Goal: Information Seeking & Learning: Find specific fact

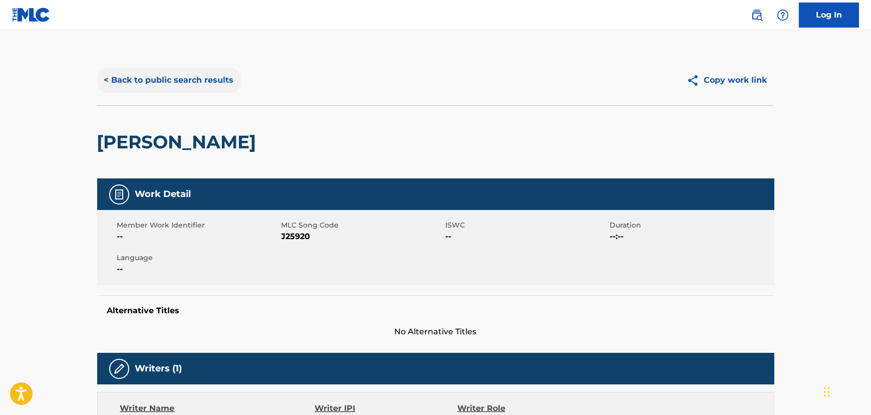
click at [175, 73] on button "< Back to public search results" at bounding box center [169, 80] width 144 height 25
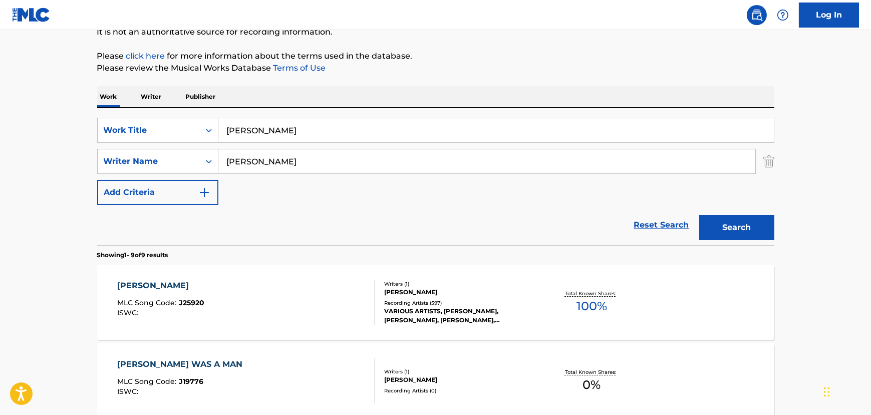
scroll to position [60, 0]
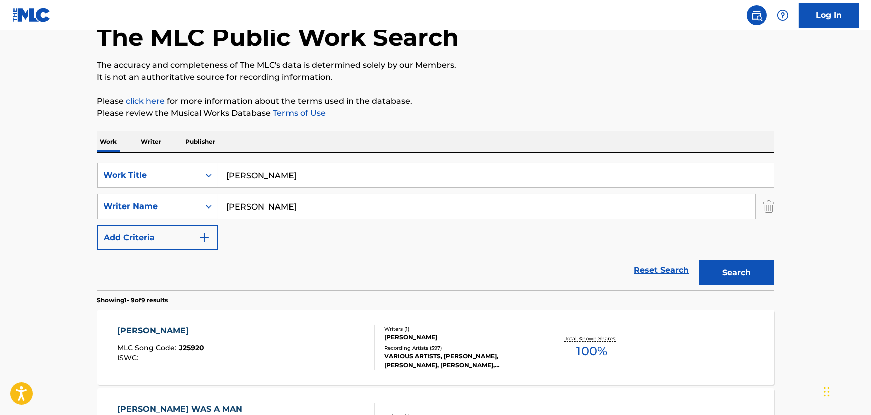
click at [239, 168] on input "[PERSON_NAME]" at bounding box center [495, 175] width 555 height 24
paste input "Railroading on the Great Divide"
type input "Railroading on the Great Divide"
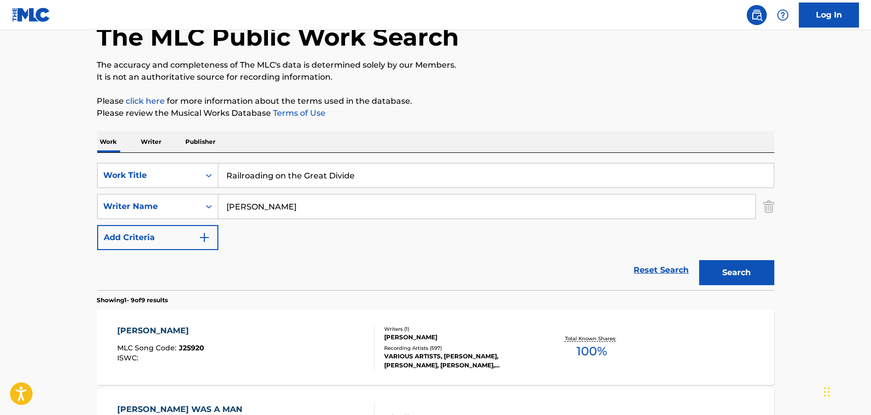
click at [237, 210] on input "[PERSON_NAME]" at bounding box center [486, 206] width 537 height 24
type input "Bayes"
click at [699, 260] on button "Search" at bounding box center [736, 272] width 75 height 25
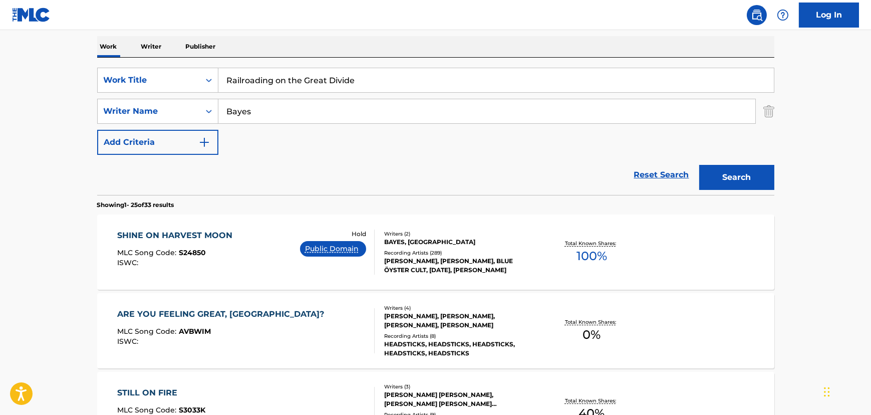
scroll to position [151, 0]
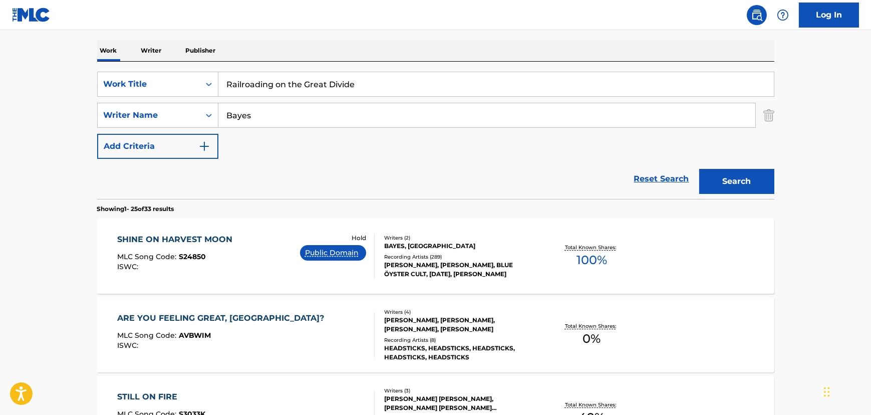
click at [267, 112] on input "Bayes" at bounding box center [486, 115] width 537 height 24
click at [711, 180] on button "Search" at bounding box center [736, 181] width 75 height 25
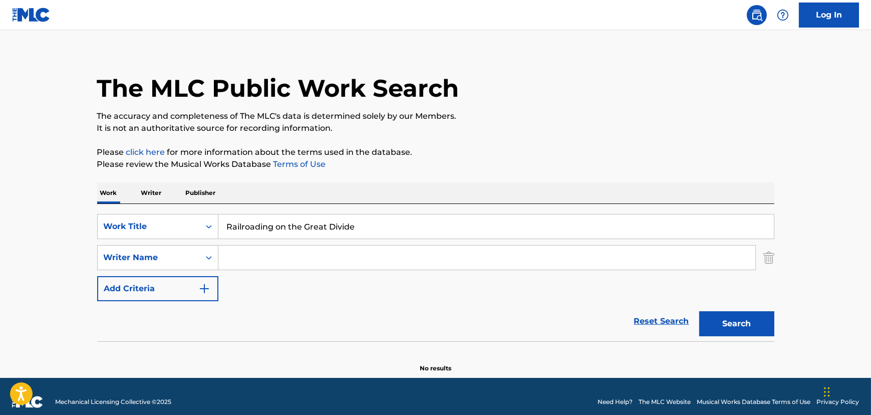
scroll to position [0, 0]
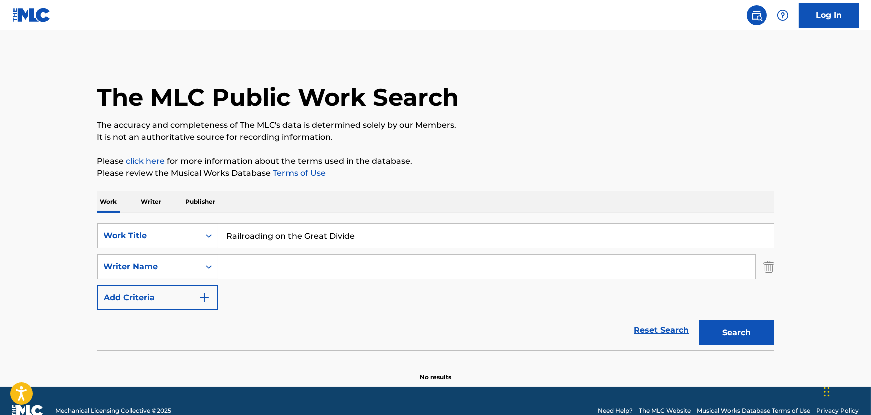
click at [263, 246] on input "Railroading on the Great Divide" at bounding box center [495, 235] width 555 height 24
click at [262, 246] on input "Railroading on the Great Divide" at bounding box center [495, 235] width 555 height 24
paste input "Handsome [PERSON_NAME]"
type input "Handsome [PERSON_NAME]"
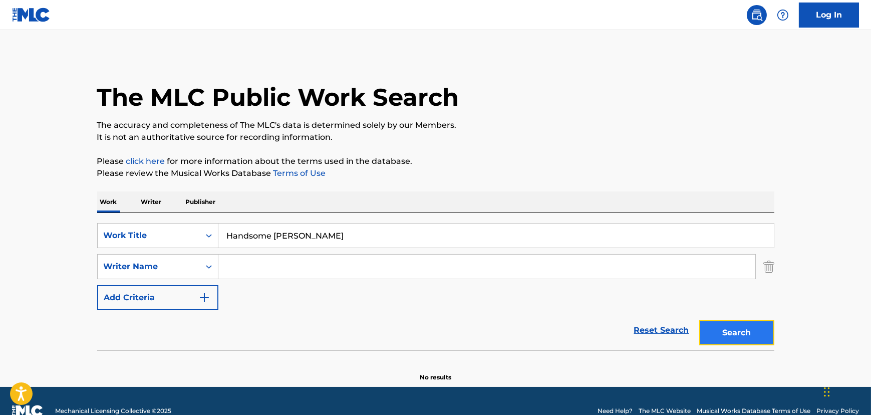
click at [758, 330] on button "Search" at bounding box center [736, 332] width 75 height 25
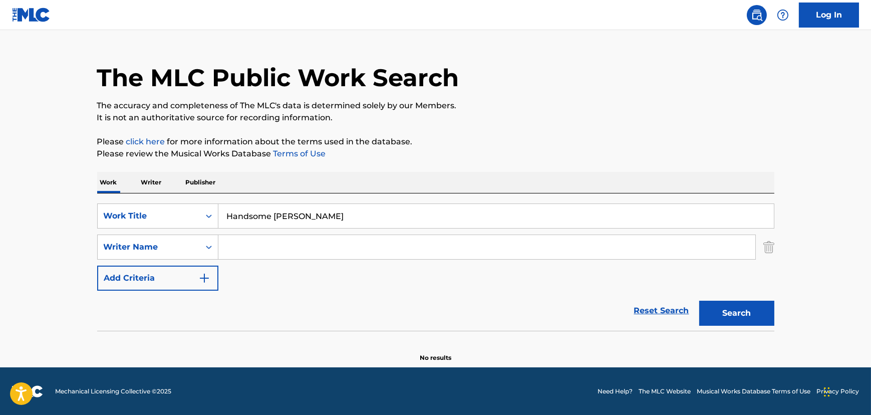
click at [271, 248] on input "Search Form" at bounding box center [486, 247] width 537 height 24
type input "Traditional"
click at [699, 300] on button "Search" at bounding box center [736, 312] width 75 height 25
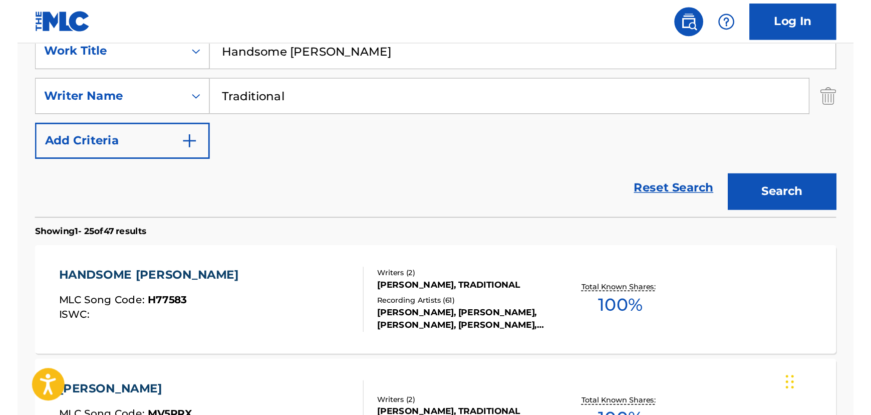
scroll to position [200, 0]
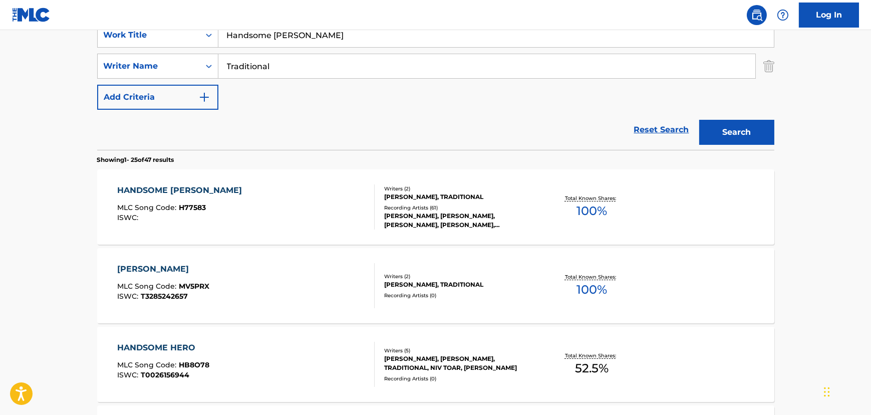
click at [267, 43] on input "Handsome [PERSON_NAME]" at bounding box center [495, 35] width 555 height 24
paste input "Baby, Let Me Follow You Down"
type input "Baby, Let Me Follow You Down"
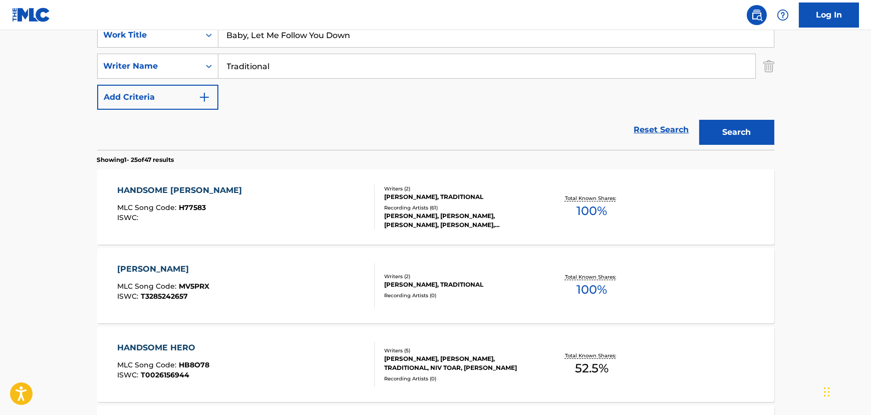
click at [261, 72] on input "Traditional" at bounding box center [486, 66] width 537 height 24
type input "[PERSON_NAME]"
click at [699, 120] on button "Search" at bounding box center [736, 132] width 75 height 25
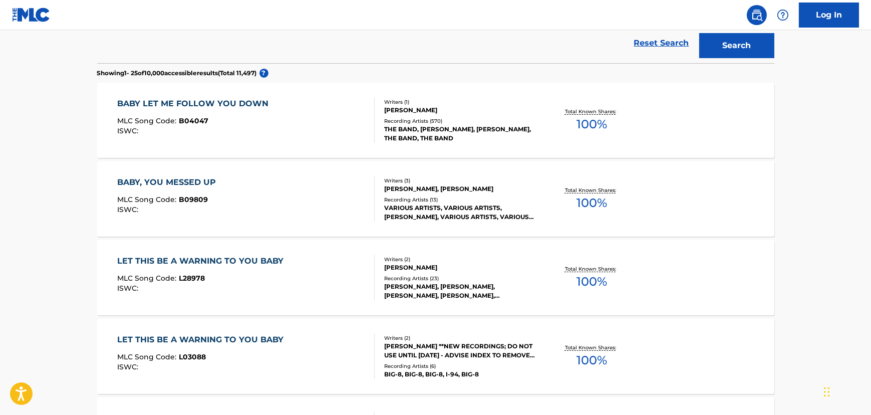
scroll to position [291, 0]
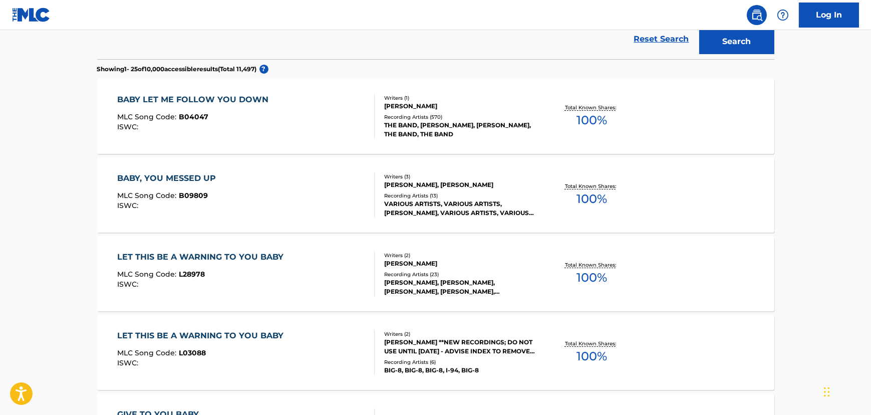
click at [230, 110] on div "BABY LET ME FOLLOW YOU DOWN MLC Song Code : B04047 ISWC :" at bounding box center [195, 116] width 156 height 45
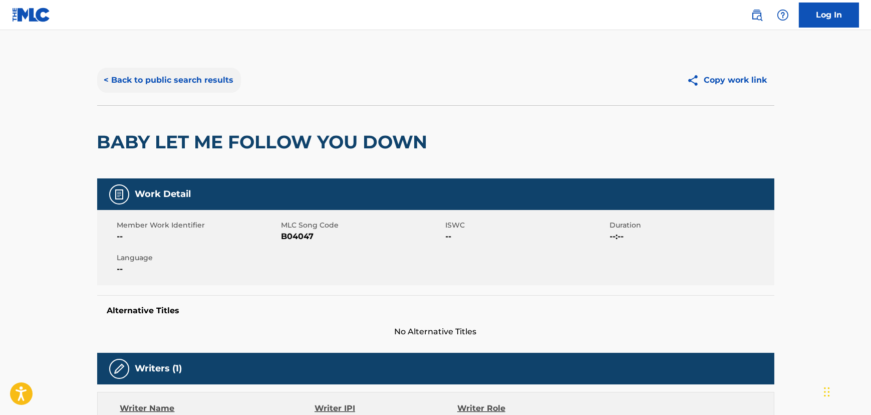
click at [176, 89] on button "< Back to public search results" at bounding box center [169, 80] width 144 height 25
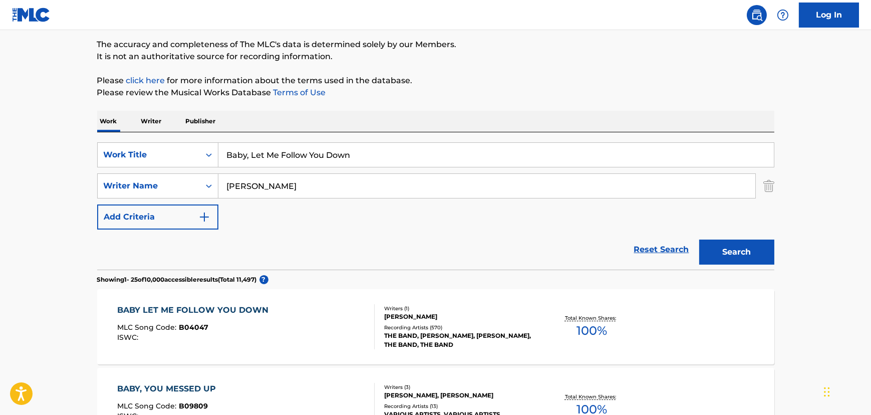
scroll to position [30, 0]
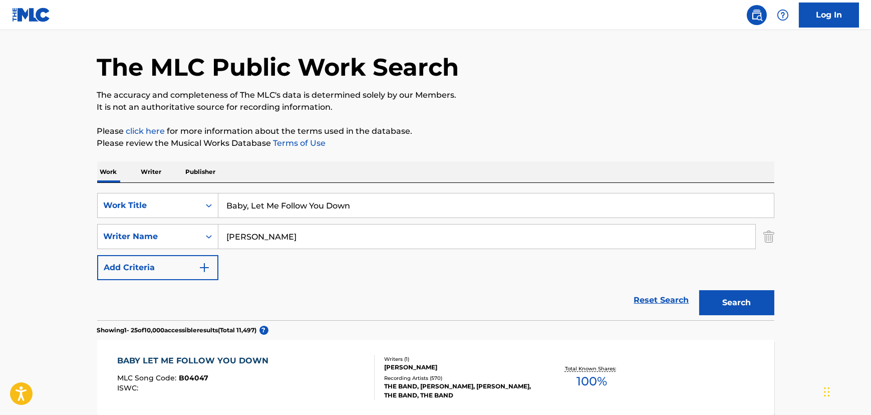
click at [271, 206] on input "Baby, Let Me Follow You Down" at bounding box center [495, 205] width 555 height 24
paste input "Death Don't Have No Mercy"
type input "Death Don't Have No Mercy"
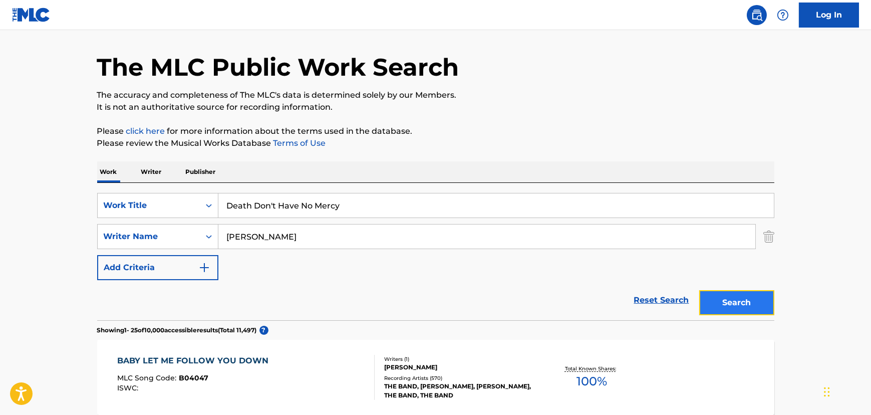
click at [719, 296] on button "Search" at bounding box center [736, 302] width 75 height 25
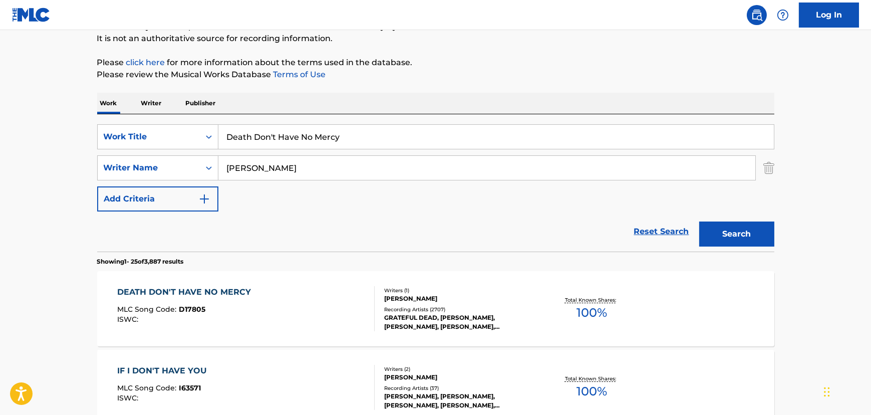
scroll to position [143, 0]
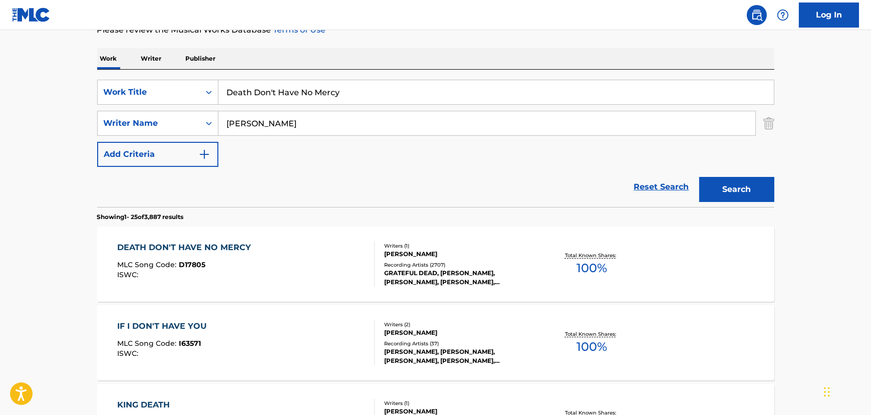
click at [295, 248] on div "DEATH DON'T HAVE NO MERCY MLC Song Code : D17805 ISWC :" at bounding box center [245, 263] width 257 height 45
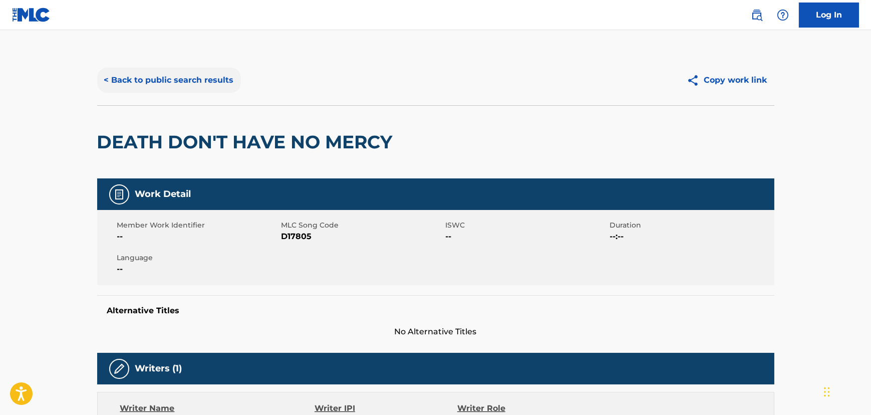
click at [150, 85] on button "< Back to public search results" at bounding box center [169, 80] width 144 height 25
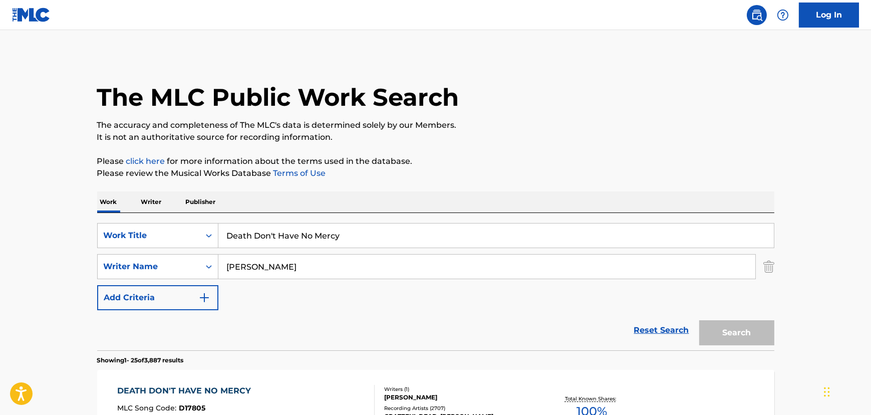
scroll to position [143, 0]
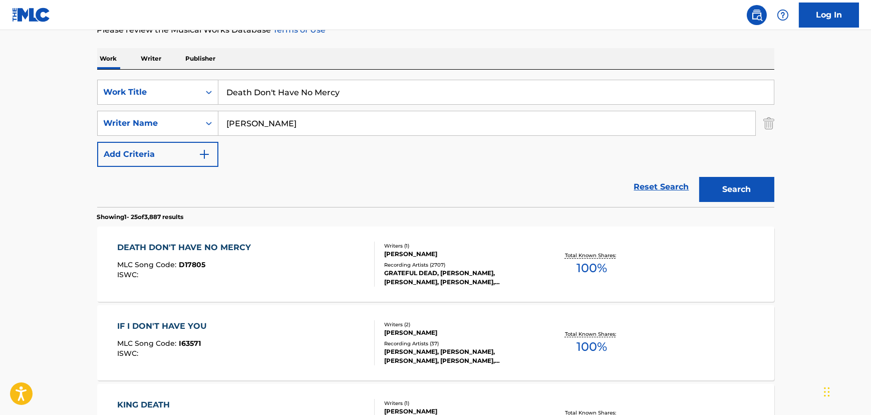
click at [264, 97] on input "Death Don't Have No Mercy" at bounding box center [495, 92] width 555 height 24
paste input "Hard Travelin'"
type input "Hard Travelin'"
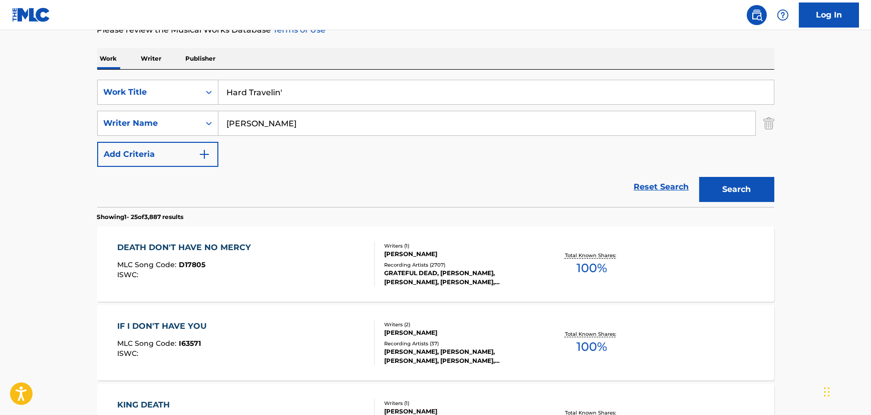
click at [235, 120] on input "[PERSON_NAME]" at bounding box center [486, 123] width 537 height 24
type input "[PERSON_NAME]"
click at [699, 177] on button "Search" at bounding box center [736, 189] width 75 height 25
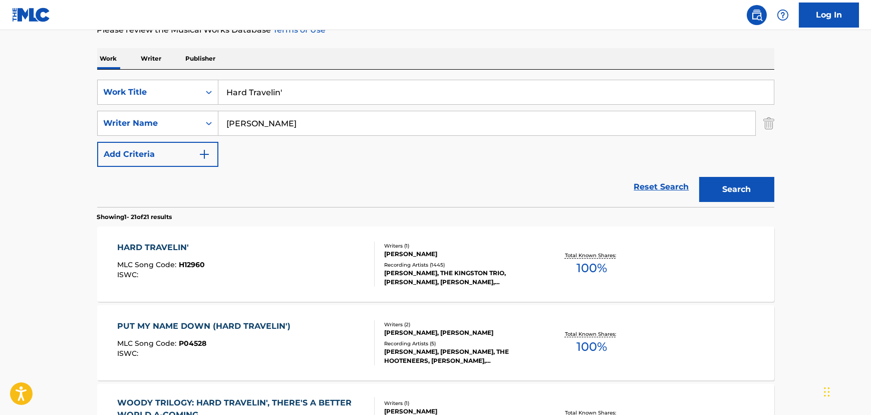
scroll to position [189, 0]
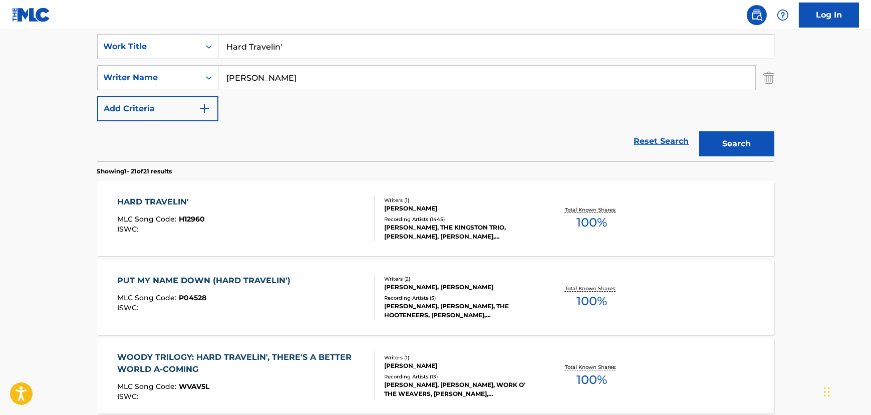
click at [283, 199] on div "HARD TRAVELIN' MLC Song Code : H12960 ISWC :" at bounding box center [245, 218] width 257 height 45
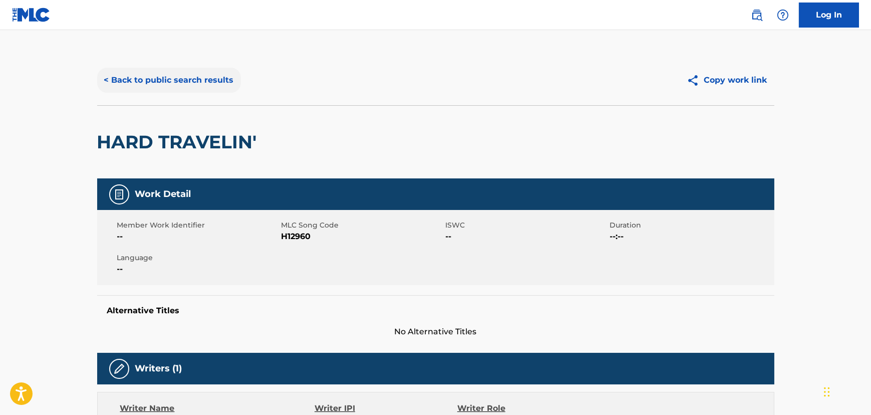
click at [219, 81] on button "< Back to public search results" at bounding box center [169, 80] width 144 height 25
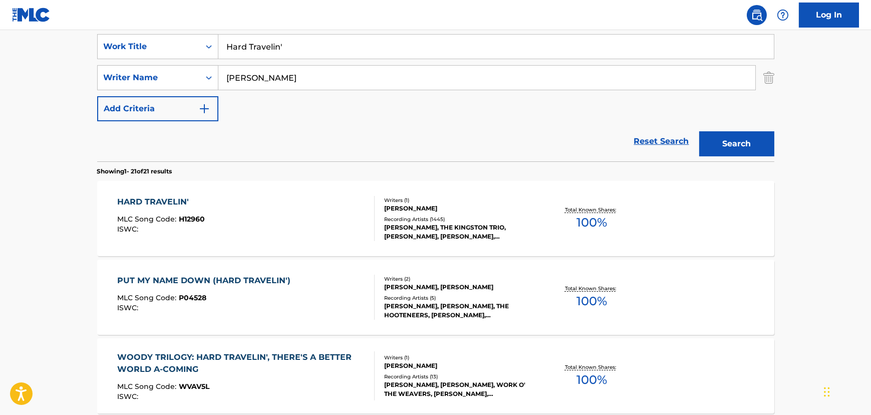
click at [298, 46] on input "Hard Travelin'" at bounding box center [495, 47] width 555 height 24
paste input "Quit Your Low Down Ways"
type input "Quit Your Low Down Ways"
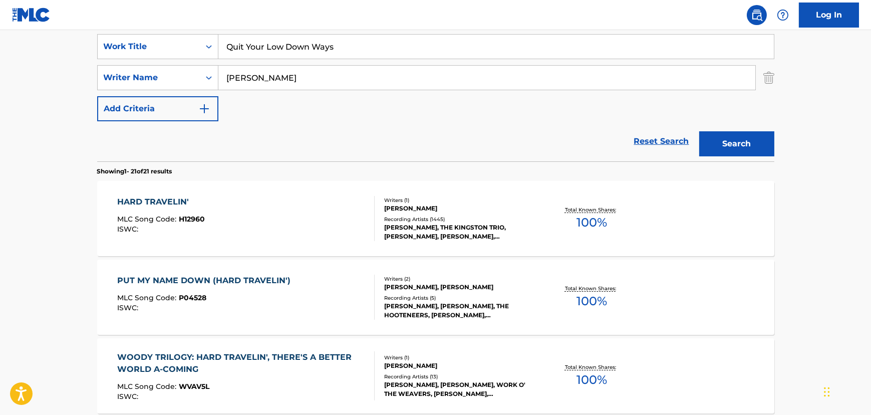
click at [274, 79] on input "[PERSON_NAME]" at bounding box center [486, 78] width 537 height 24
type input "[PERSON_NAME]"
click at [699, 131] on button "Search" at bounding box center [736, 143] width 75 height 25
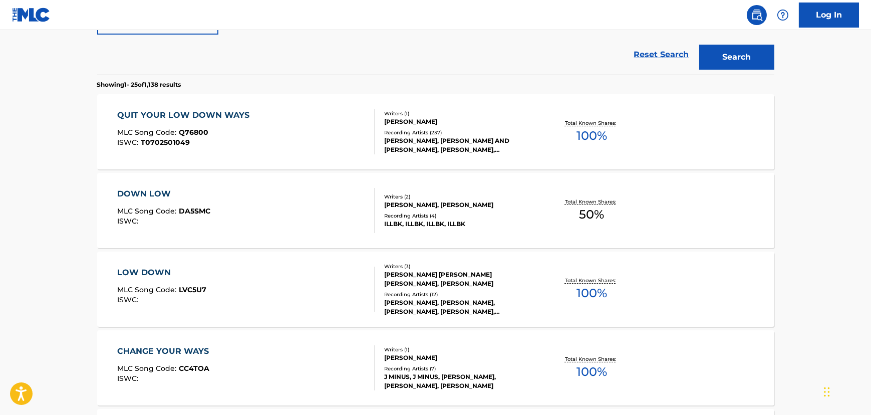
scroll to position [280, 0]
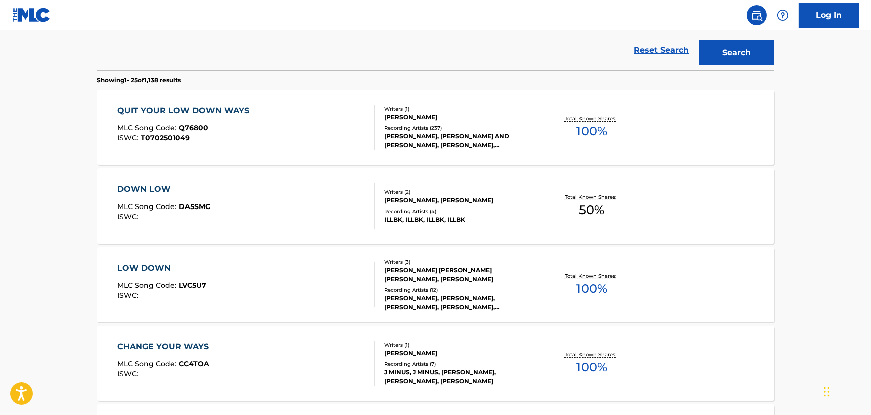
click at [260, 109] on div "QUIT YOUR LOW DOWN WAYS MLC Song Code : Q76800 ISWC : T0702501049" at bounding box center [245, 127] width 257 height 45
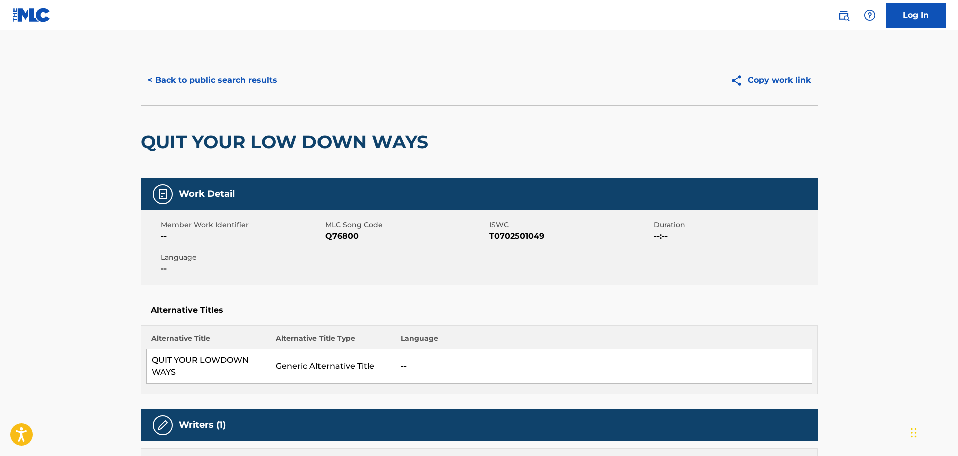
click at [199, 67] on div "< Back to public search results Copy work link" at bounding box center [479, 80] width 677 height 50
click at [200, 78] on button "< Back to public search results" at bounding box center [213, 80] width 144 height 25
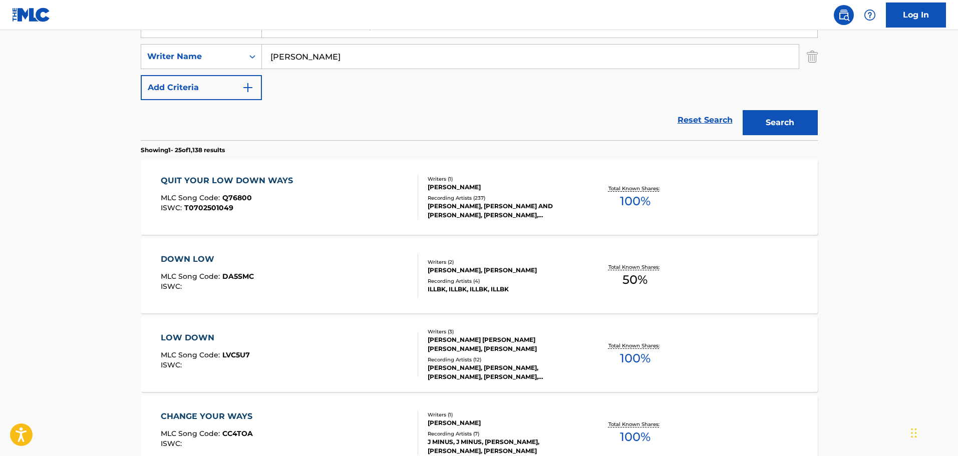
scroll to position [87, 0]
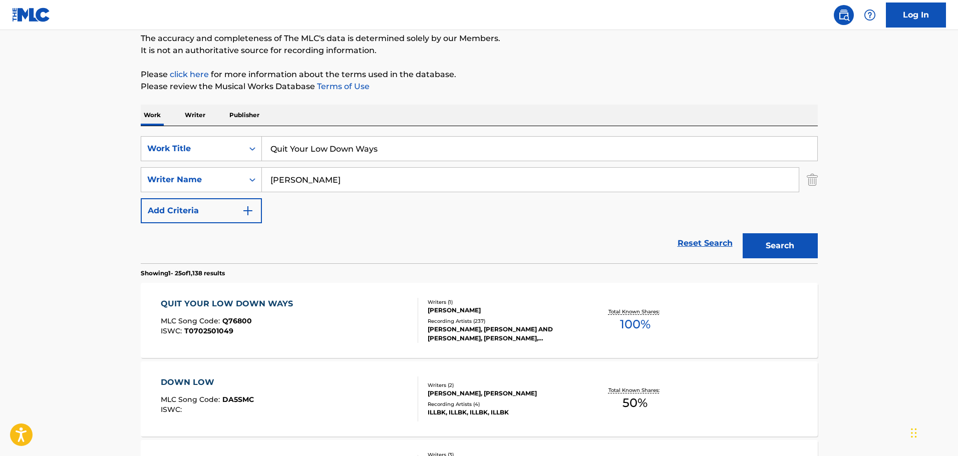
click at [292, 159] on input "Quit Your Low Down Ways" at bounding box center [539, 149] width 555 height 24
paste input "Search Form"
click at [282, 177] on input "[PERSON_NAME]" at bounding box center [530, 180] width 537 height 24
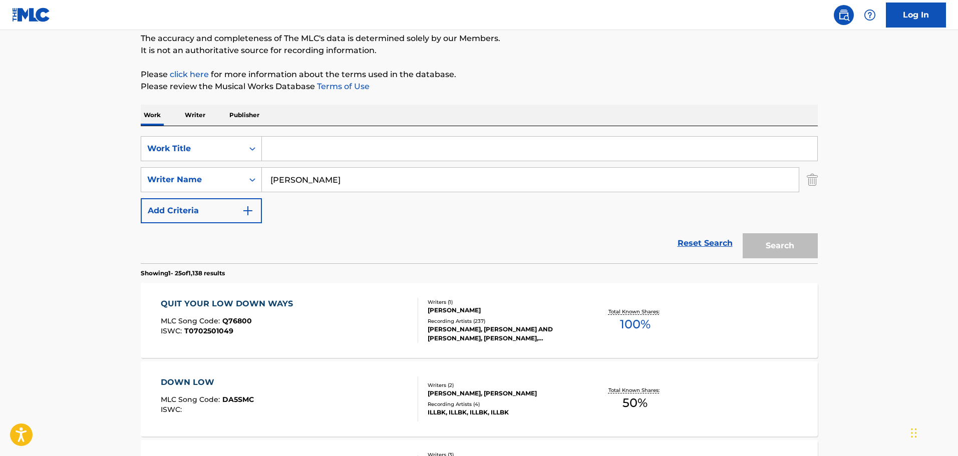
click at [323, 151] on input "Search Form" at bounding box center [539, 149] width 555 height 24
click at [313, 157] on input "Search Form" at bounding box center [539, 149] width 555 height 24
paste input "Po' Lazarus"
type input "Po' Lazarus"
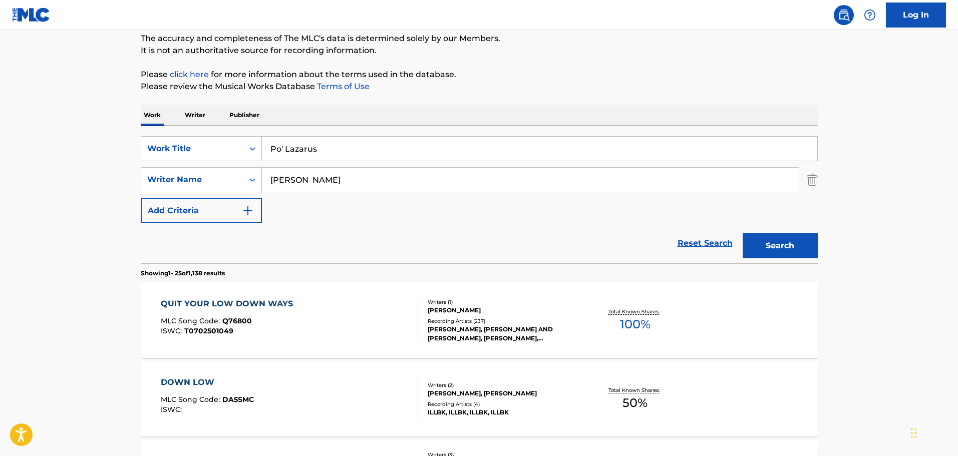
click at [287, 182] on input "[PERSON_NAME]" at bounding box center [530, 180] width 537 height 24
click at [780, 242] on button "Search" at bounding box center [779, 245] width 75 height 25
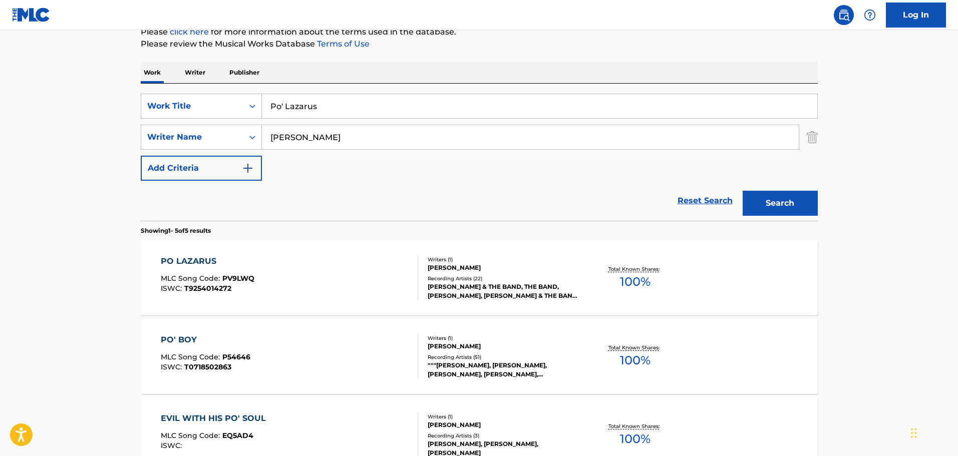
scroll to position [187, 0]
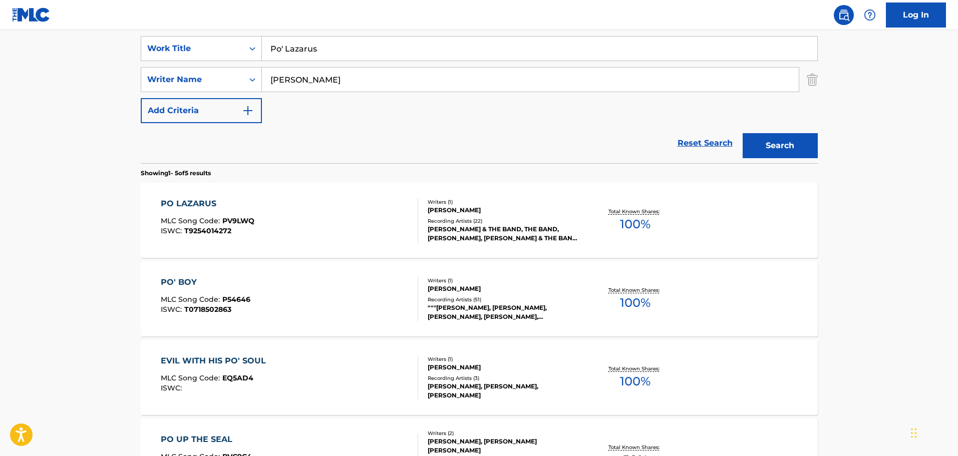
click at [219, 296] on span "MLC Song Code :" at bounding box center [192, 299] width 62 height 9
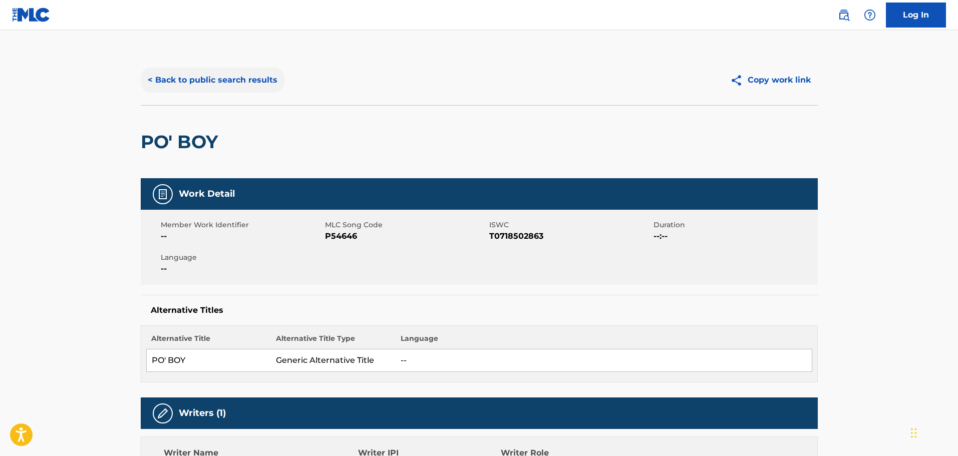
click at [192, 73] on button "< Back to public search results" at bounding box center [213, 80] width 144 height 25
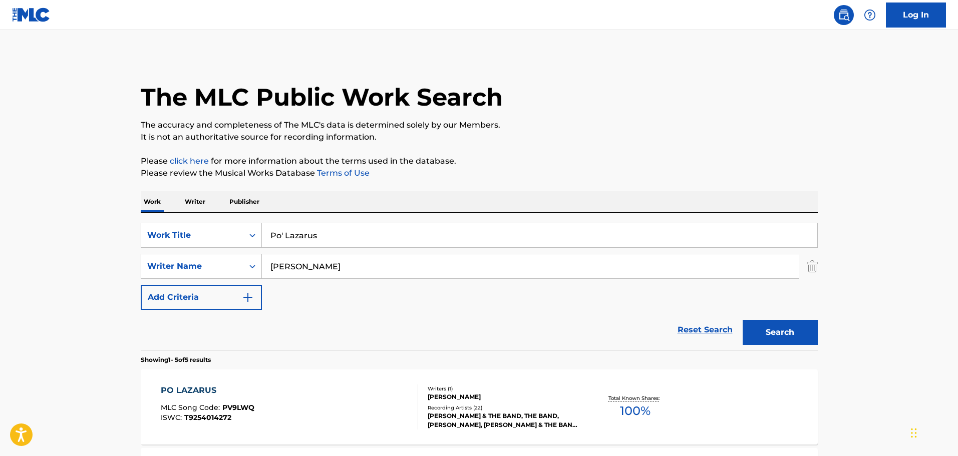
scroll to position [187, 0]
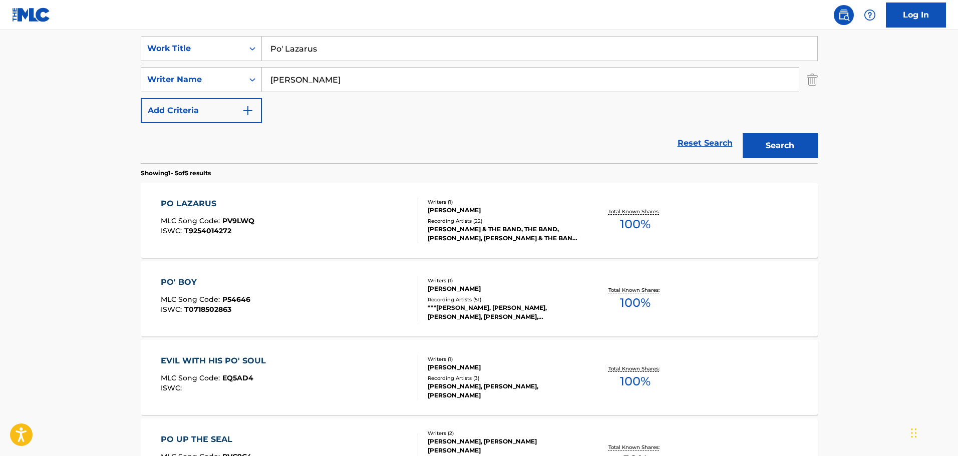
click at [229, 201] on div "PO LAZARUS" at bounding box center [208, 204] width 94 height 12
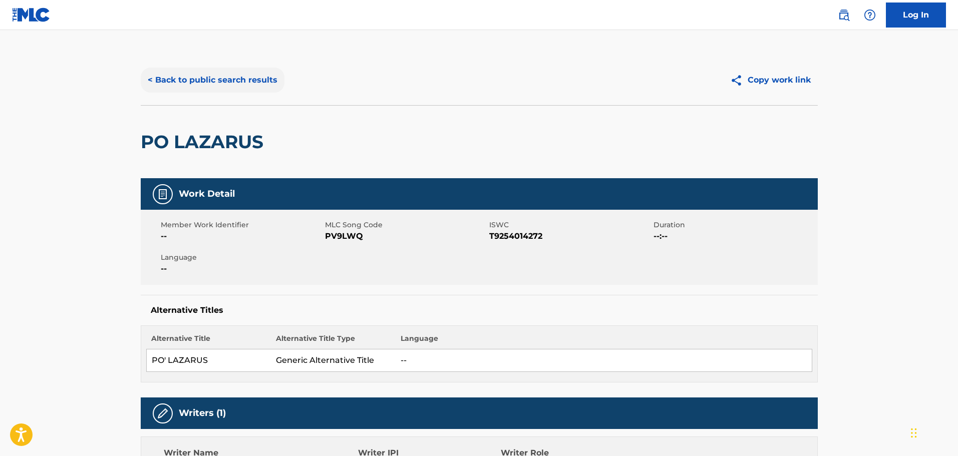
click at [219, 80] on button "< Back to public search results" at bounding box center [213, 80] width 144 height 25
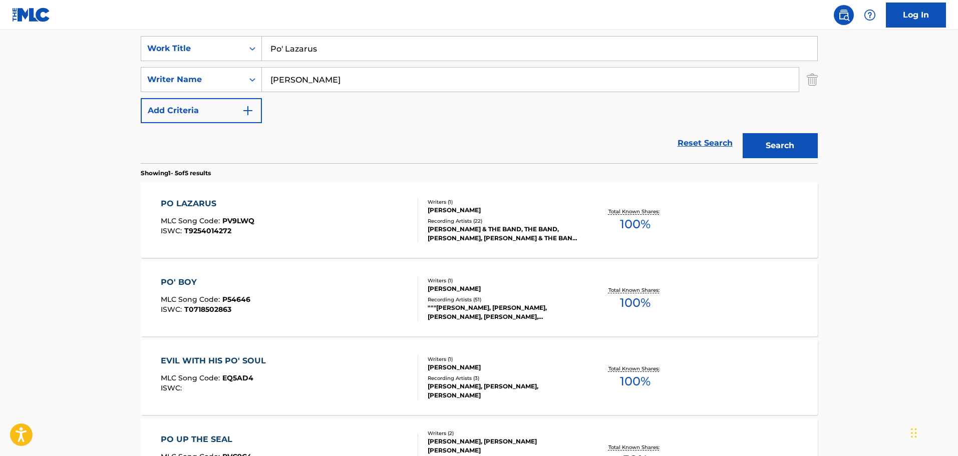
click at [339, 59] on input "Po' Lazarus" at bounding box center [539, 49] width 555 height 24
click at [742, 133] on button "Search" at bounding box center [779, 145] width 75 height 25
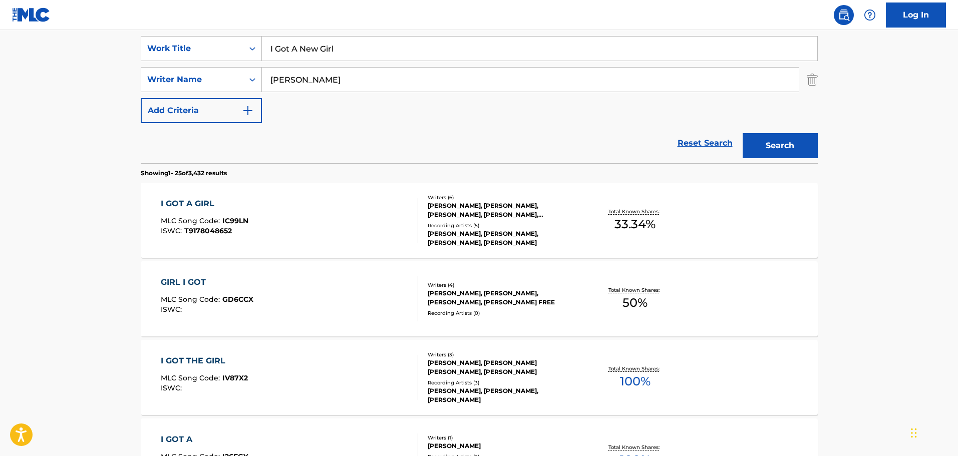
click at [330, 43] on input "I Got A New Girl" at bounding box center [539, 49] width 555 height 24
paste input "a"
click at [742, 133] on button "Search" at bounding box center [779, 145] width 75 height 25
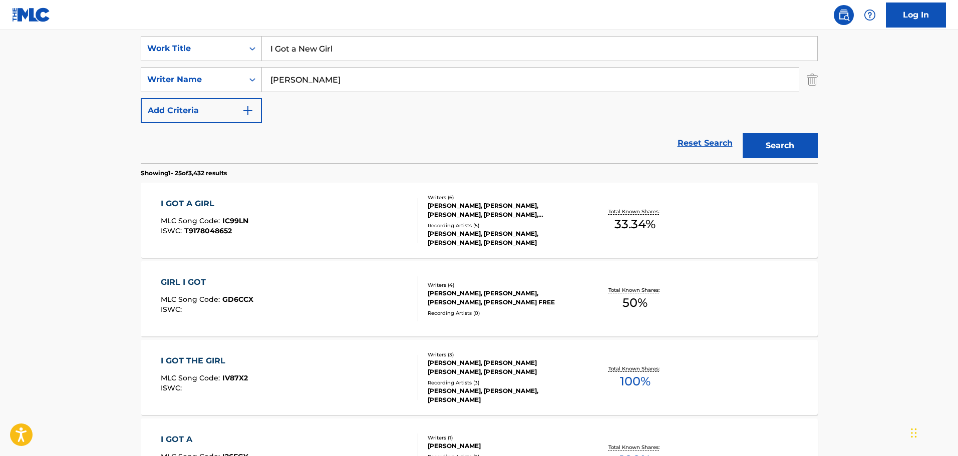
click at [270, 45] on input "I Got a New Girl" at bounding box center [539, 49] width 555 height 24
click at [742, 133] on button "Search" at bounding box center [779, 145] width 75 height 25
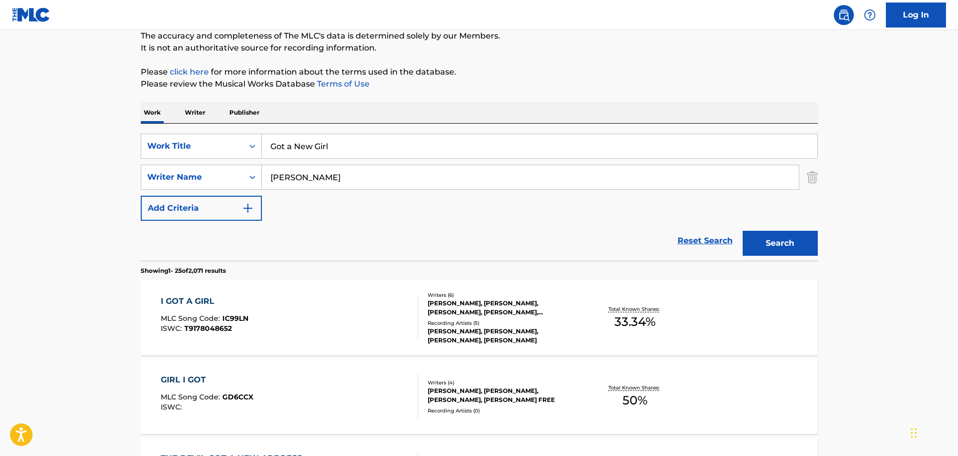
scroll to position [0, 0]
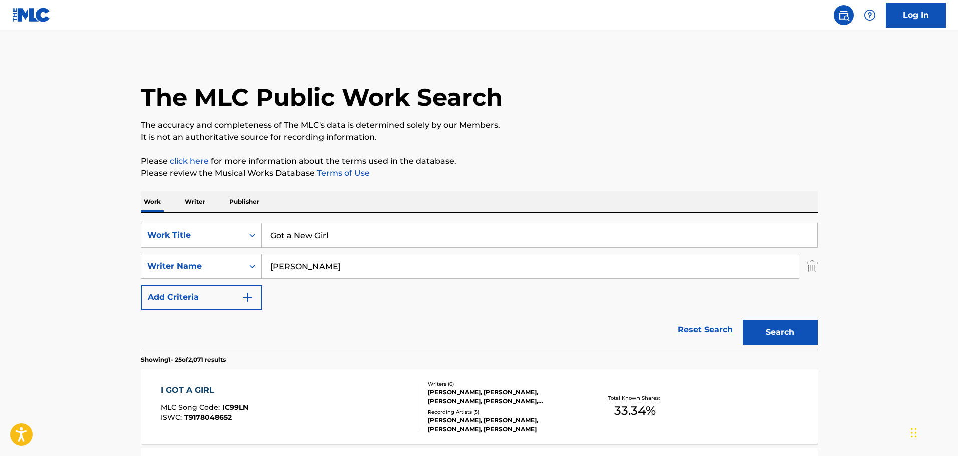
click at [339, 237] on input "Got a New Girl" at bounding box center [539, 235] width 555 height 24
paste input "Fixin' to Die"
type input "Fixin' to Die"
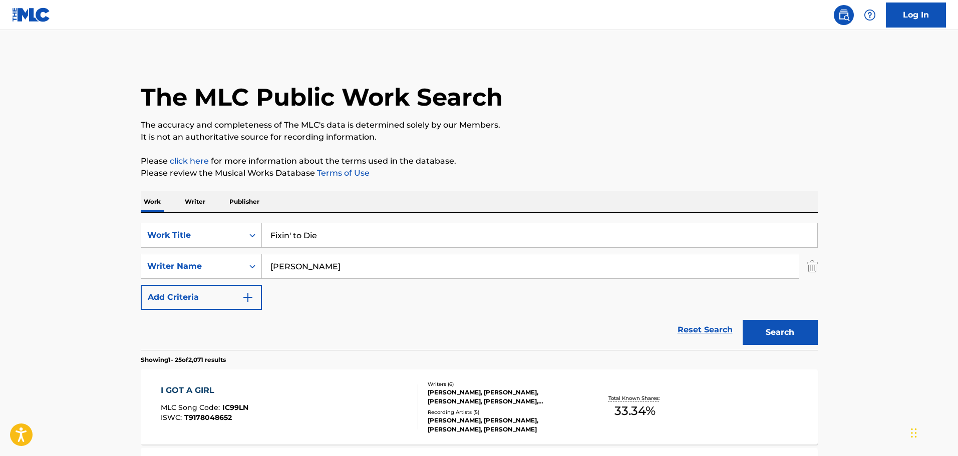
click at [307, 265] on input "[PERSON_NAME]" at bounding box center [530, 266] width 537 height 24
type input "White"
click at [742, 320] on button "Search" at bounding box center [779, 332] width 75 height 25
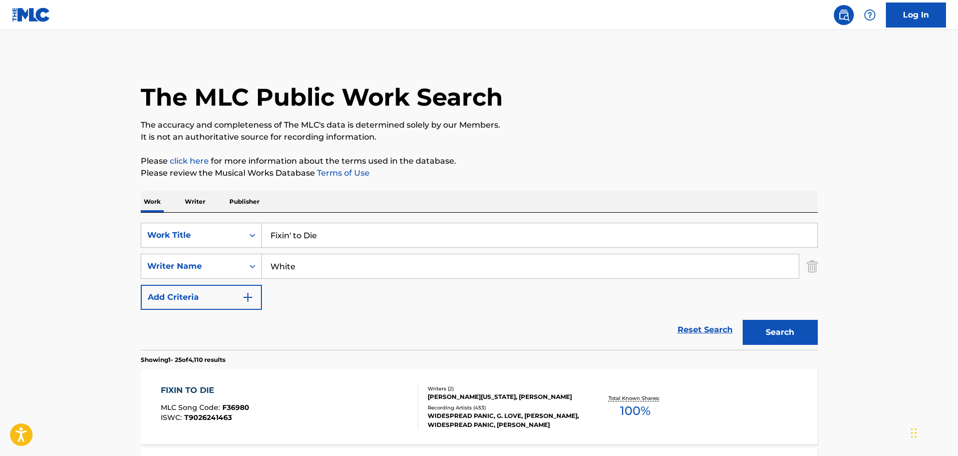
click at [269, 398] on div "FIXIN TO DIE MLC Song Code : F36980 ISWC : T9026241463" at bounding box center [289, 406] width 257 height 45
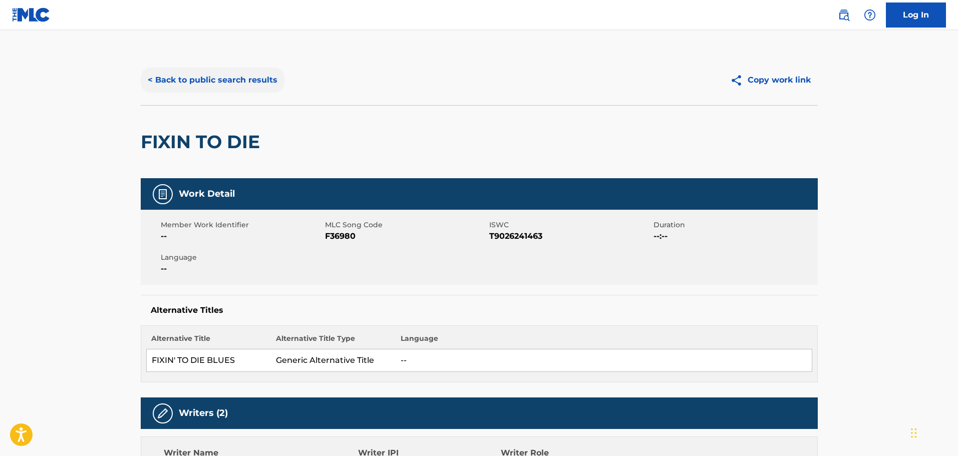
click at [236, 90] on button "< Back to public search results" at bounding box center [213, 80] width 144 height 25
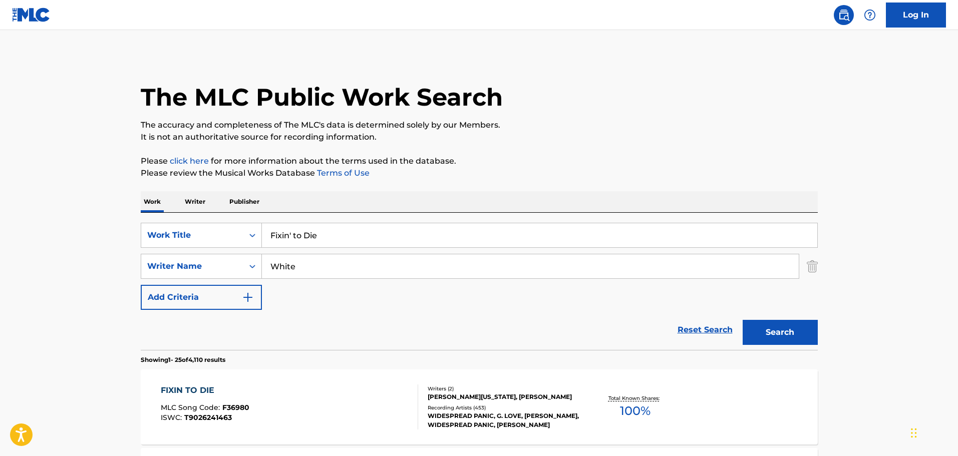
click at [314, 233] on input "Fixin' to Die" at bounding box center [539, 235] width 555 height 24
paste input "Ramblin' On My Mind"
type input "Ramblin' On My Mind"
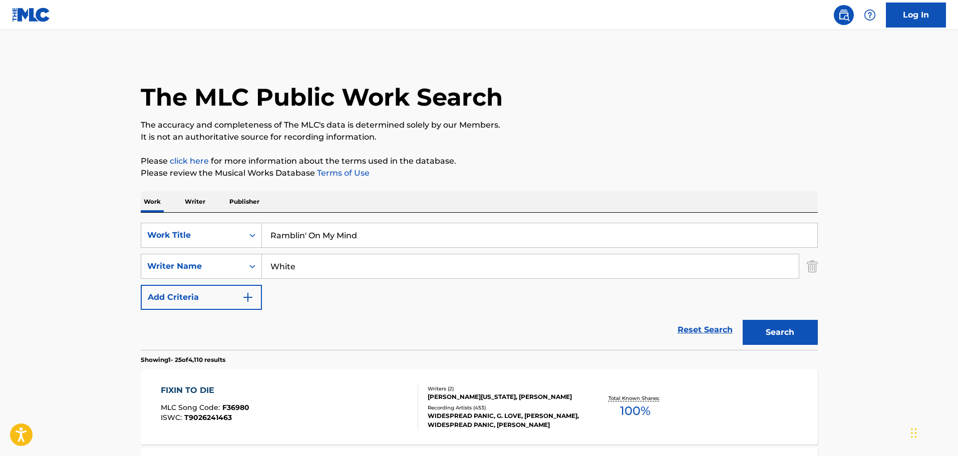
click at [308, 275] on input "White" at bounding box center [530, 266] width 537 height 24
type input "[PERSON_NAME]"
click at [742, 320] on button "Search" at bounding box center [779, 332] width 75 height 25
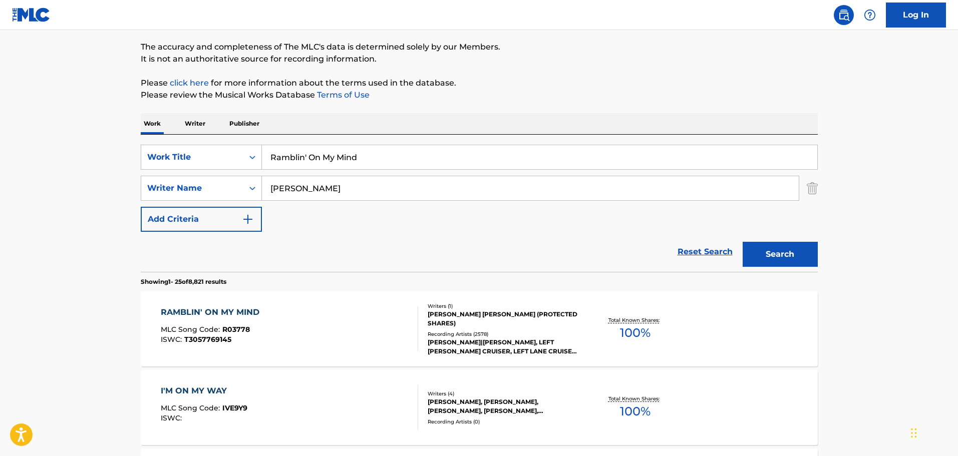
scroll to position [100, 0]
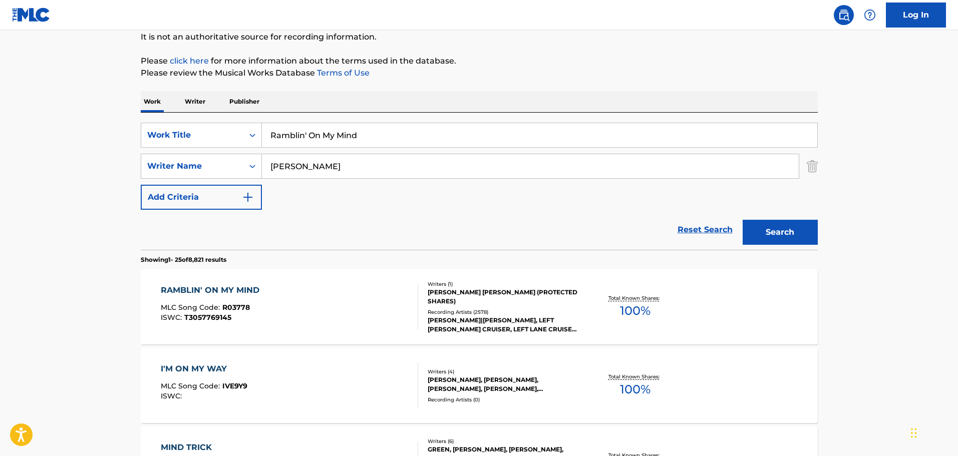
click at [285, 318] on div "RAMBLIN' ON MY MIND MLC Song Code : R03778 ISWC : T3057769145" at bounding box center [289, 306] width 257 height 45
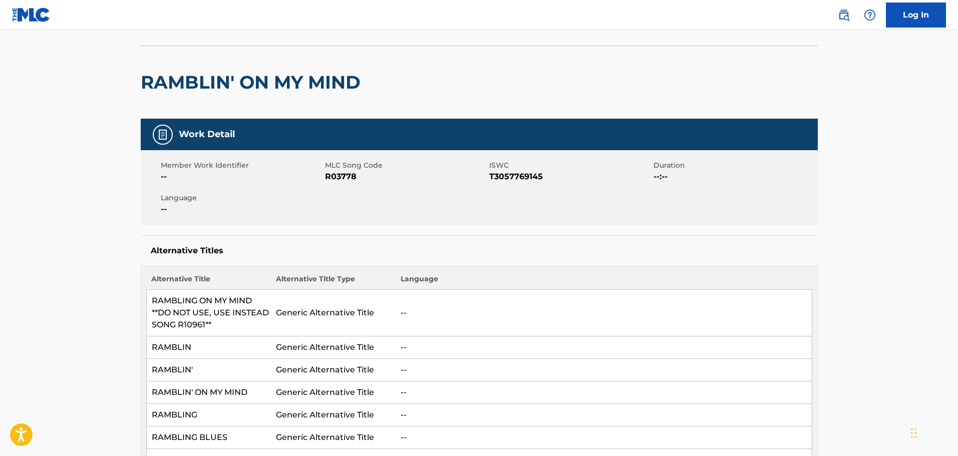
scroll to position [50, 0]
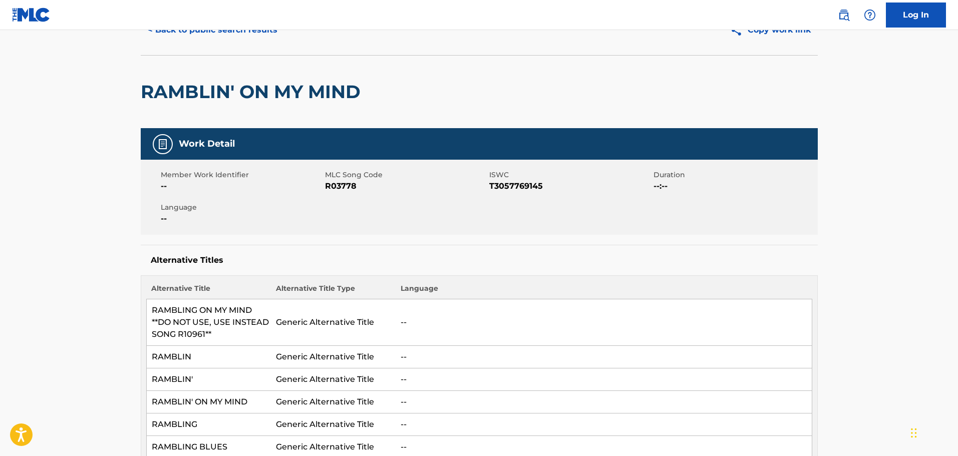
click at [216, 29] on nav "Log In" at bounding box center [479, 15] width 958 height 30
click at [216, 34] on button "< Back to public search results" at bounding box center [213, 30] width 144 height 25
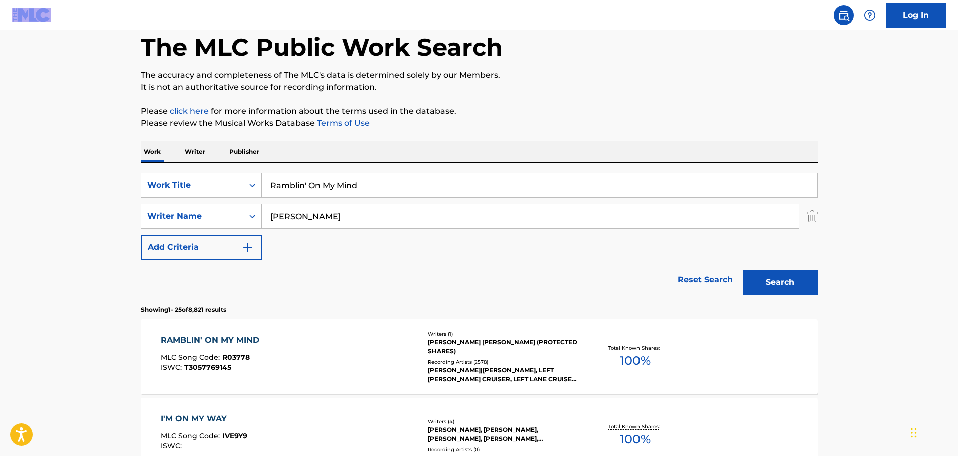
scroll to position [100, 0]
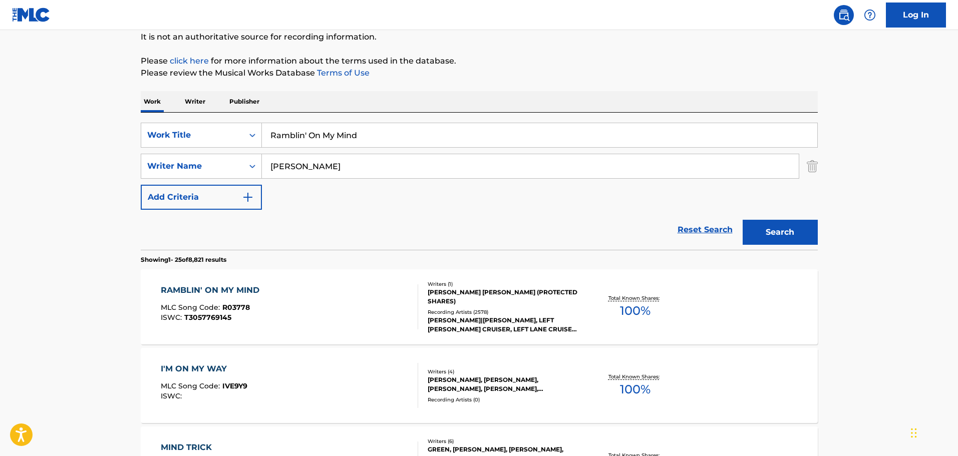
click at [280, 129] on input "Ramblin' On My Mind" at bounding box center [539, 135] width 555 height 24
paste input "It's Dangerous"
type input "It's Dangerous"
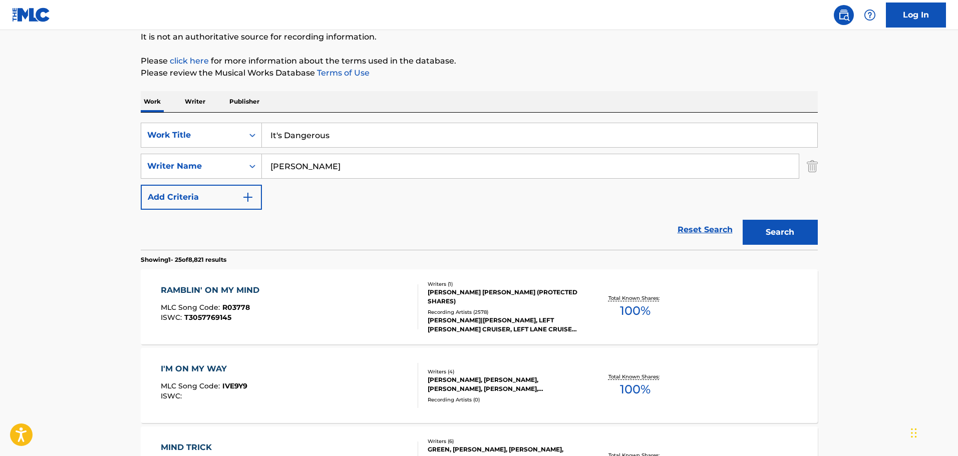
click at [284, 166] on input "[PERSON_NAME]" at bounding box center [530, 166] width 537 height 24
click at [742, 220] on button "Search" at bounding box center [779, 232] width 75 height 25
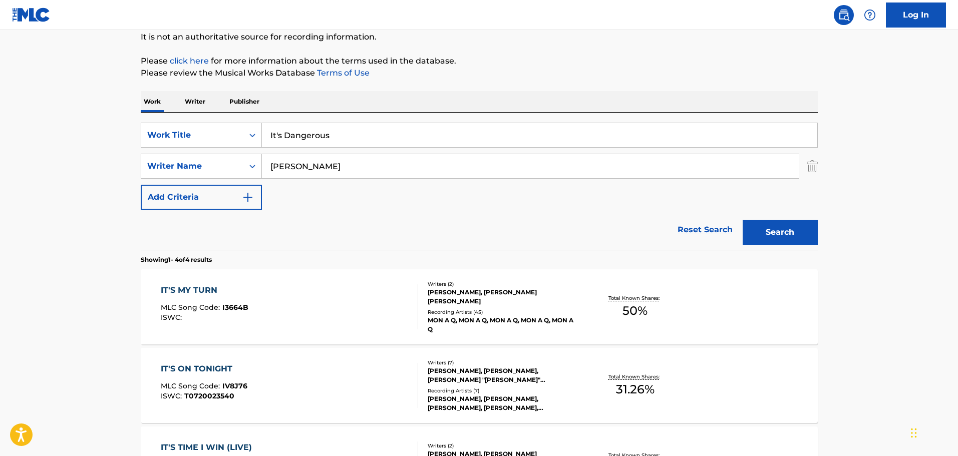
type input "[PERSON_NAME]"
click at [742, 220] on button "Search" at bounding box center [779, 232] width 75 height 25
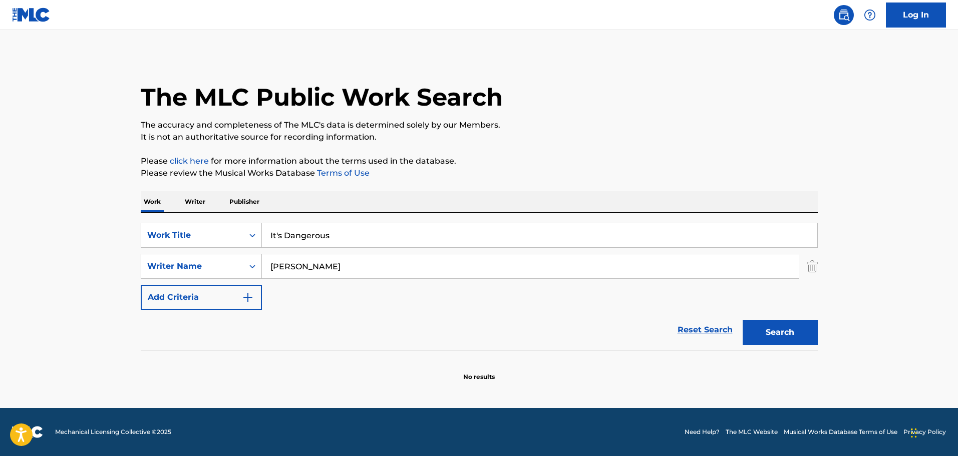
click at [270, 259] on input "[PERSON_NAME]" at bounding box center [530, 266] width 537 height 24
click at [742, 320] on button "Search" at bounding box center [779, 332] width 75 height 25
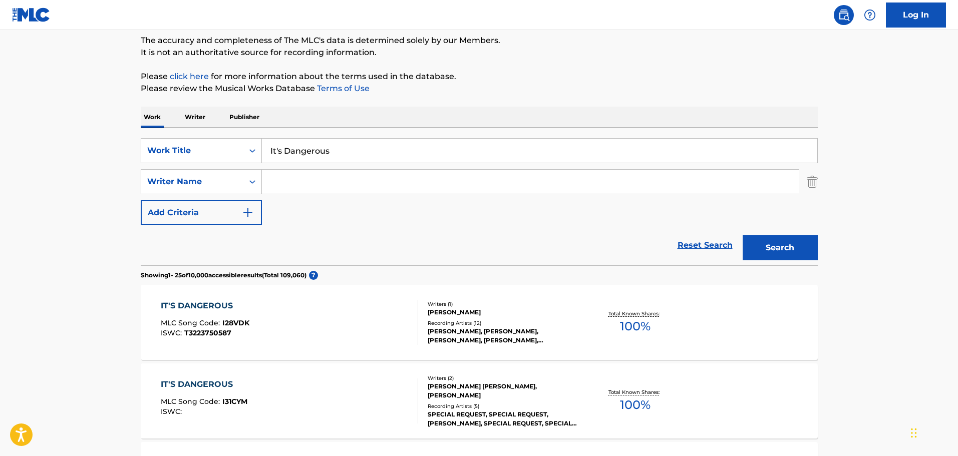
scroll to position [250, 0]
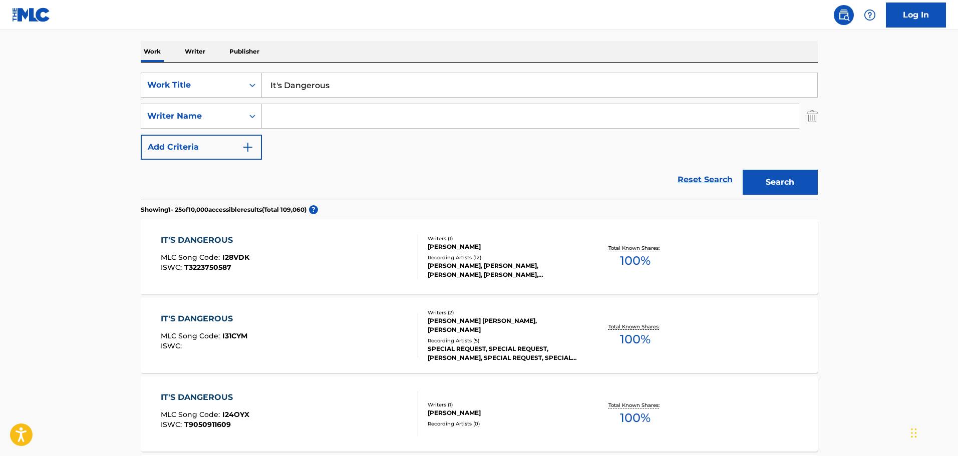
paste input "Victoria"
click at [742, 170] on button "Search" at bounding box center [779, 182] width 75 height 25
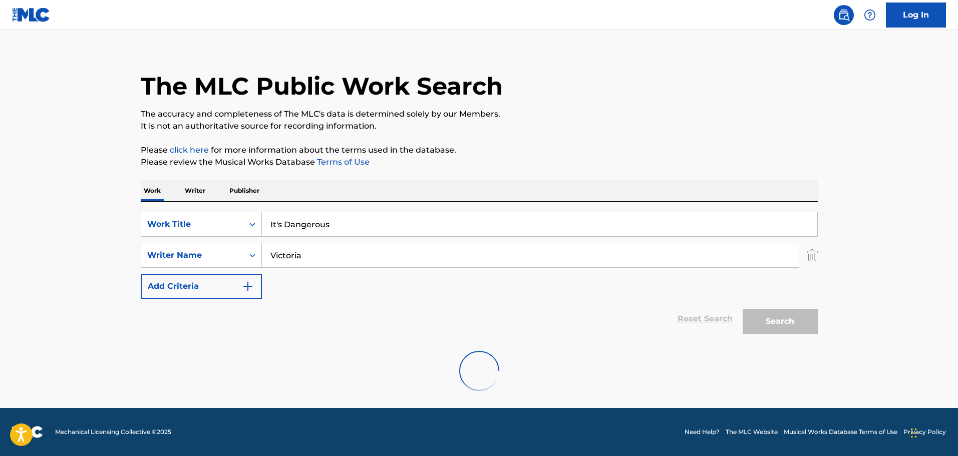
scroll to position [150, 0]
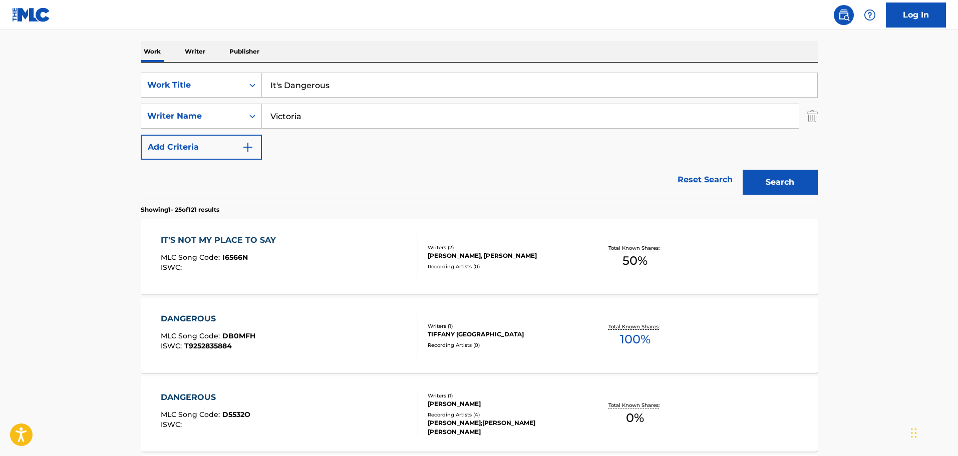
click at [292, 119] on input "Victoria" at bounding box center [530, 116] width 537 height 24
type input "[PERSON_NAME]"
click at [742, 170] on button "Search" at bounding box center [779, 182] width 75 height 25
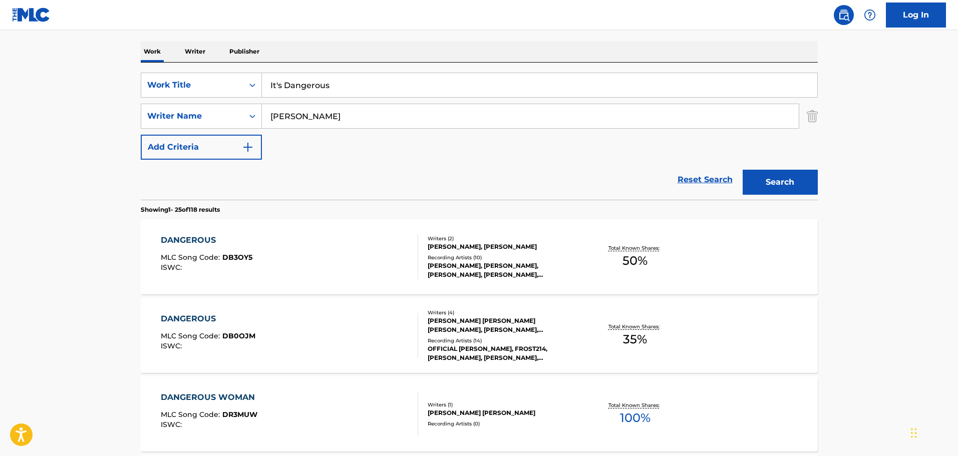
click at [280, 86] on input "It's Dangerous" at bounding box center [539, 85] width 555 height 24
click at [742, 170] on button "Search" at bounding box center [779, 182] width 75 height 25
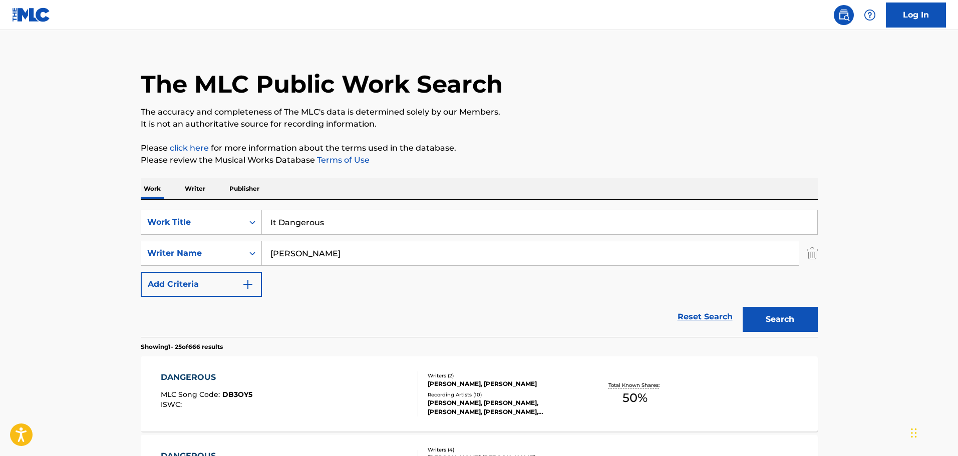
scroll to position [0, 0]
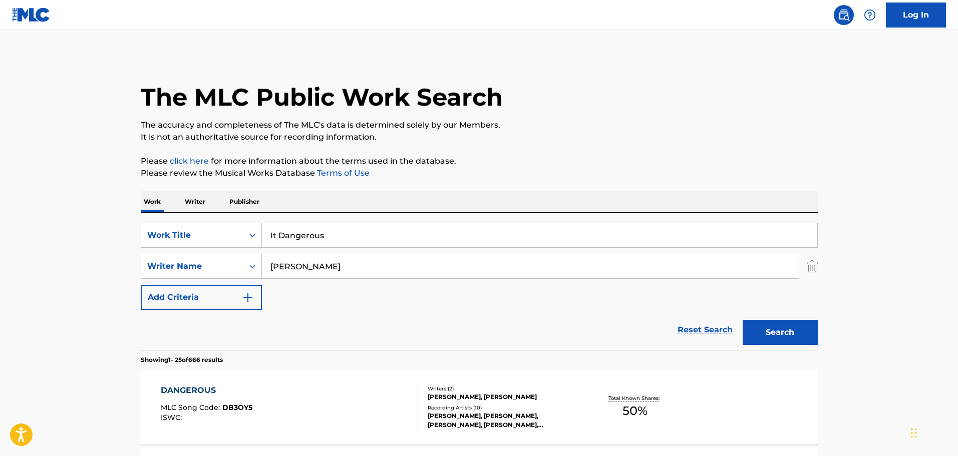
click at [302, 240] on input "It Dangerous" at bounding box center [539, 235] width 555 height 24
paste input "Wichita"
type input "Wichita"
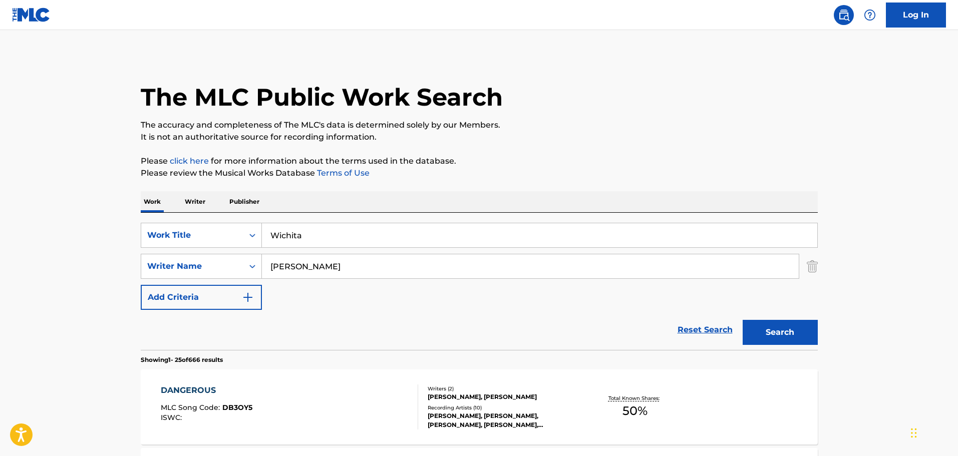
click at [281, 268] on input "[PERSON_NAME]" at bounding box center [530, 266] width 537 height 24
type input "[PERSON_NAME]"
click at [742, 320] on button "Search" at bounding box center [779, 332] width 75 height 25
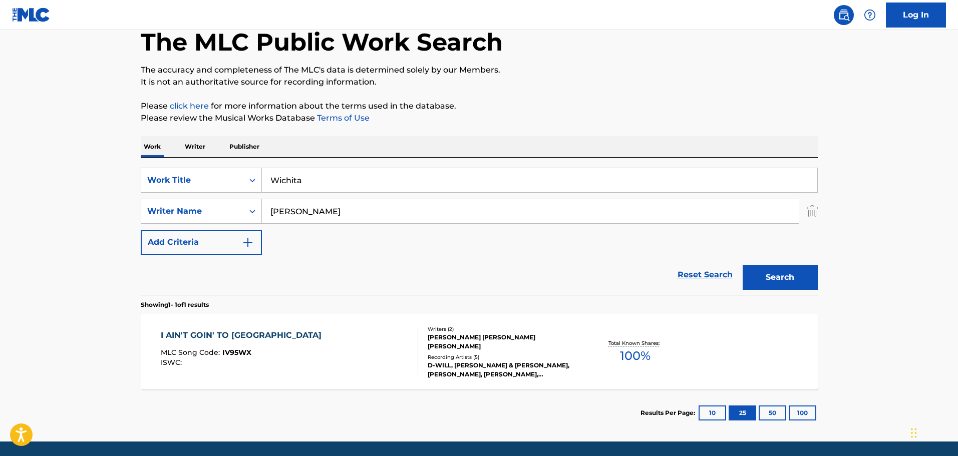
scroll to position [39, 0]
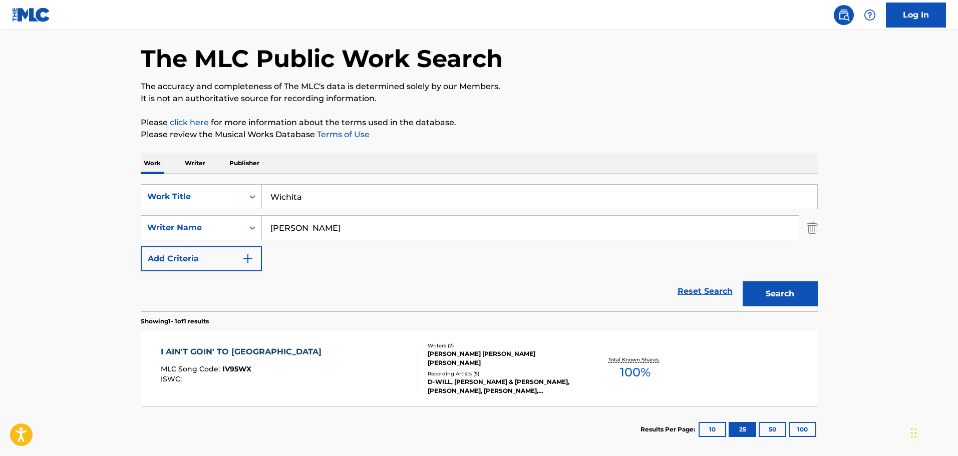
click at [336, 192] on input "Wichita" at bounding box center [539, 197] width 555 height 24
paste input "Cocaine"
type input "Cocaine"
click at [311, 228] on input "[PERSON_NAME]" at bounding box center [530, 228] width 537 height 24
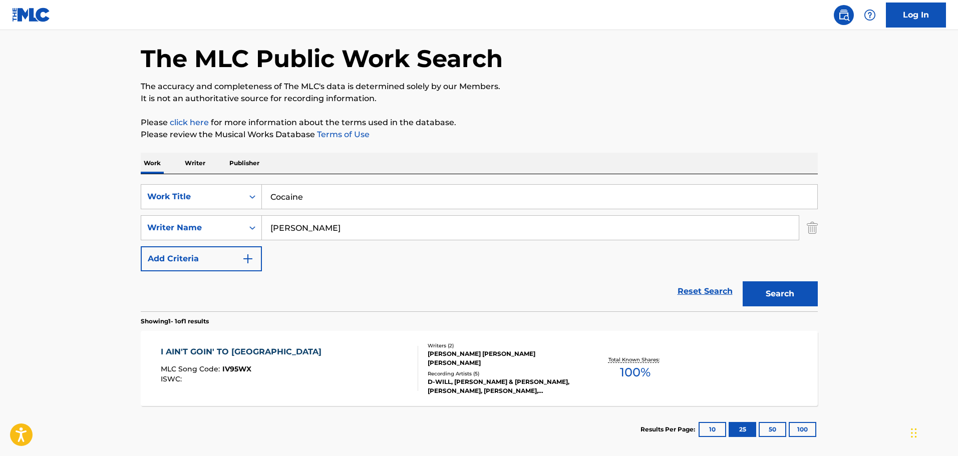
click at [311, 228] on input "[PERSON_NAME]" at bounding box center [530, 228] width 537 height 24
type input "[PERSON_NAME]"
click at [742, 281] on button "Search" at bounding box center [779, 293] width 75 height 25
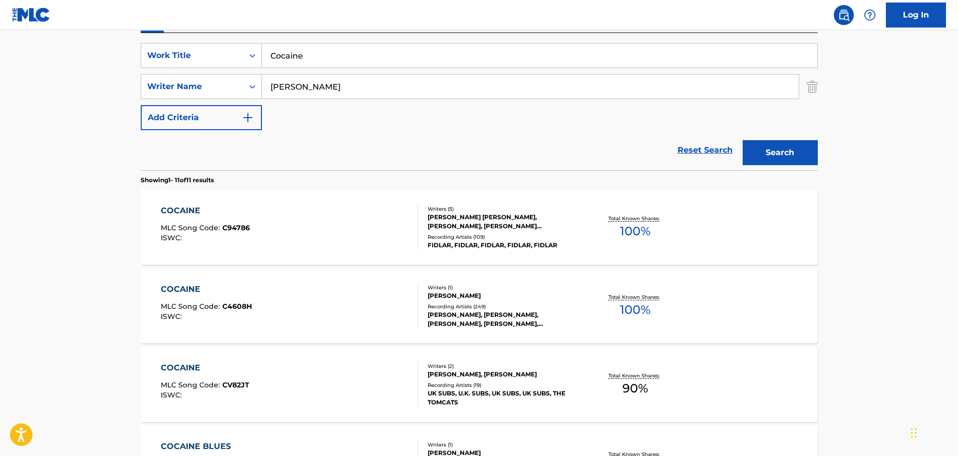
scroll to position [189, 0]
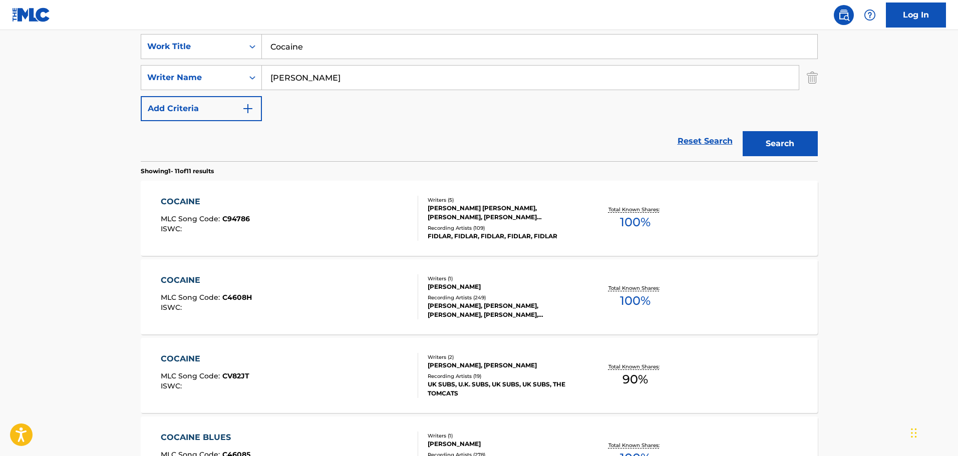
click at [356, 299] on div "COCAINE MLC Song Code : C4608H ISWC :" at bounding box center [289, 296] width 257 height 45
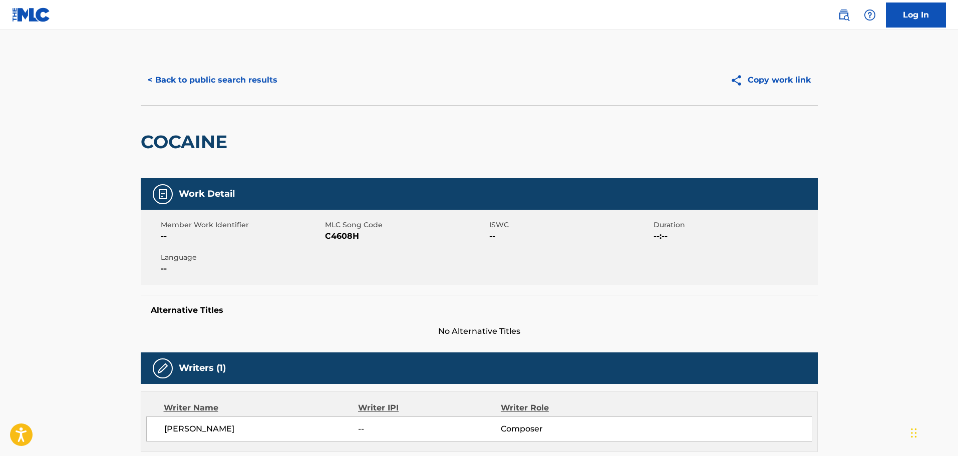
drag, startPoint x: 175, startPoint y: 54, endPoint x: 174, endPoint y: 65, distance: 10.5
click at [175, 74] on button "< Back to public search results" at bounding box center [213, 80] width 144 height 25
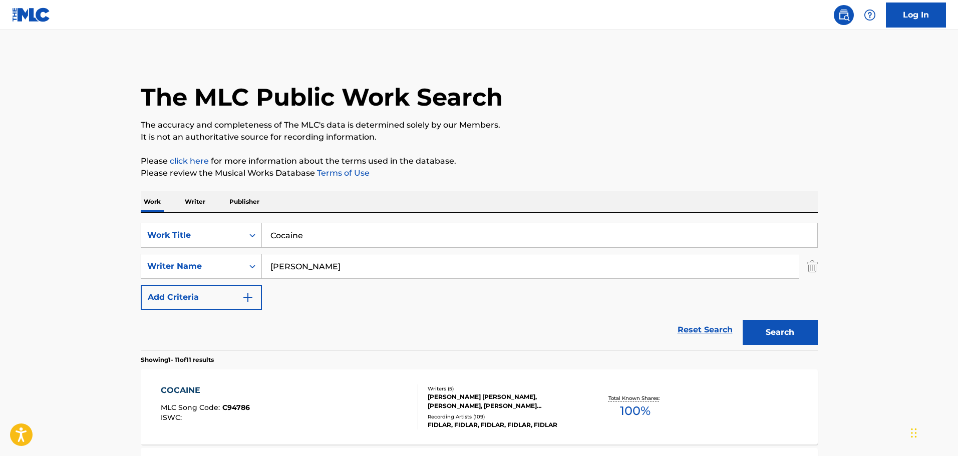
scroll to position [189, 0]
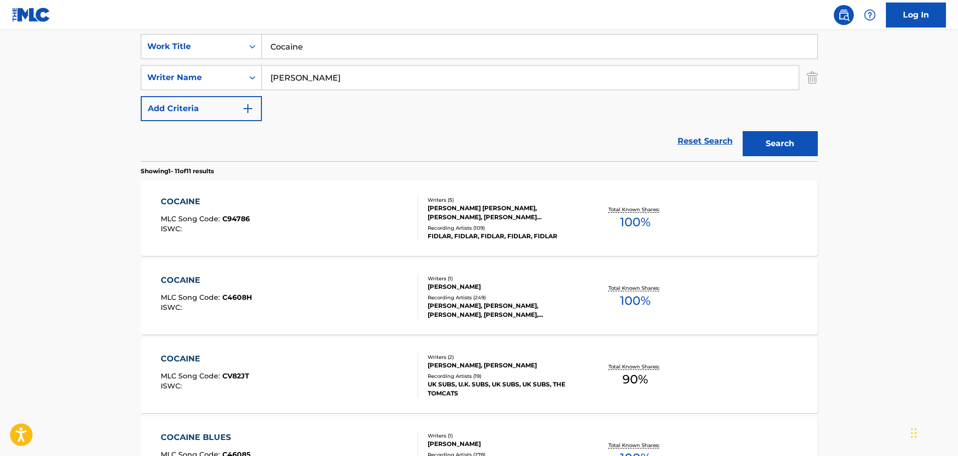
click at [271, 52] on input "Cocaine" at bounding box center [539, 47] width 555 height 24
paste input "You're No Good [1]"
drag, startPoint x: 333, startPoint y: 46, endPoint x: 376, endPoint y: 50, distance: 43.2
click at [376, 50] on input "You're No Good [1]" at bounding box center [539, 47] width 555 height 24
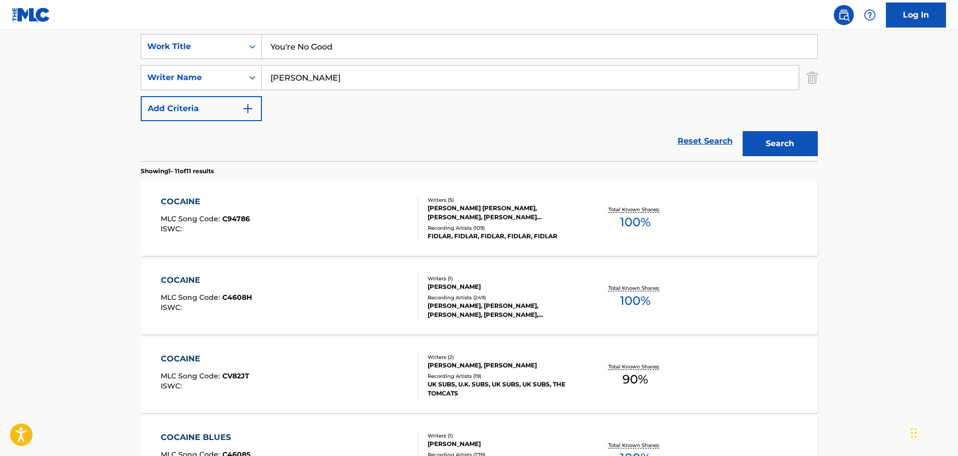
type input "You're No Good"
click at [268, 83] on input "[PERSON_NAME]" at bounding box center [530, 78] width 537 height 24
type input "[PERSON_NAME]"
click at [742, 131] on button "Search" at bounding box center [779, 143] width 75 height 25
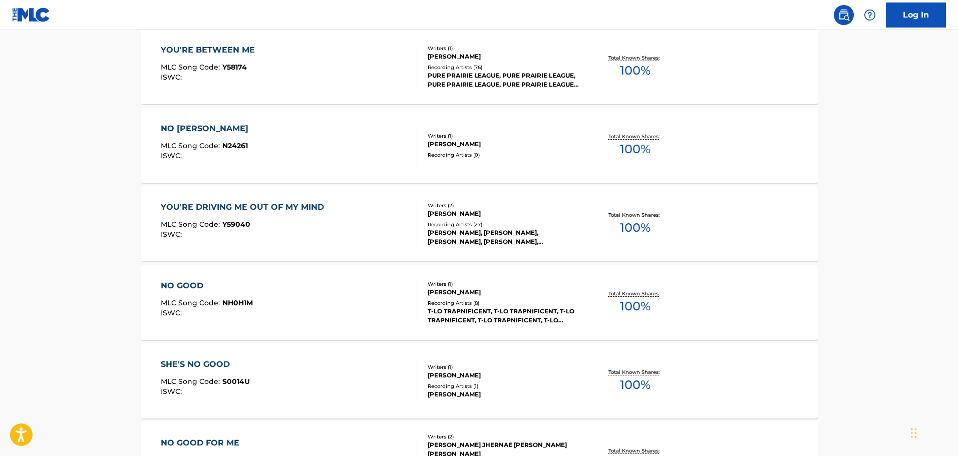
scroll to position [289, 0]
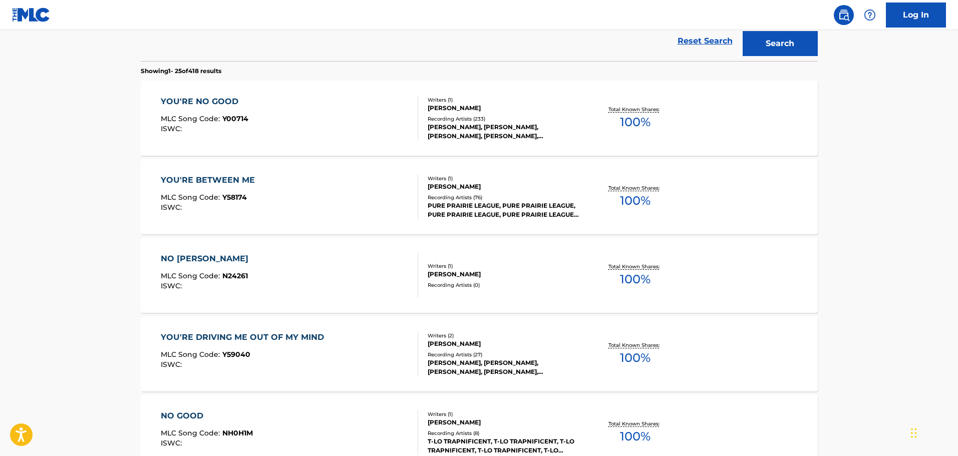
click at [305, 126] on div "YOU'RE NO GOOD MLC Song Code : Y00714 ISWC :" at bounding box center [289, 118] width 257 height 45
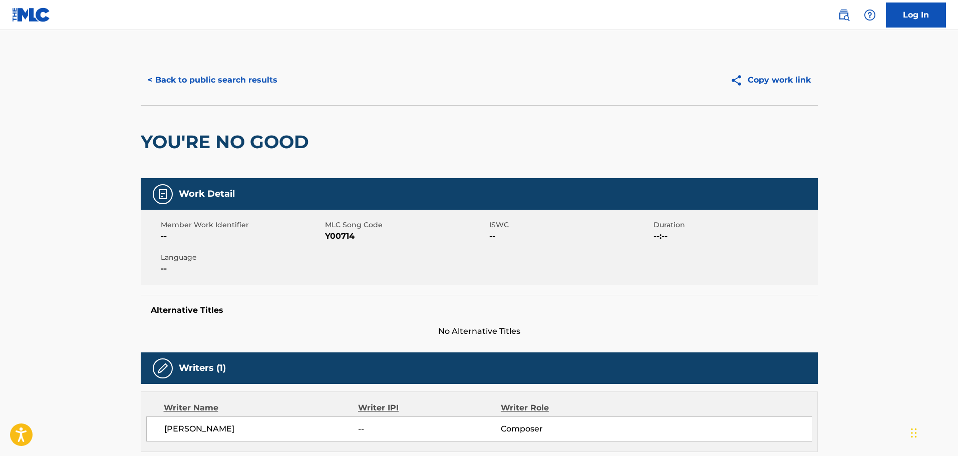
click at [190, 95] on div "< Back to public search results Copy work link" at bounding box center [479, 80] width 677 height 50
click at [200, 86] on button "< Back to public search results" at bounding box center [213, 80] width 144 height 25
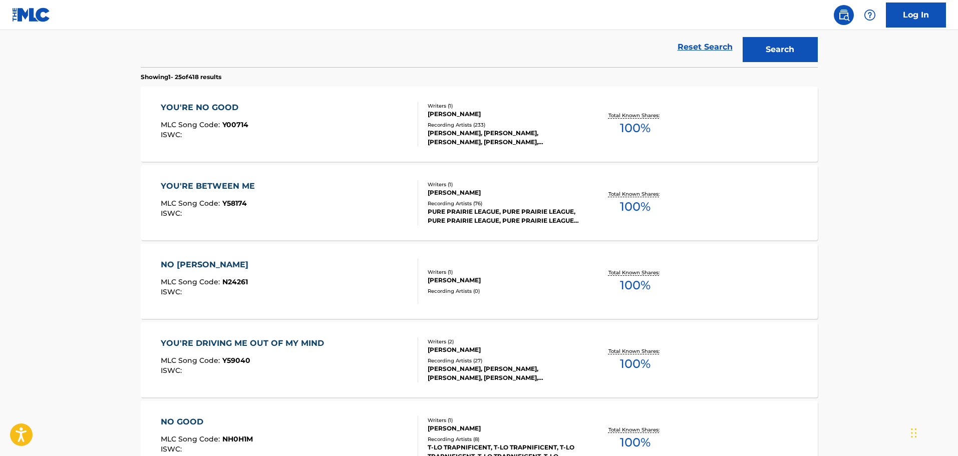
scroll to position [196, 0]
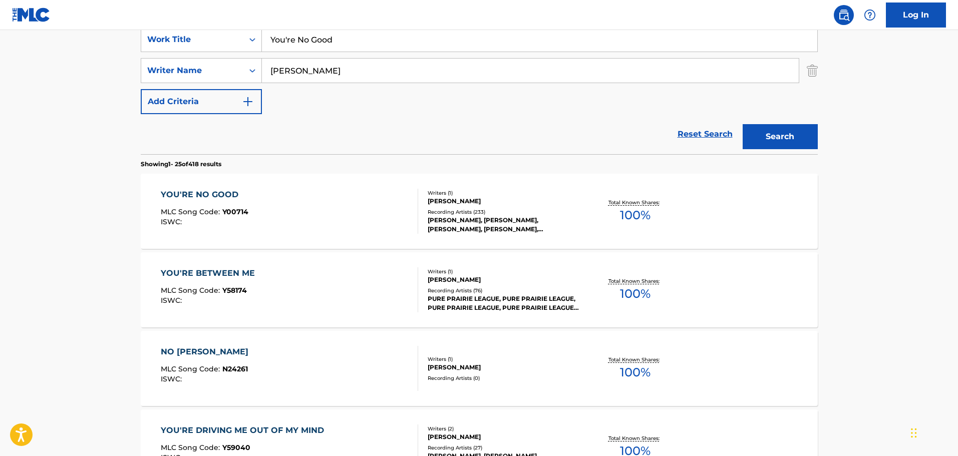
click at [305, 44] on input "You're No Good" at bounding box center [539, 40] width 555 height 24
paste input "Train A-Travelin'"
click at [305, 44] on input "You're Train A-Travelin'Good" at bounding box center [539, 40] width 555 height 24
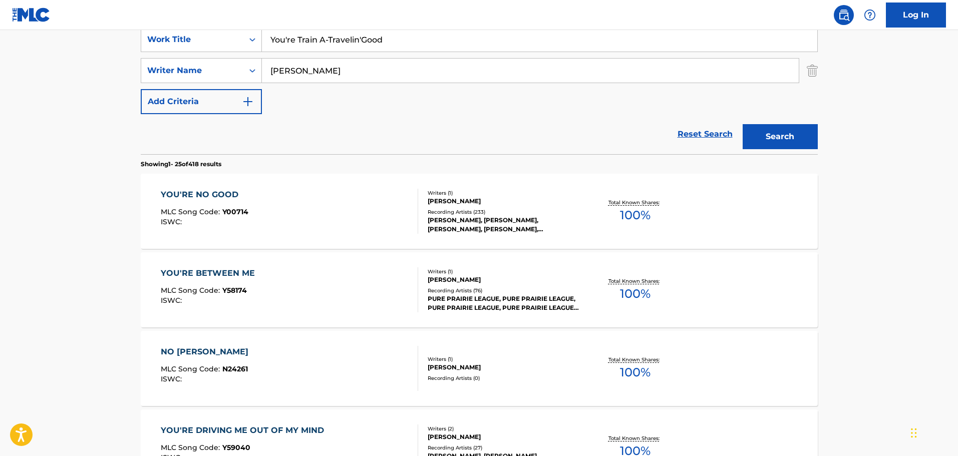
paste input "Train A-Travelin'"
type input "Train A-Travelin'"
click at [289, 76] on input "[PERSON_NAME]" at bounding box center [530, 71] width 537 height 24
type input "DYlan"
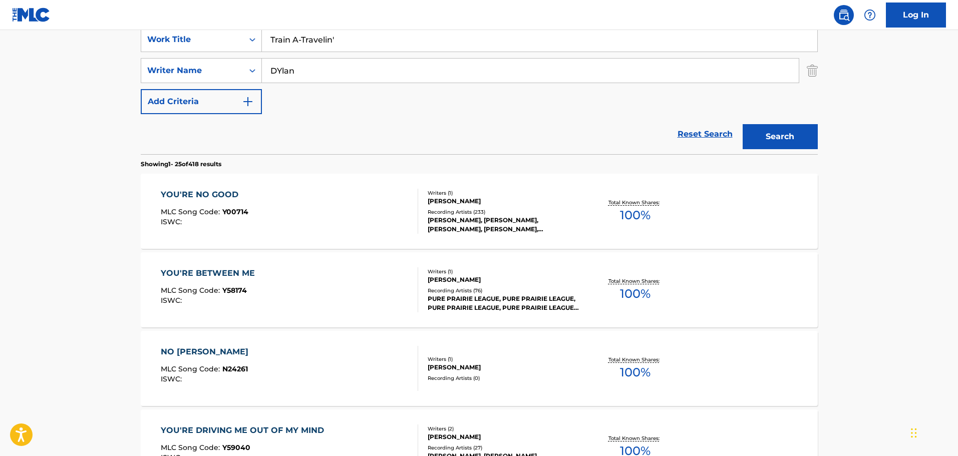
click at [742, 124] on button "Search" at bounding box center [779, 136] width 75 height 25
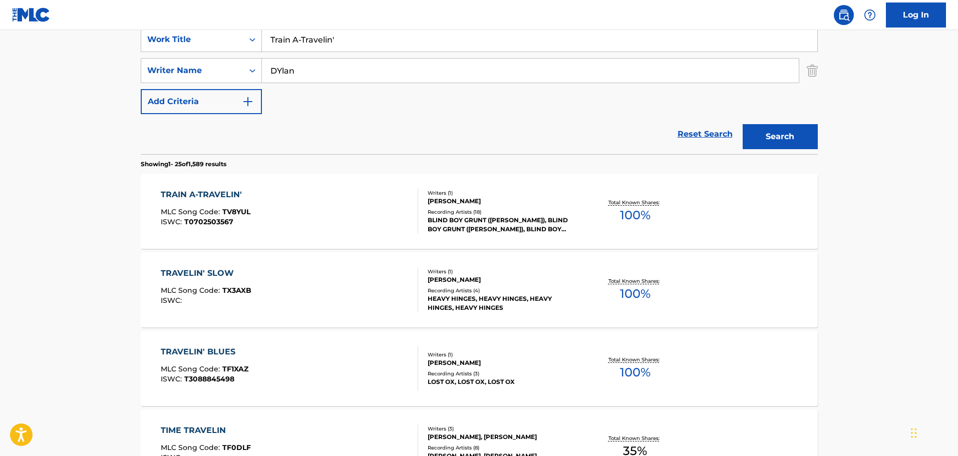
click at [251, 219] on div "TRAIN A-TRAVELIN' MLC Song Code : TV8YUL ISWC : T0702503567" at bounding box center [289, 211] width 257 height 45
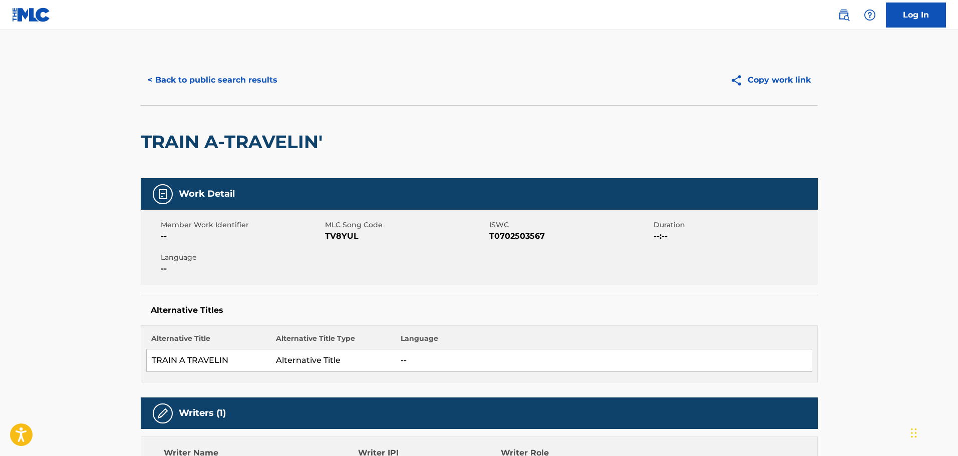
click at [212, 149] on h2 "TRAIN A-TRAVELIN'" at bounding box center [234, 142] width 187 height 23
copy div "TRAIN A-TRAVELIN'"
click at [253, 86] on button "< Back to public search results" at bounding box center [213, 80] width 144 height 25
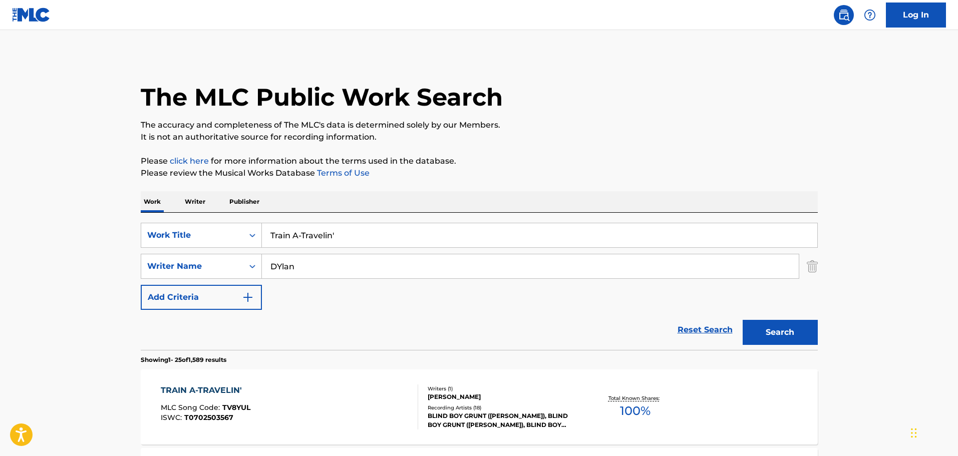
scroll to position [196, 0]
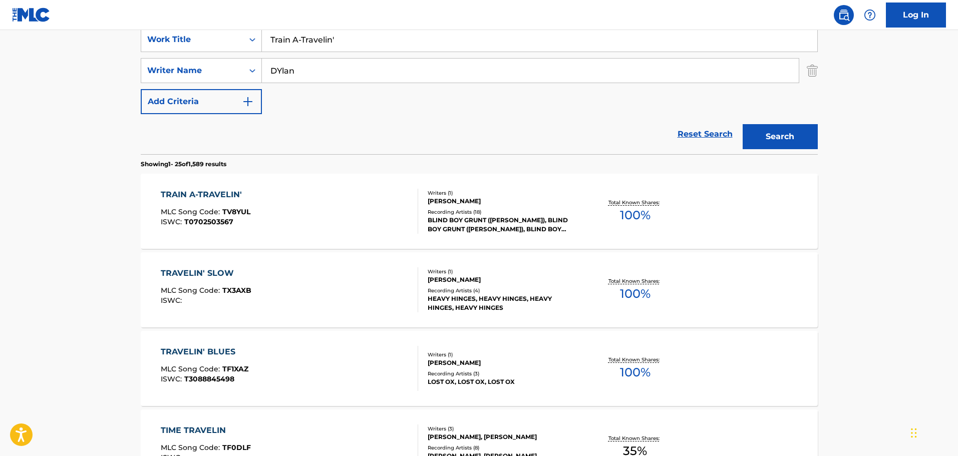
click at [315, 41] on input "Train A-Travelin'" at bounding box center [539, 40] width 555 height 24
paste input "Ain't No Grave"
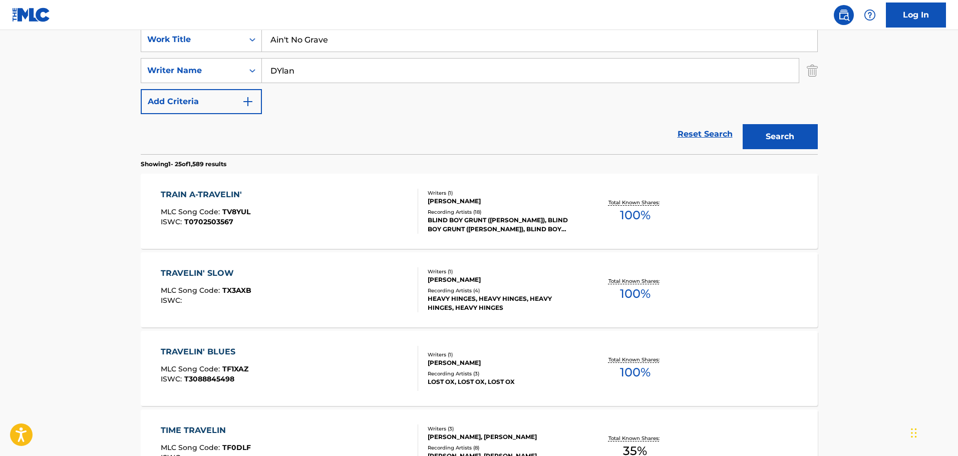
type input "Ain't No Grave"
click at [306, 73] on input "DYlan" at bounding box center [530, 71] width 537 height 24
type input "[PERSON_NAME]"
click at [742, 124] on button "Search" at bounding box center [779, 136] width 75 height 25
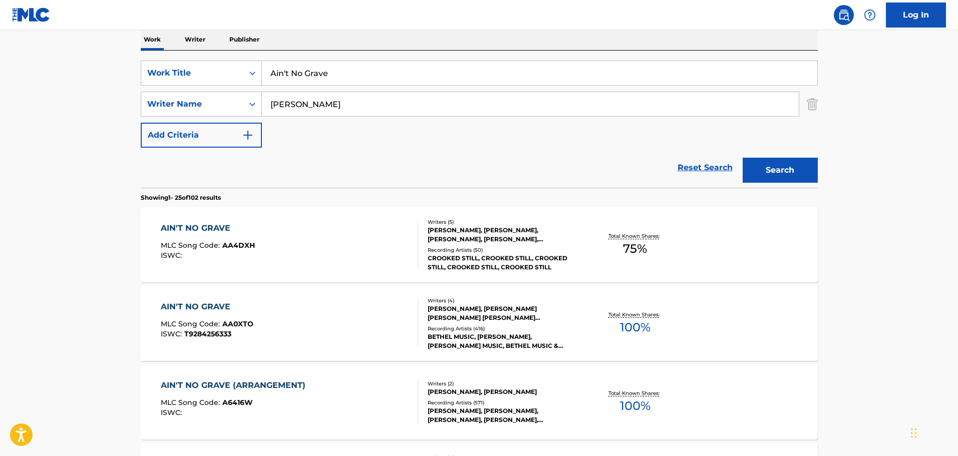
scroll to position [146, 0]
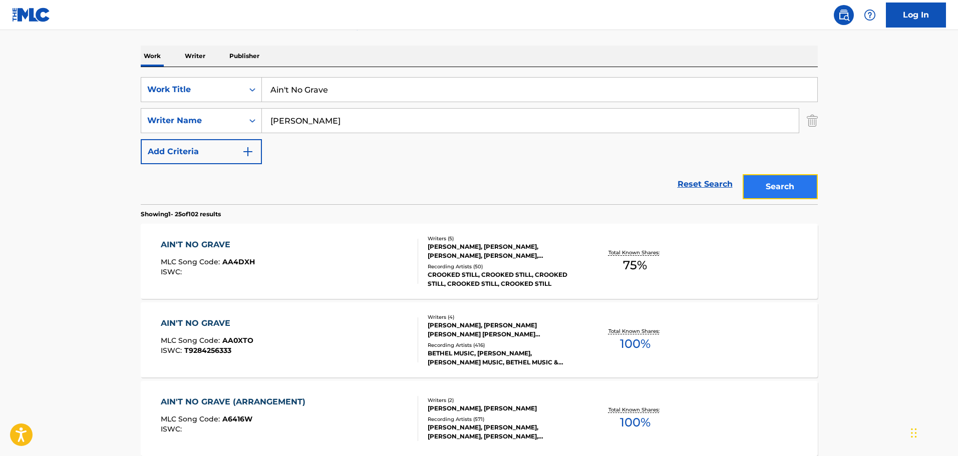
click at [770, 185] on button "Search" at bounding box center [779, 186] width 75 height 25
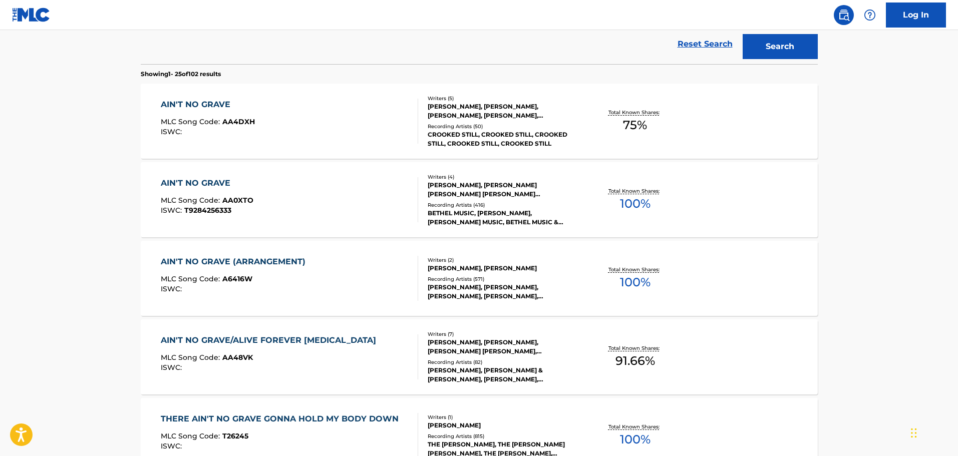
scroll to position [396, 0]
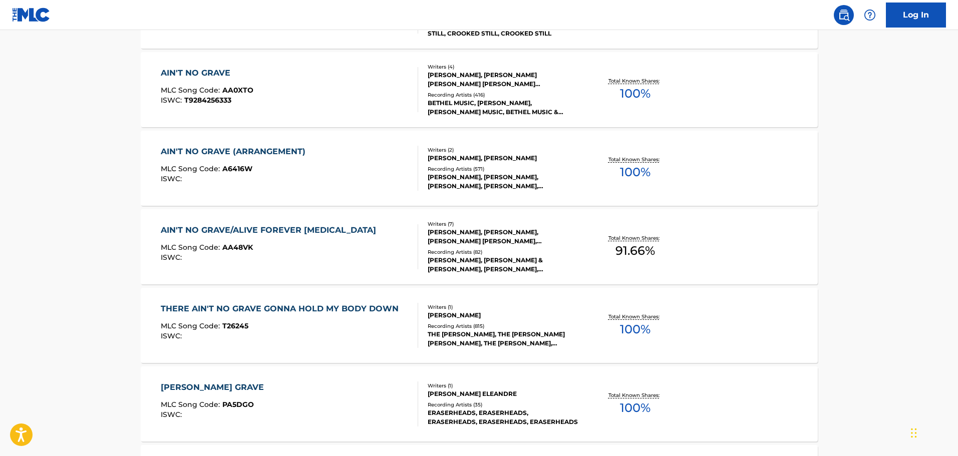
click at [374, 314] on div "THERE AIN'T NO GRAVE GONNA HOLD MY BODY DOWN" at bounding box center [282, 309] width 243 height 12
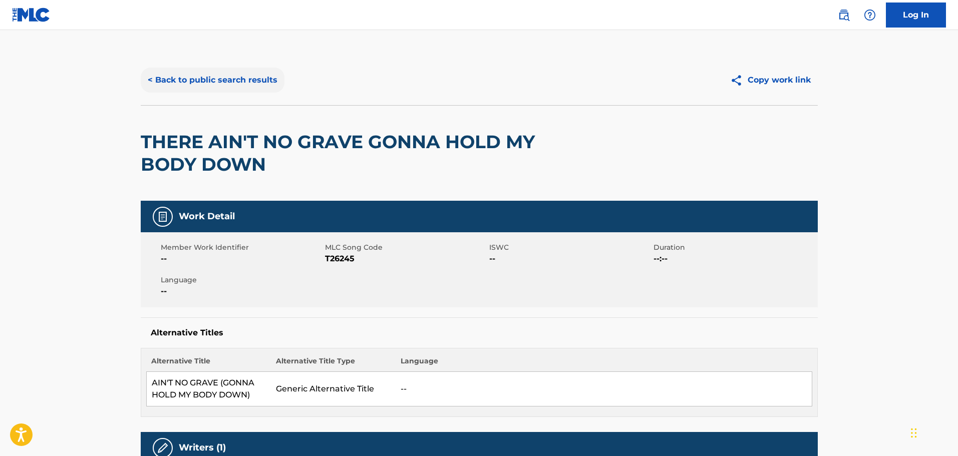
click at [224, 84] on button "< Back to public search results" at bounding box center [213, 80] width 144 height 25
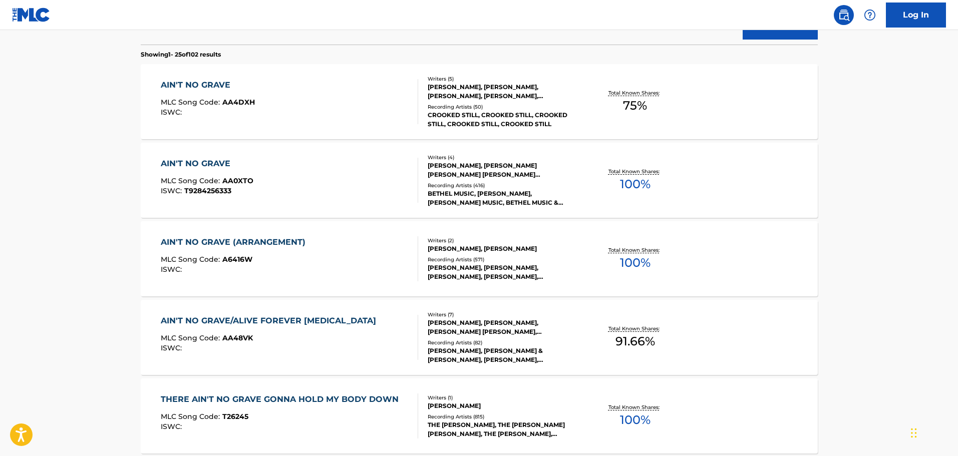
scroll to position [303, 0]
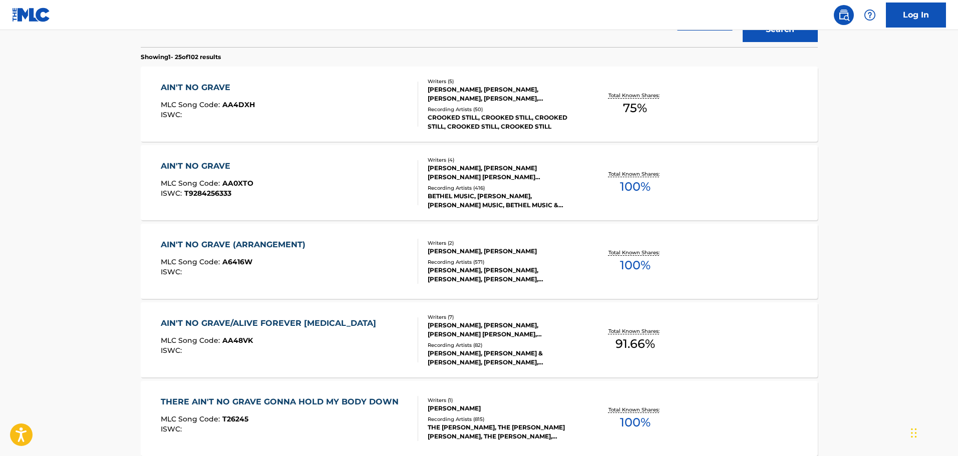
click at [216, 103] on span "MLC Song Code :" at bounding box center [192, 104] width 62 height 9
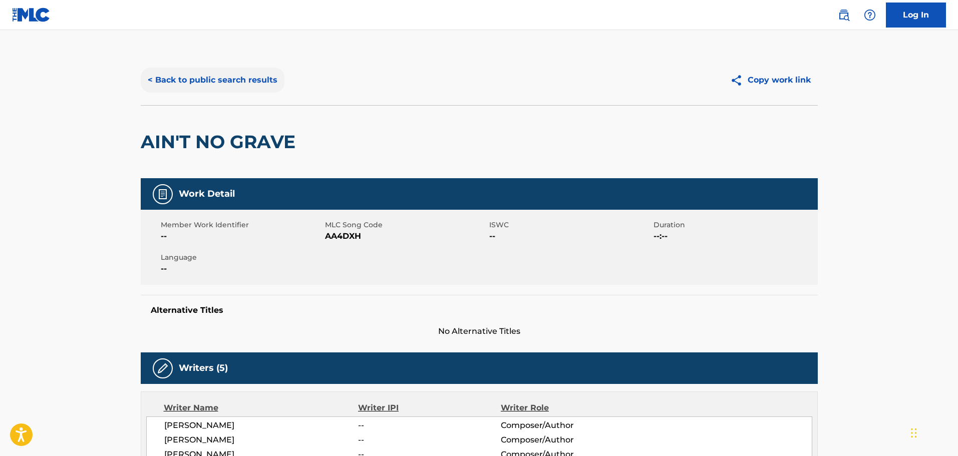
click at [238, 81] on button "< Back to public search results" at bounding box center [213, 80] width 144 height 25
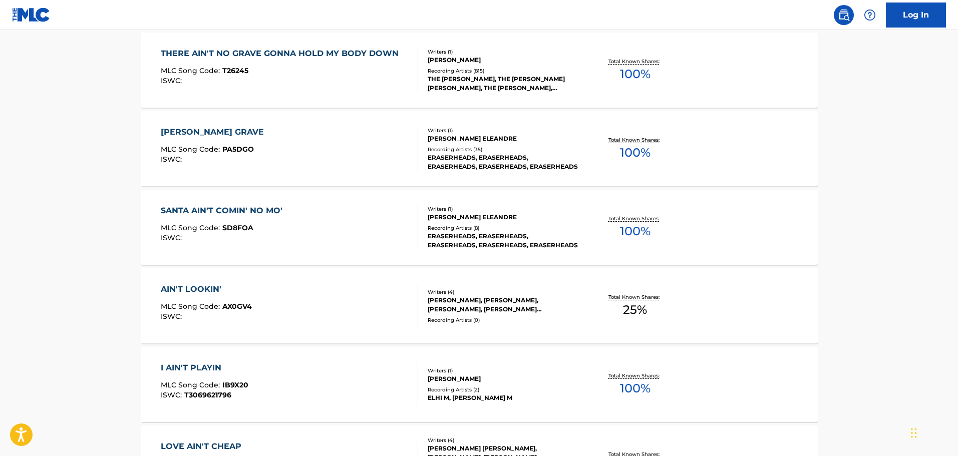
scroll to position [651, 0]
click at [387, 90] on div "THERE AIN'T NO GRAVE GONNA HOLD MY BODY DOWN MLC Song Code : T26245 ISWC :" at bounding box center [282, 70] width 243 height 45
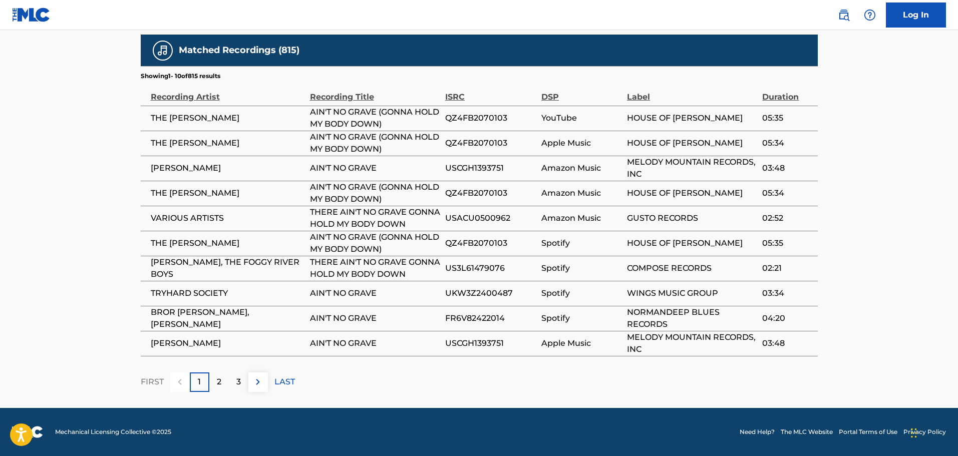
scroll to position [784, 0]
click at [225, 382] on div "2" at bounding box center [219, 382] width 20 height 20
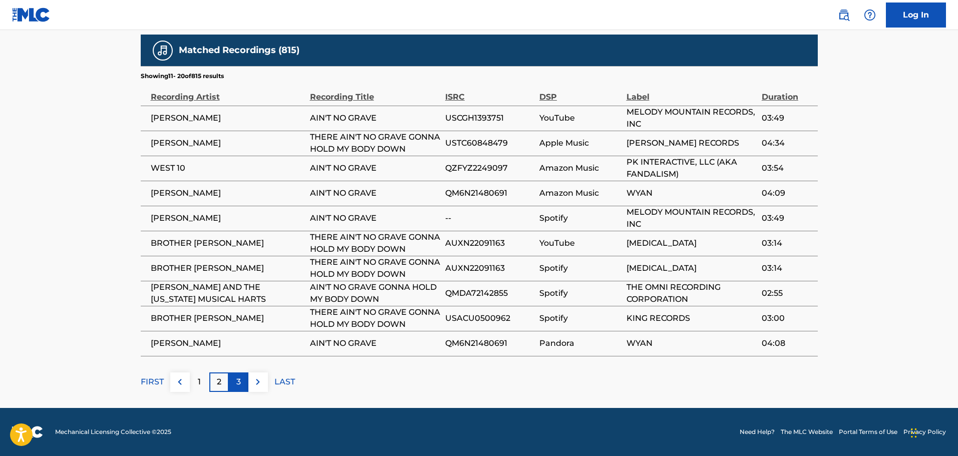
click at [244, 392] on div "3" at bounding box center [239, 382] width 20 height 20
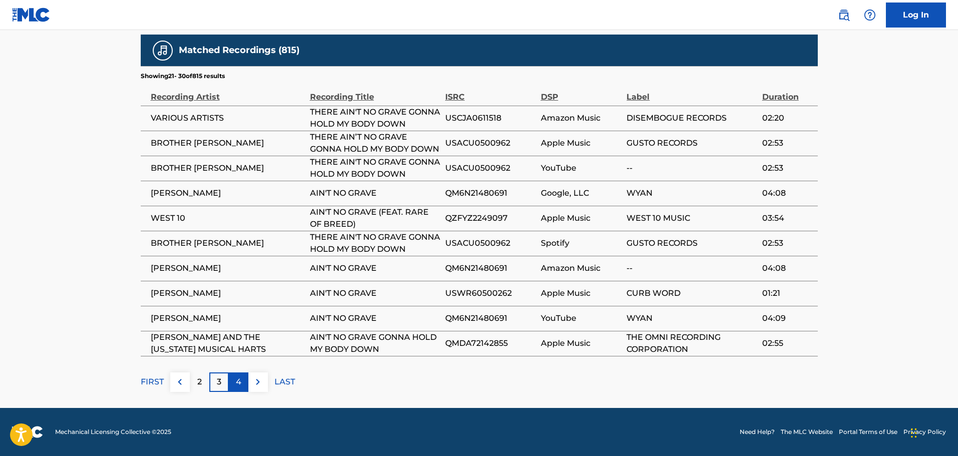
click at [243, 392] on div "4" at bounding box center [239, 382] width 20 height 20
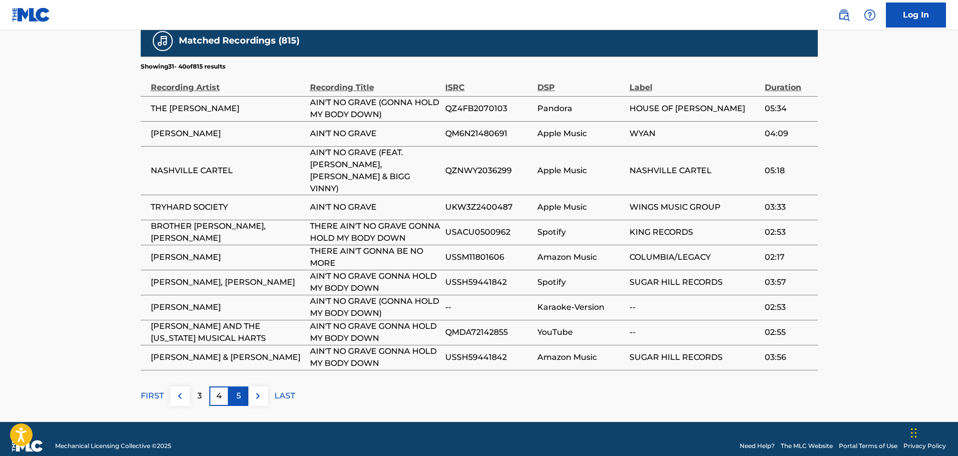
click at [239, 390] on p "5" at bounding box center [238, 396] width 5 height 12
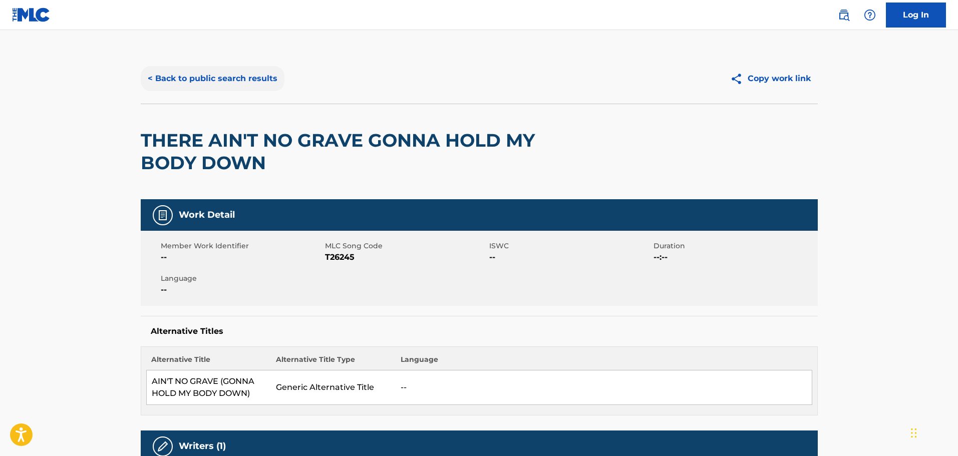
scroll to position [0, 0]
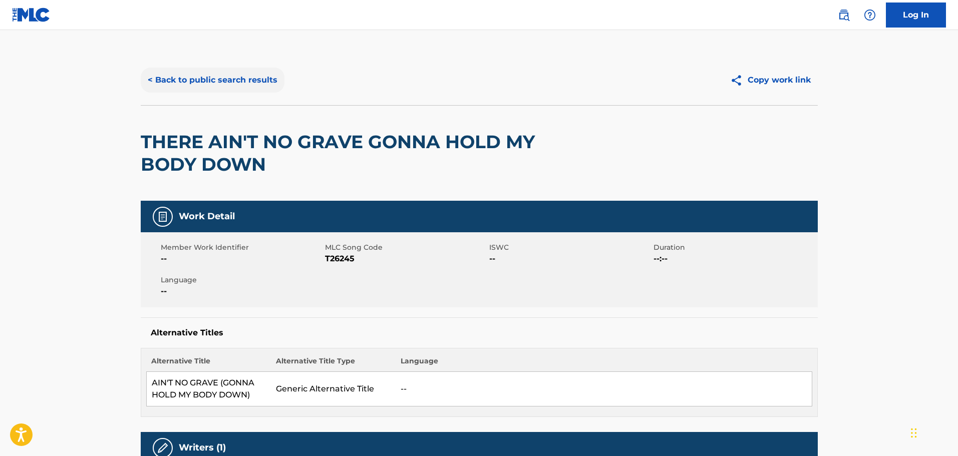
click at [265, 72] on button "< Back to public search results" at bounding box center [213, 80] width 144 height 25
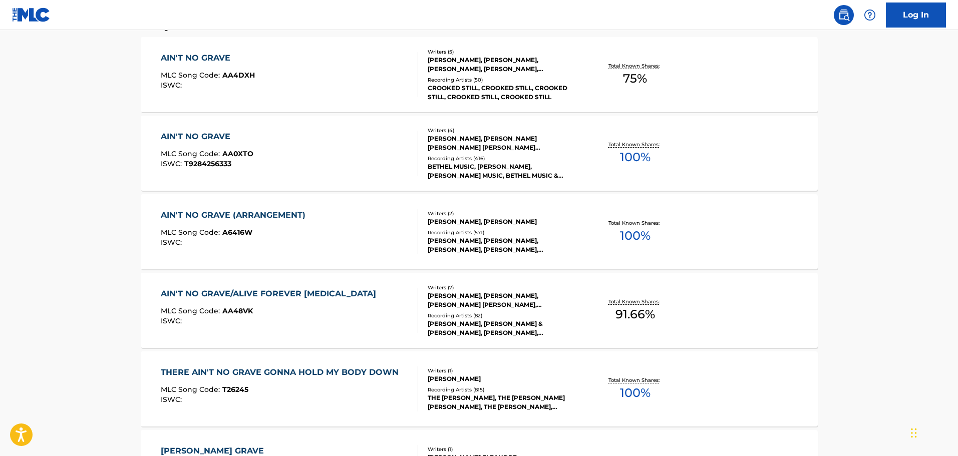
scroll to position [257, 0]
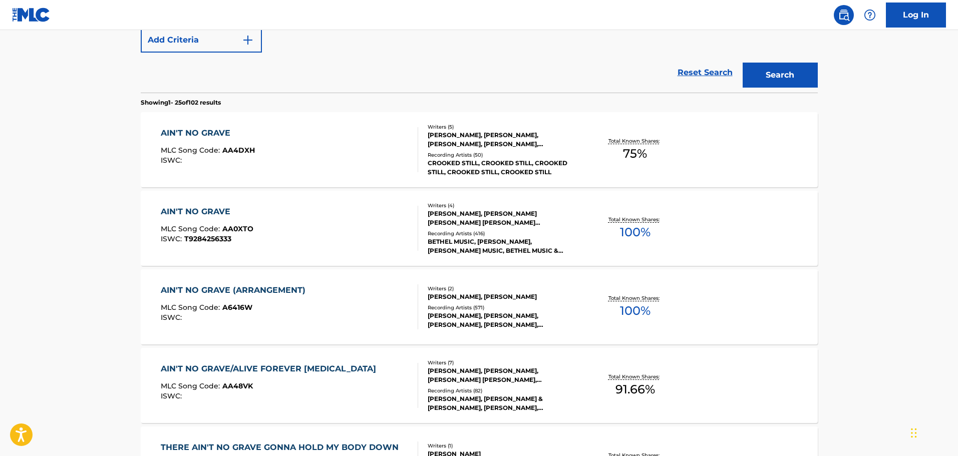
click at [317, 159] on div "AIN'T NO GRAVE MLC Song Code : AA4DXH ISWC :" at bounding box center [289, 149] width 257 height 45
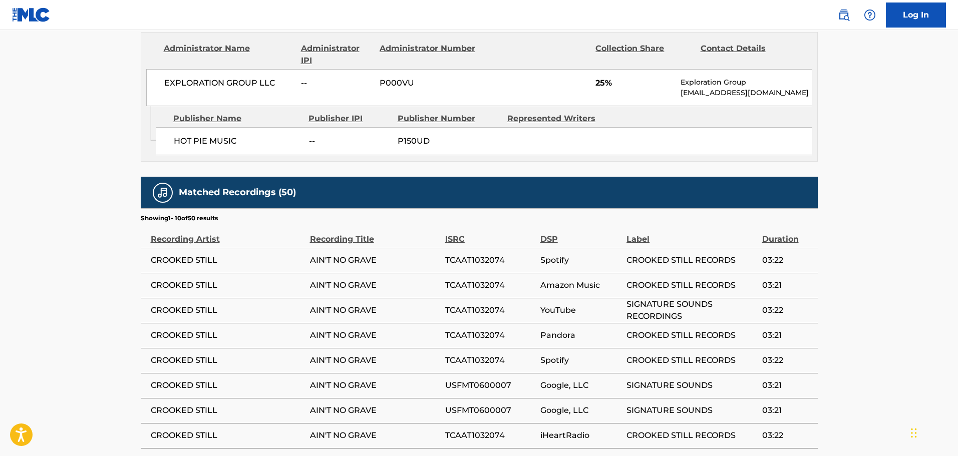
scroll to position [951, 0]
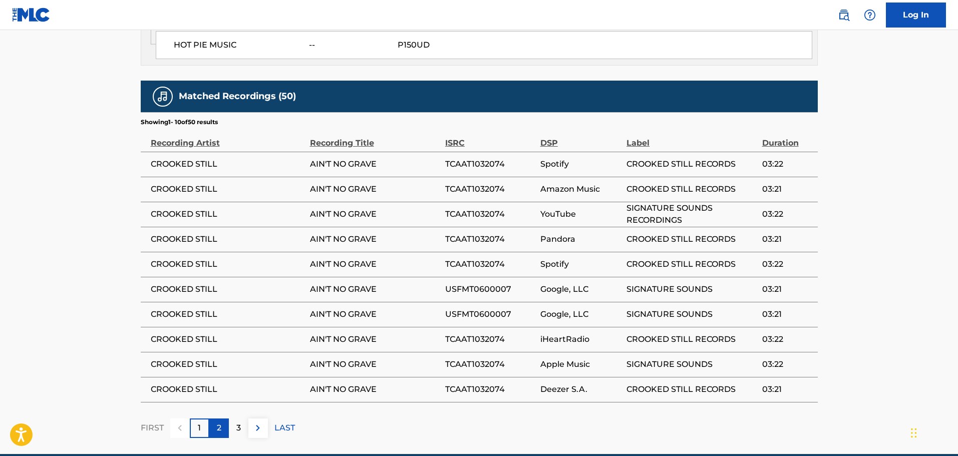
click at [224, 414] on div "2" at bounding box center [219, 429] width 20 height 20
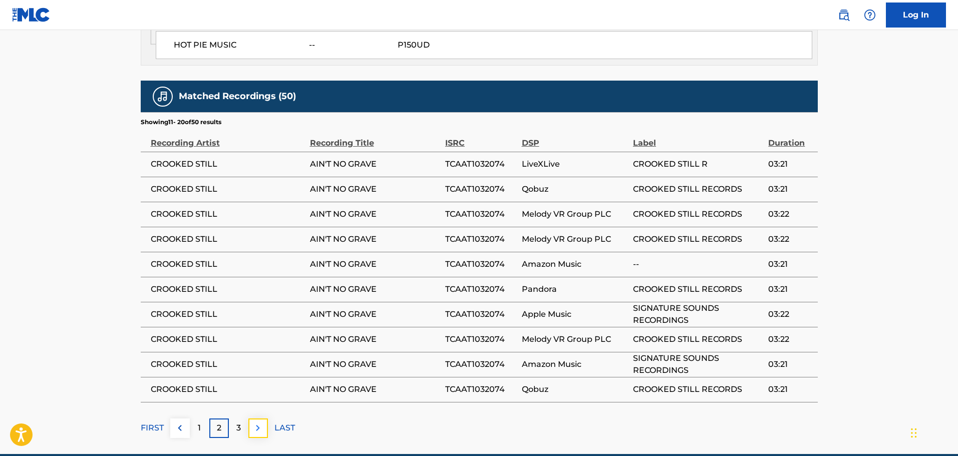
click at [257, 414] on img at bounding box center [258, 428] width 12 height 12
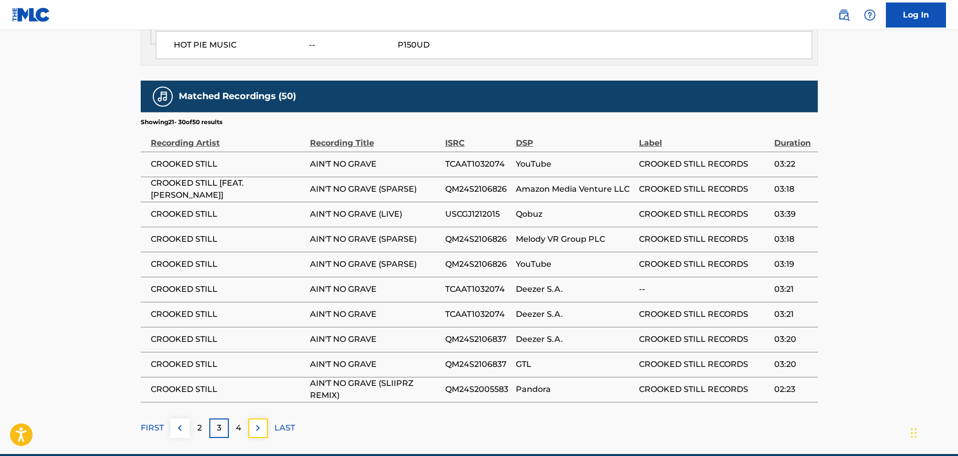
click at [257, 414] on img at bounding box center [258, 428] width 12 height 12
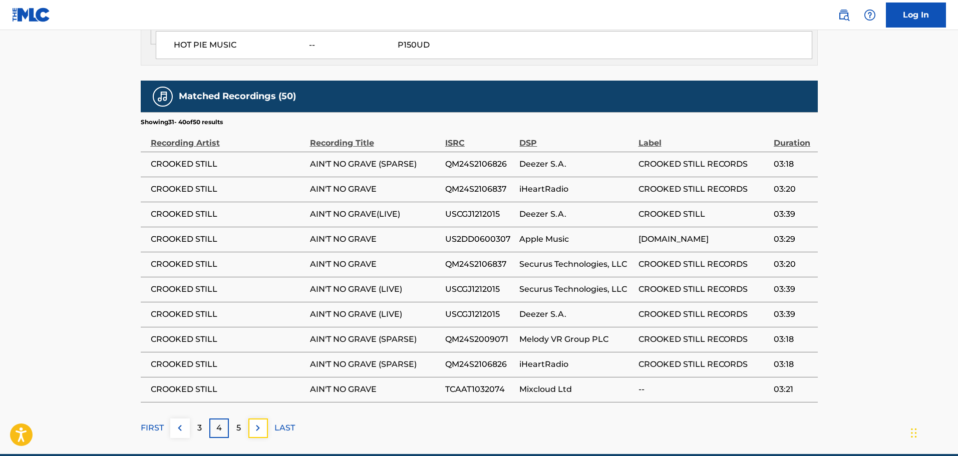
click at [257, 414] on img at bounding box center [258, 428] width 12 height 12
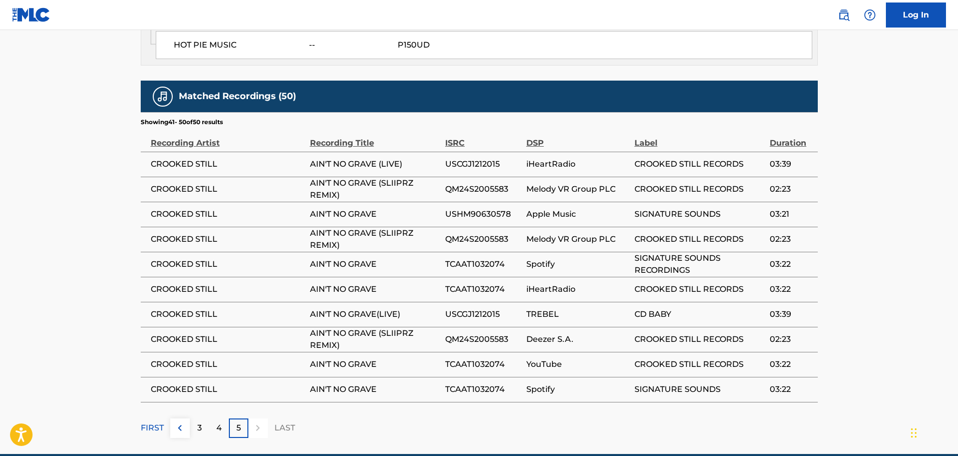
click at [257, 414] on div at bounding box center [258, 429] width 20 height 20
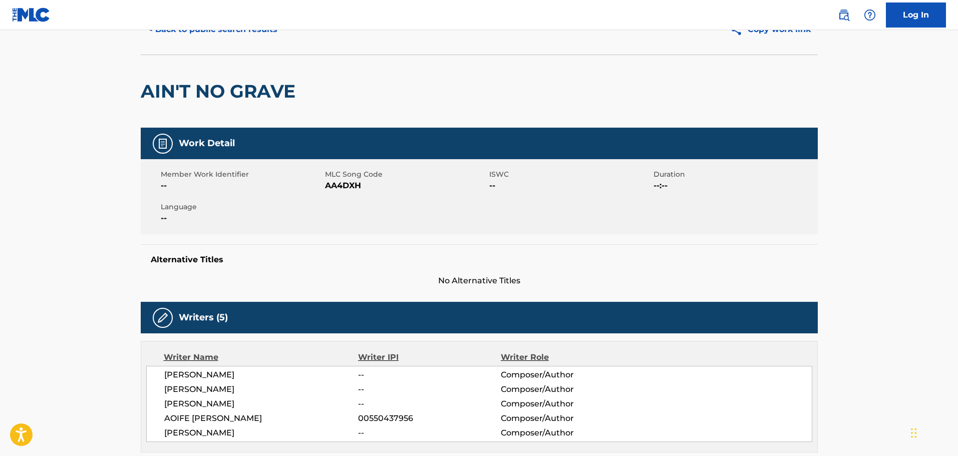
scroll to position [0, 0]
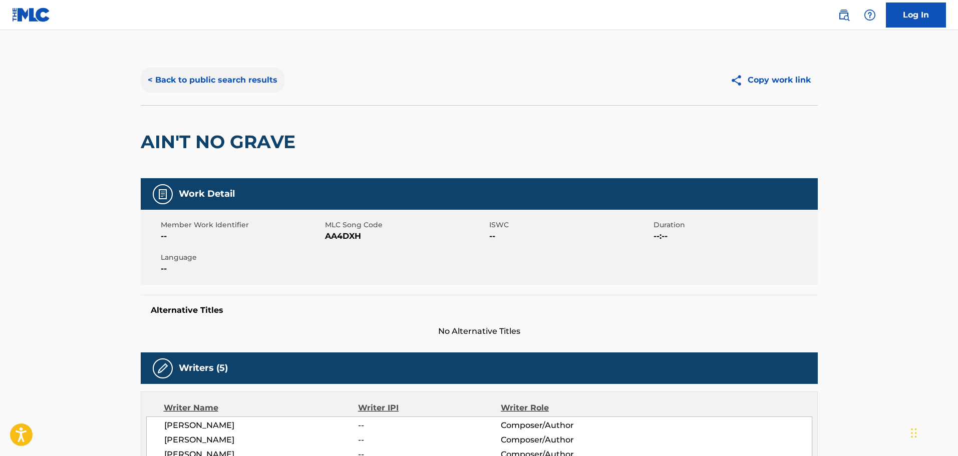
click at [241, 89] on button "< Back to public search results" at bounding box center [213, 80] width 144 height 25
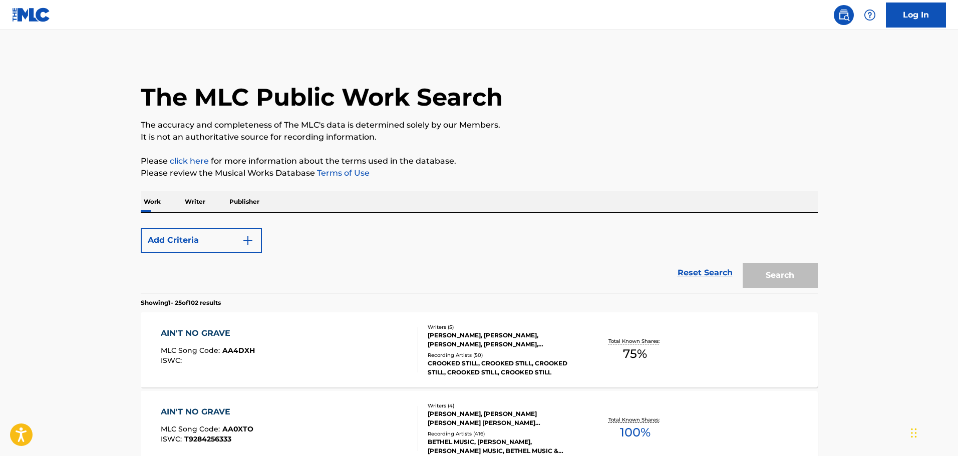
scroll to position [314, 0]
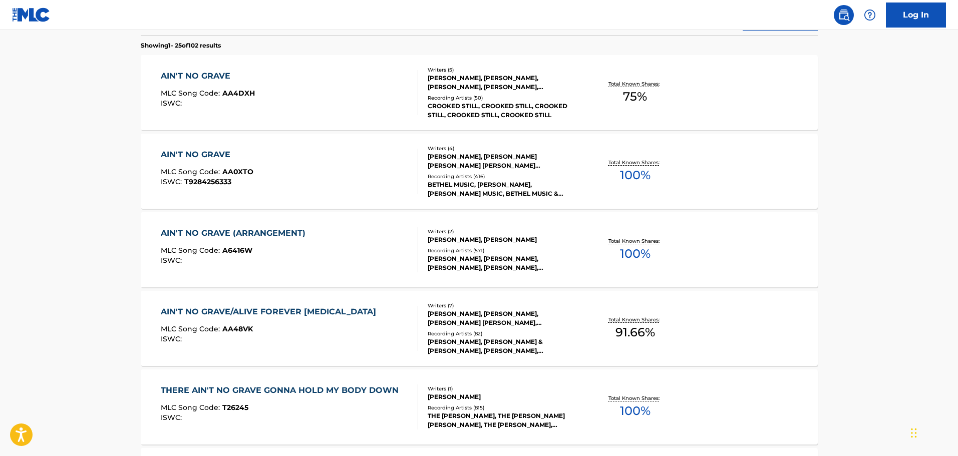
click at [243, 173] on span "AA0XTO" at bounding box center [237, 171] width 31 height 9
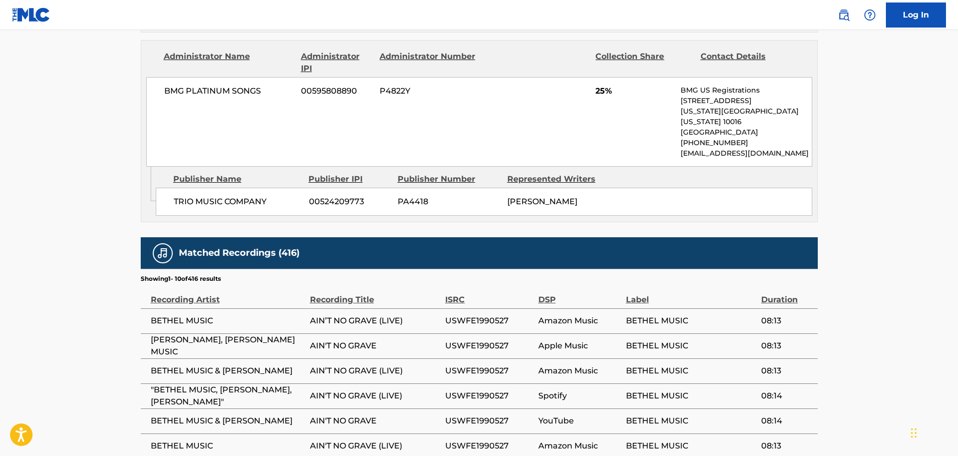
scroll to position [953, 0]
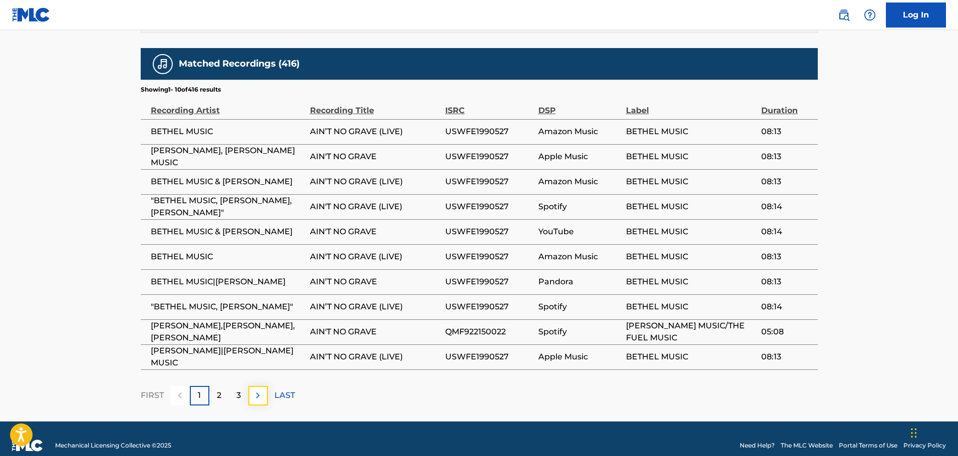
click at [254, 389] on img at bounding box center [258, 395] width 12 height 12
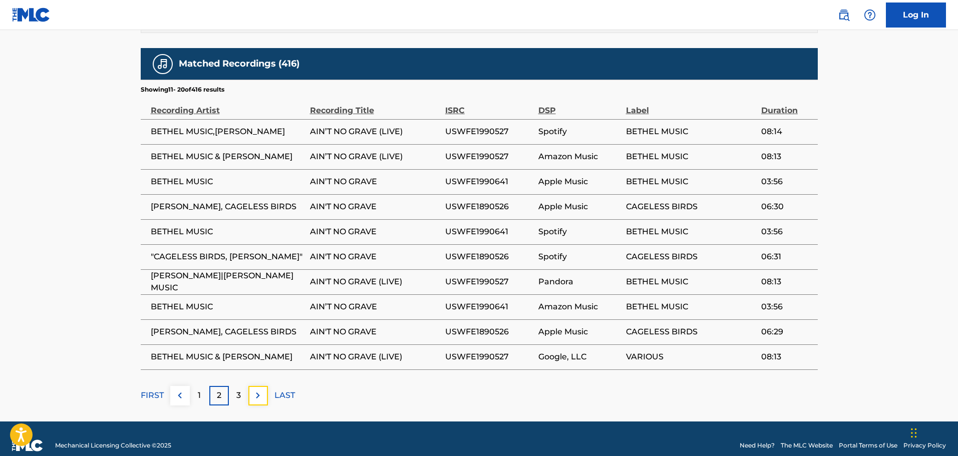
click at [254, 389] on img at bounding box center [258, 395] width 12 height 12
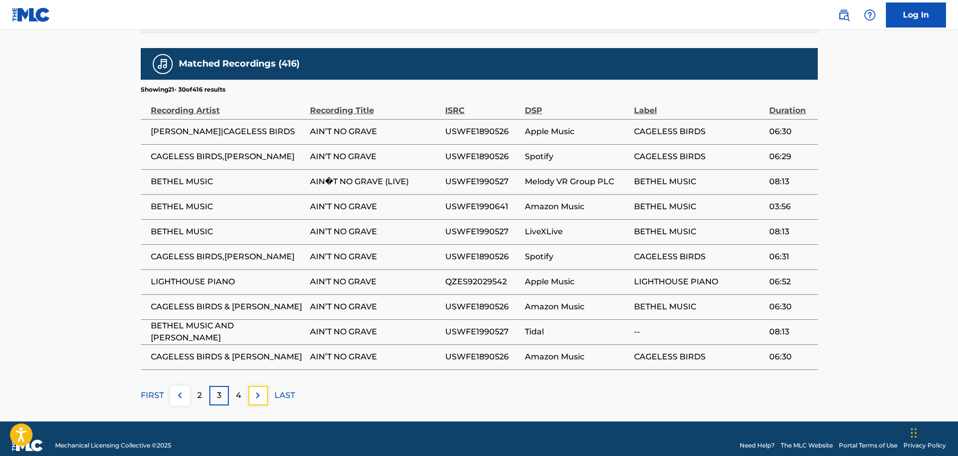
click at [254, 389] on img at bounding box center [258, 395] width 12 height 12
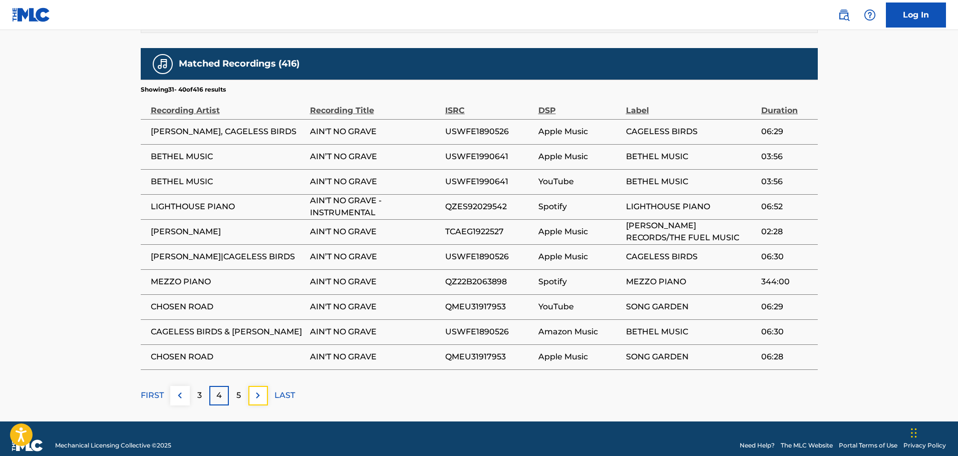
click at [254, 389] on img at bounding box center [258, 395] width 12 height 12
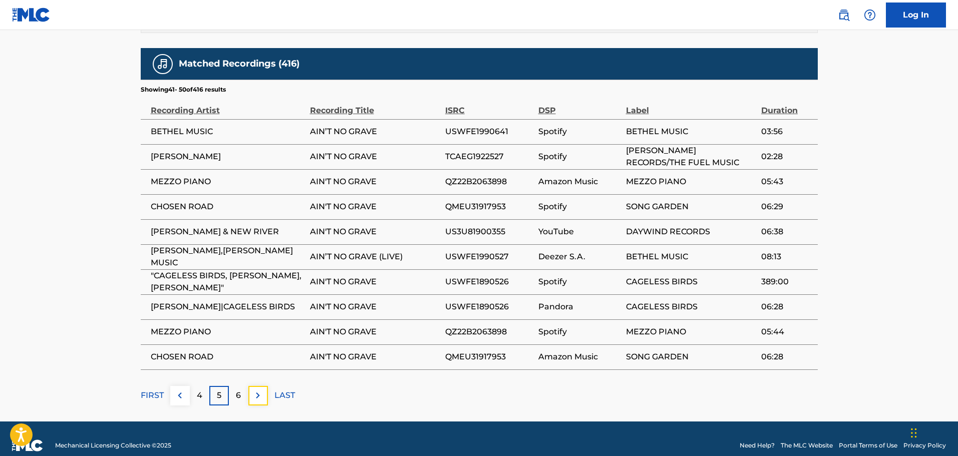
click at [254, 389] on img at bounding box center [258, 395] width 12 height 12
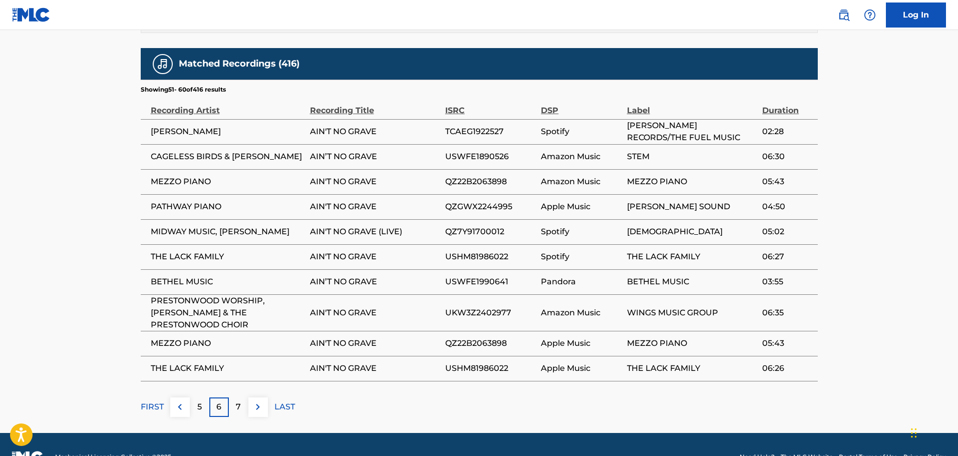
click at [254, 381] on div "Matched Recordings (416) Showing 51 - 60 of 416 results Recording Artist Record…" at bounding box center [479, 232] width 677 height 369
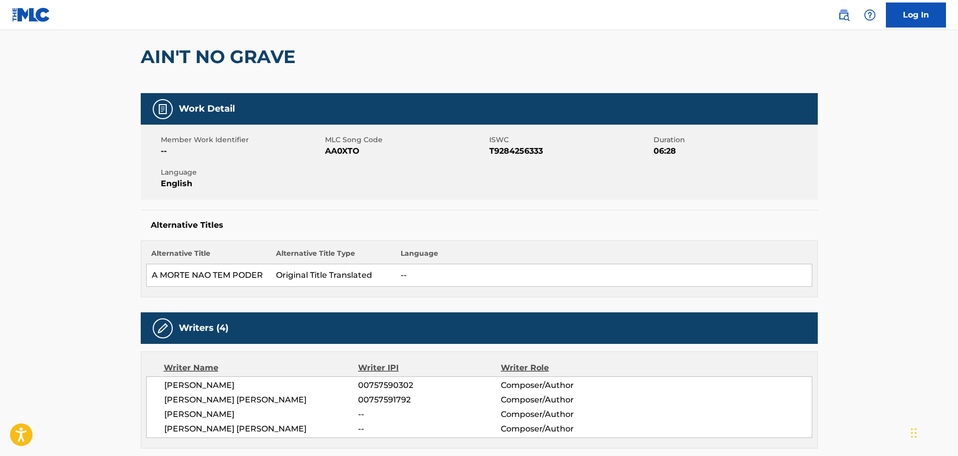
scroll to position [0, 0]
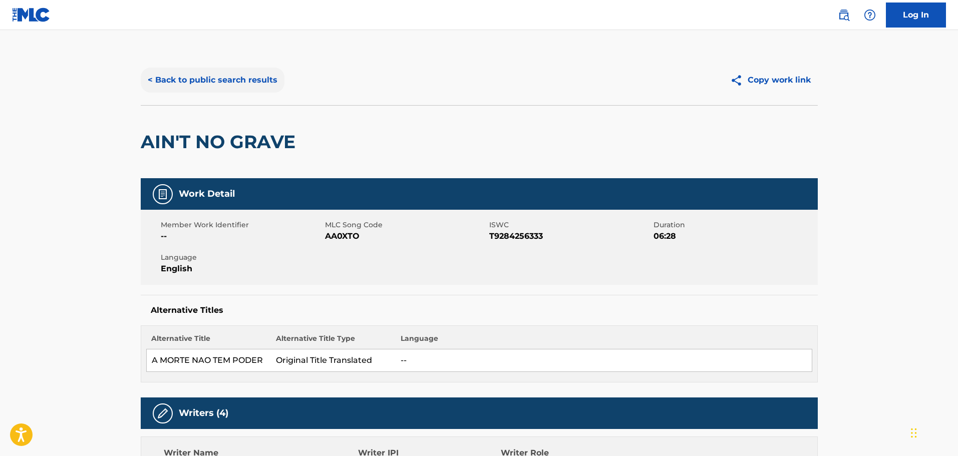
click at [259, 75] on button "< Back to public search results" at bounding box center [213, 80] width 144 height 25
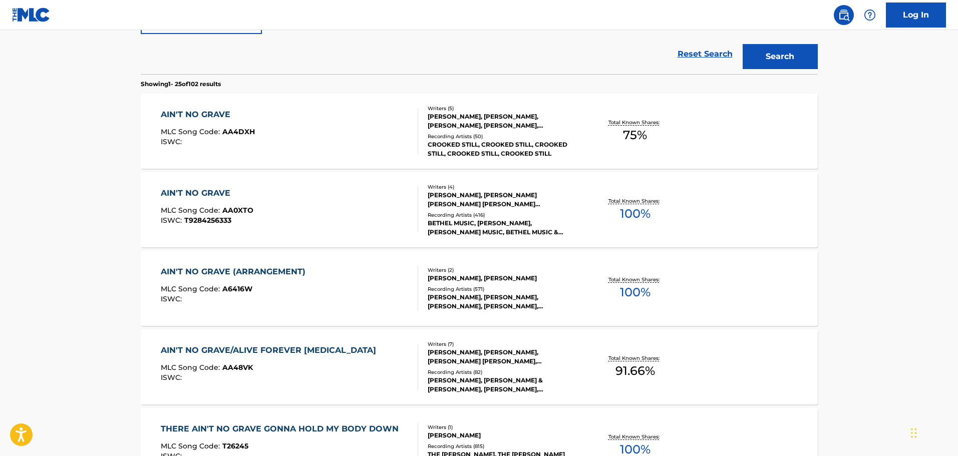
scroll to position [371, 0]
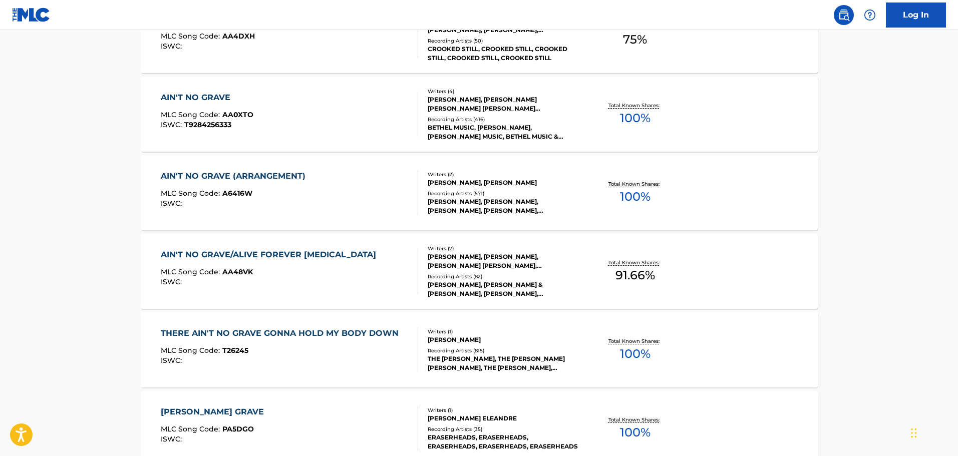
click at [300, 206] on div "ISWC :" at bounding box center [236, 204] width 150 height 8
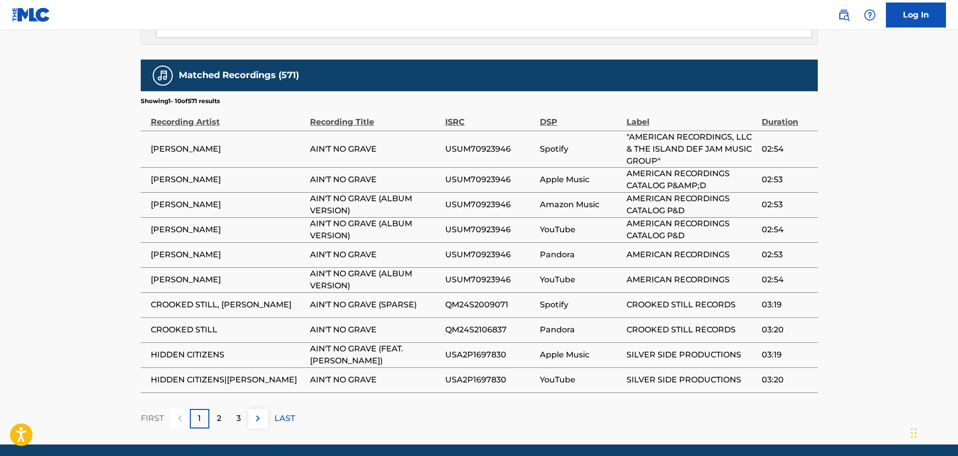
scroll to position [937, 0]
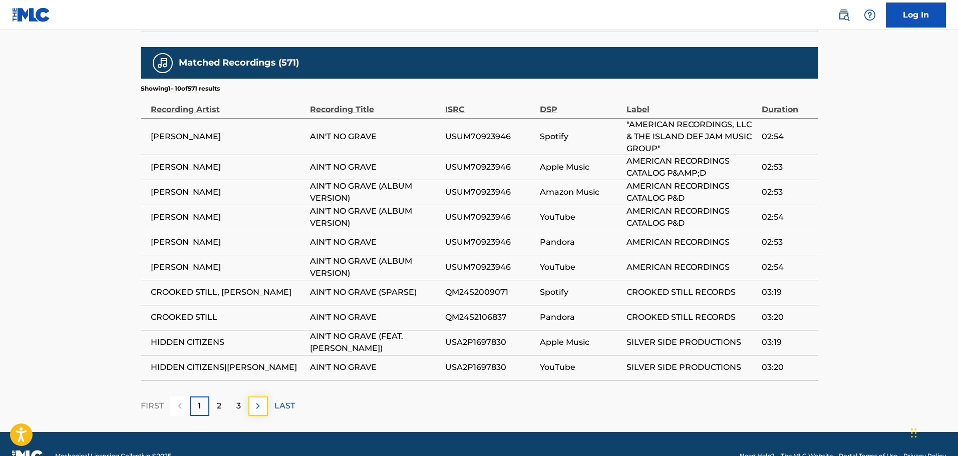
click at [264, 396] on button at bounding box center [258, 406] width 20 height 20
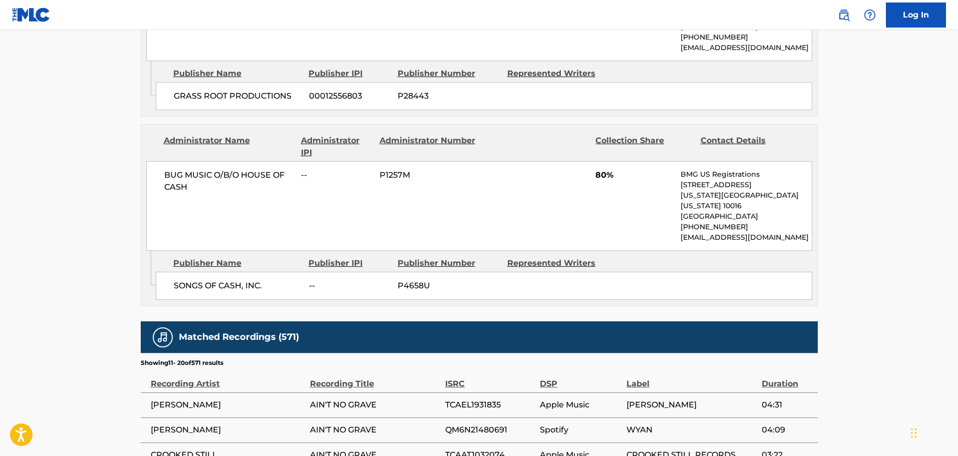
scroll to position [925, 0]
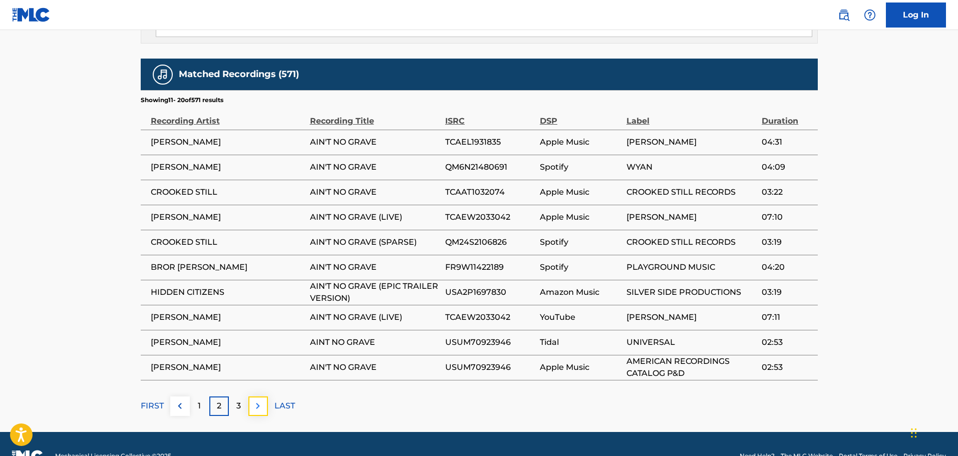
click at [264, 396] on button at bounding box center [258, 406] width 20 height 20
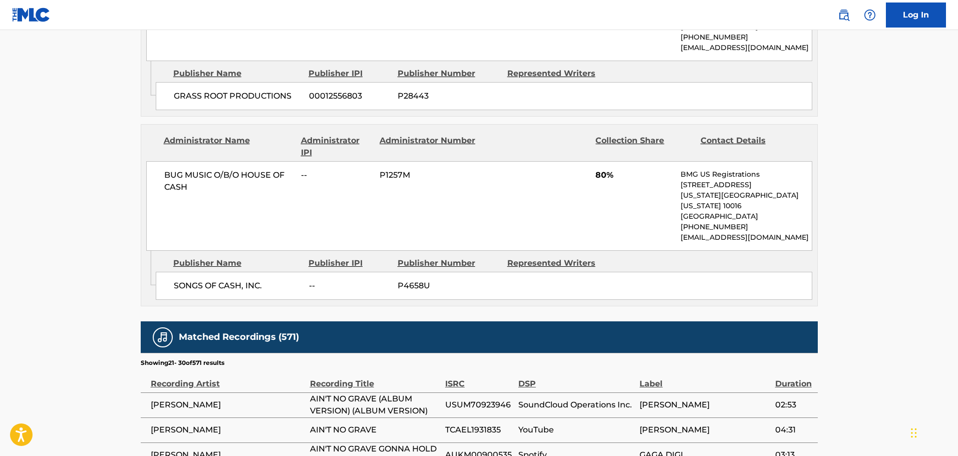
scroll to position [0, 0]
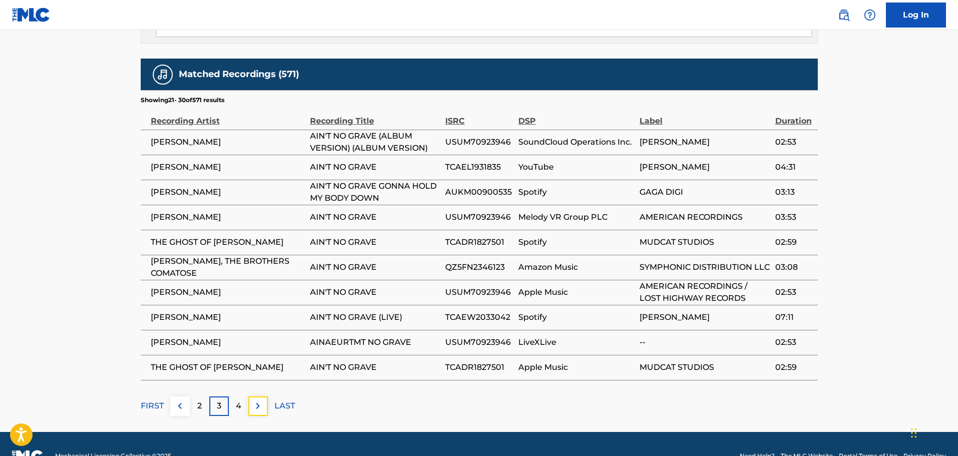
click at [264, 396] on button at bounding box center [258, 406] width 20 height 20
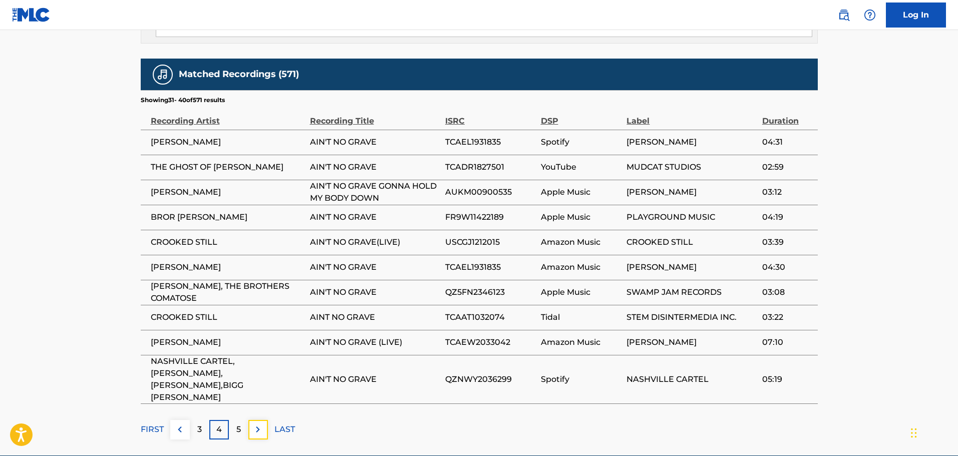
click at [264, 414] on button at bounding box center [258, 430] width 20 height 20
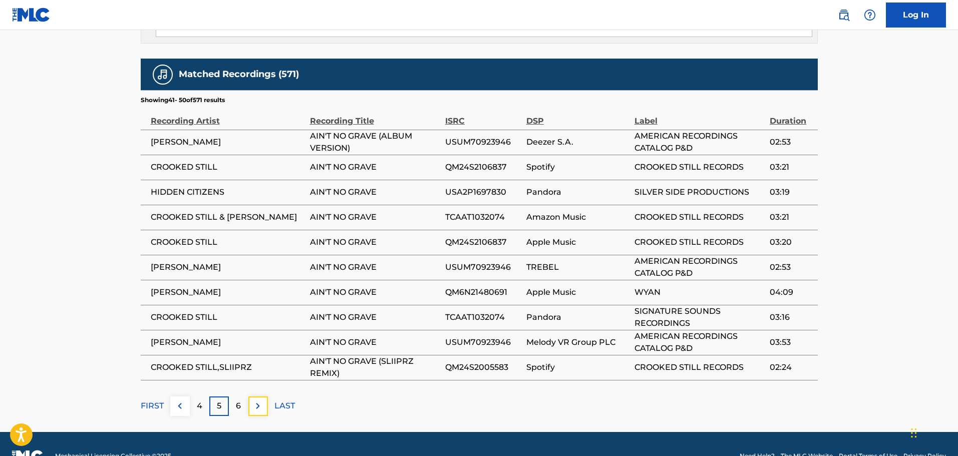
click at [264, 396] on button at bounding box center [258, 406] width 20 height 20
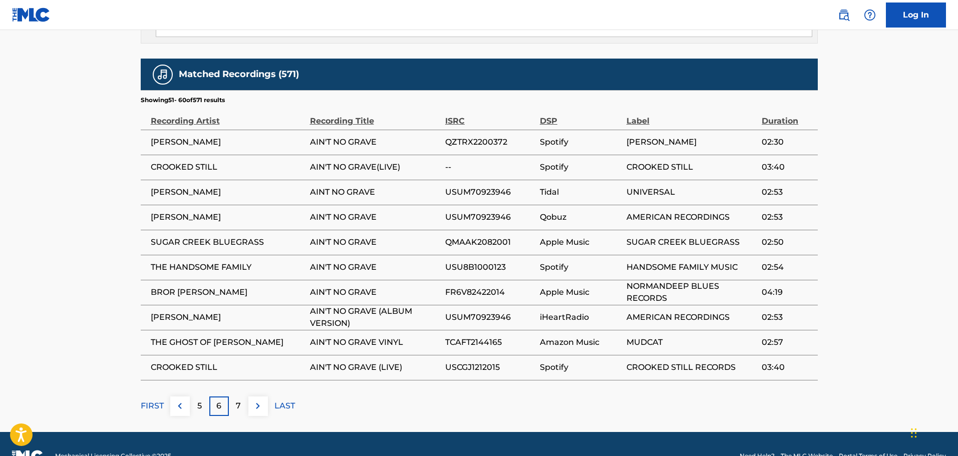
click at [264, 396] on button at bounding box center [258, 406] width 20 height 20
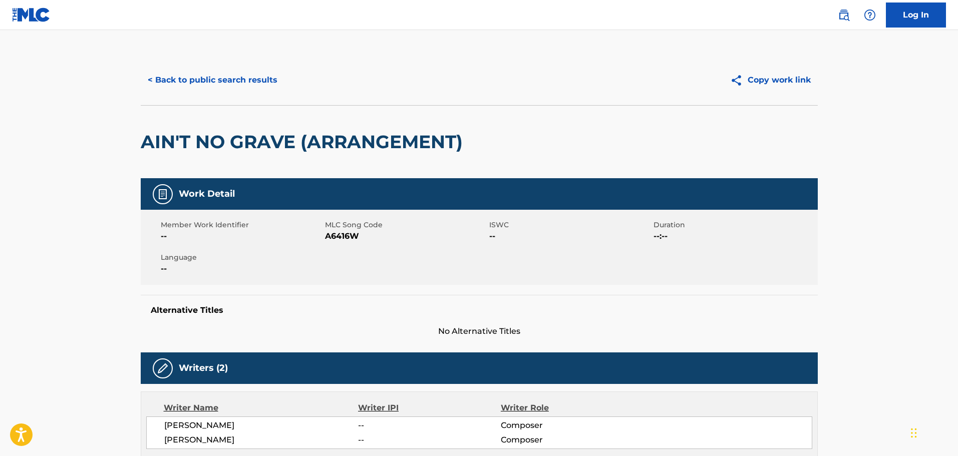
click at [235, 93] on div "< Back to public search results Copy work link" at bounding box center [479, 80] width 677 height 50
click at [236, 76] on button "< Back to public search results" at bounding box center [213, 80] width 144 height 25
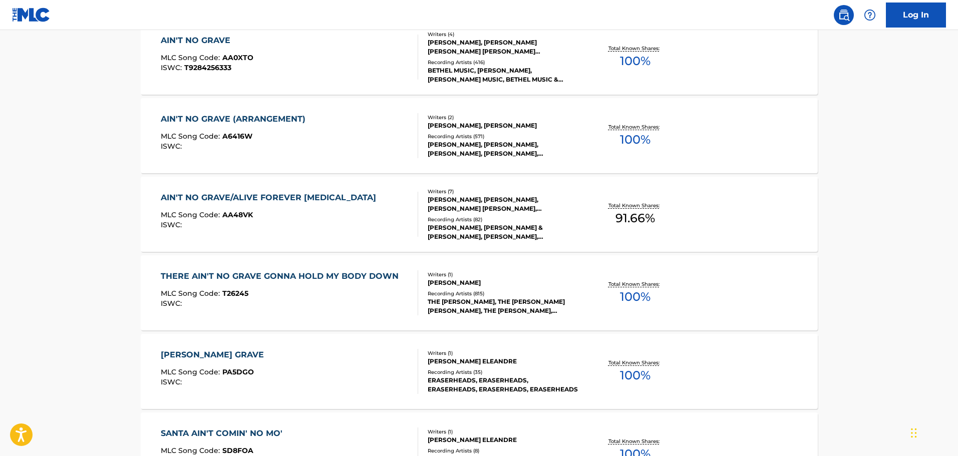
click at [292, 240] on div "AIN'T NO GRAVE/ALIVE FOREVER [MEDICAL_DATA] MLC Song Code : AA48VK ISWC : Write…" at bounding box center [479, 214] width 677 height 75
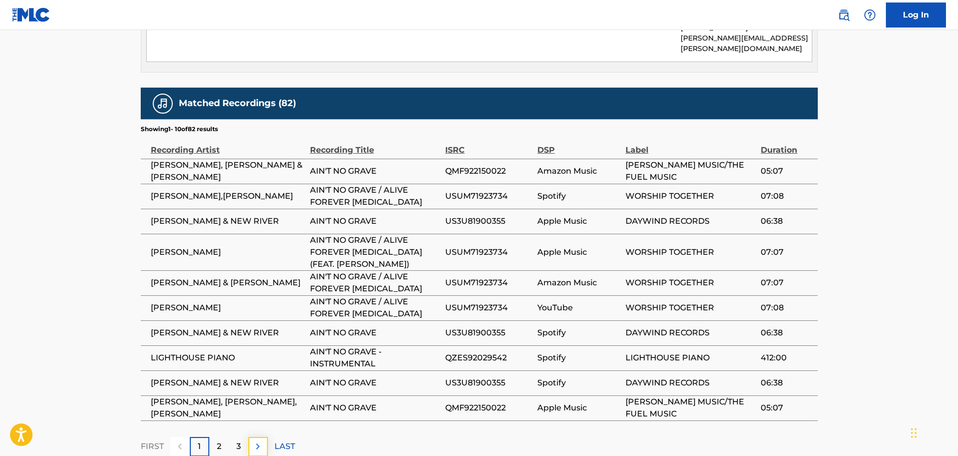
click at [266, 414] on button at bounding box center [258, 447] width 20 height 20
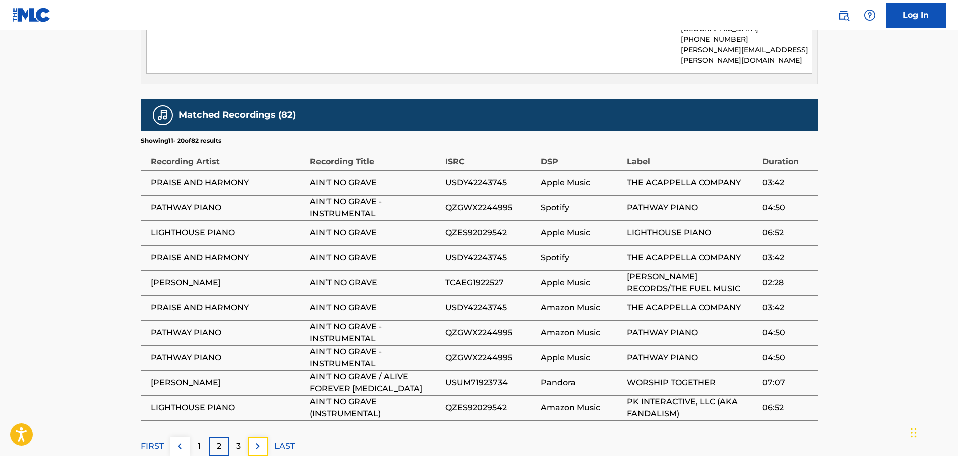
click at [266, 414] on button at bounding box center [258, 447] width 20 height 20
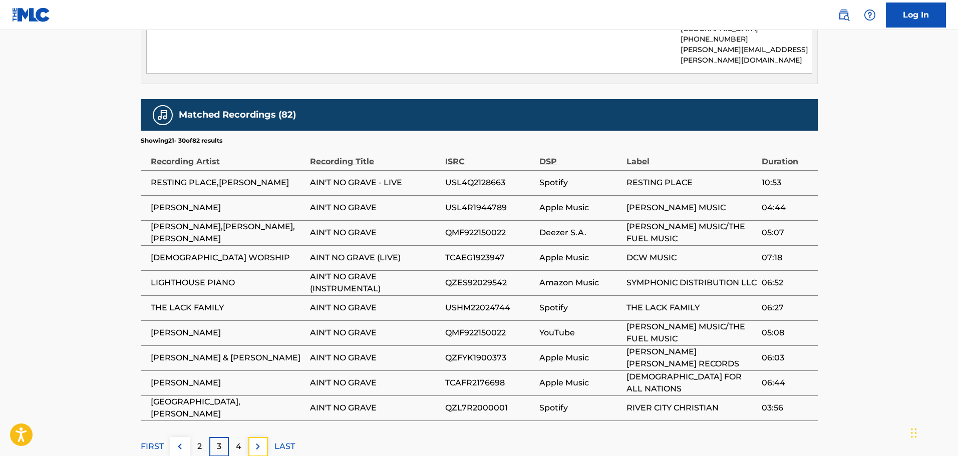
click at [266, 414] on button at bounding box center [258, 447] width 20 height 20
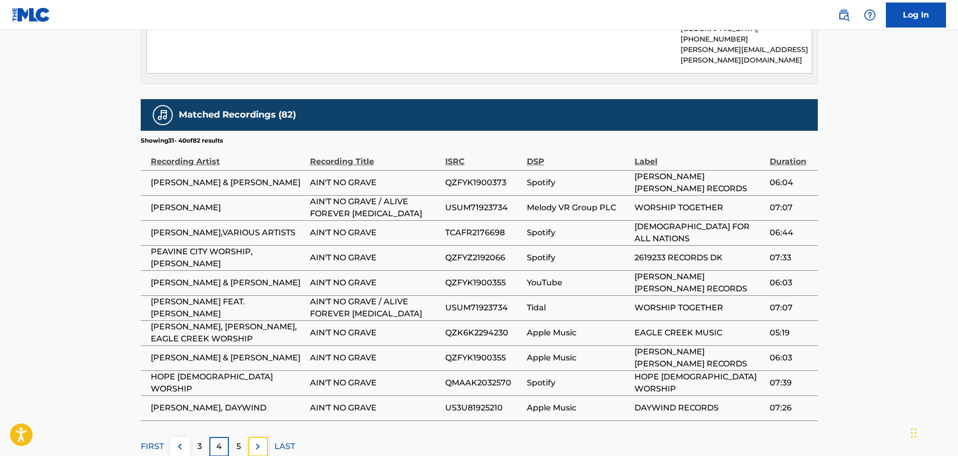
click at [266, 414] on button at bounding box center [258, 447] width 20 height 20
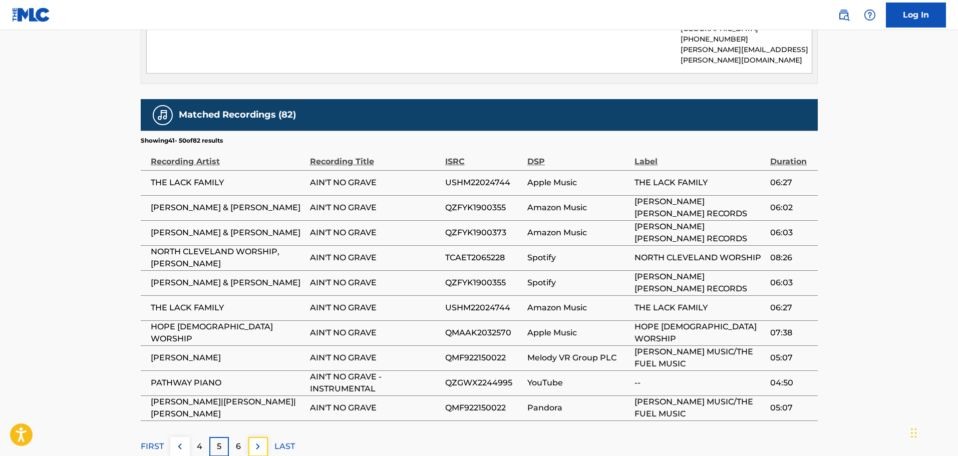
click at [266, 414] on button at bounding box center [258, 447] width 20 height 20
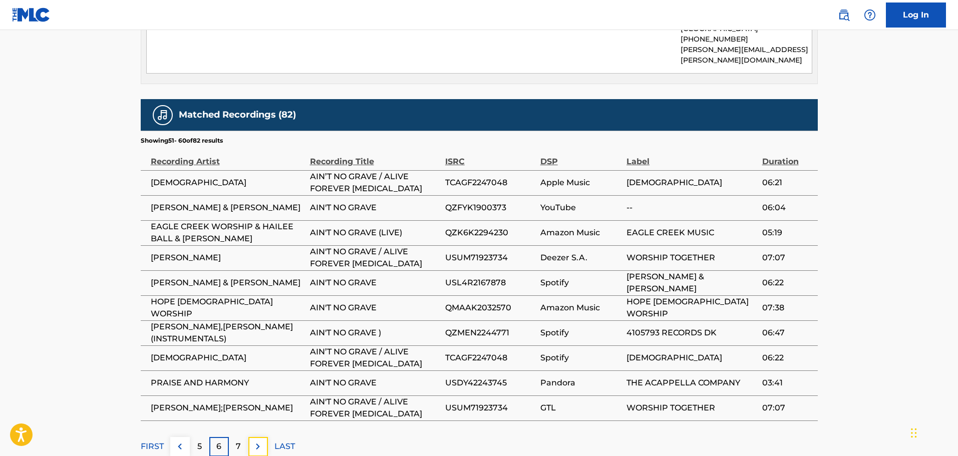
click at [266, 414] on button at bounding box center [258, 447] width 20 height 20
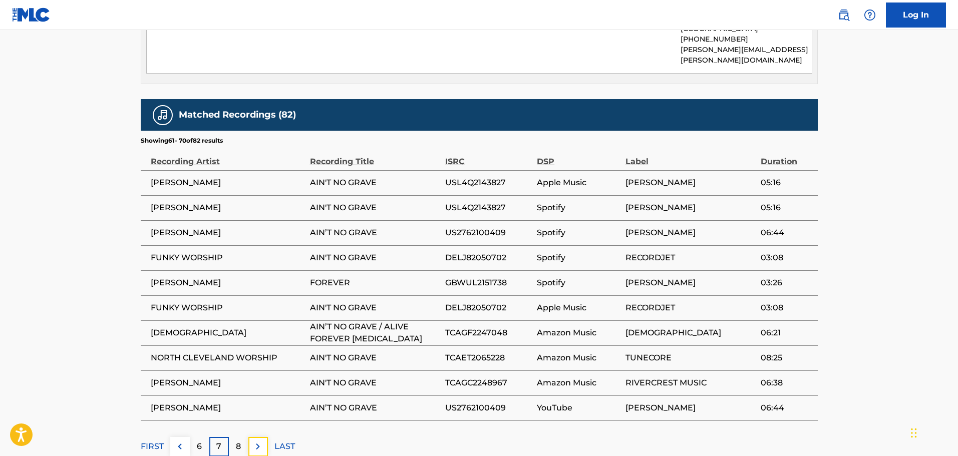
click at [266, 414] on button at bounding box center [258, 447] width 20 height 20
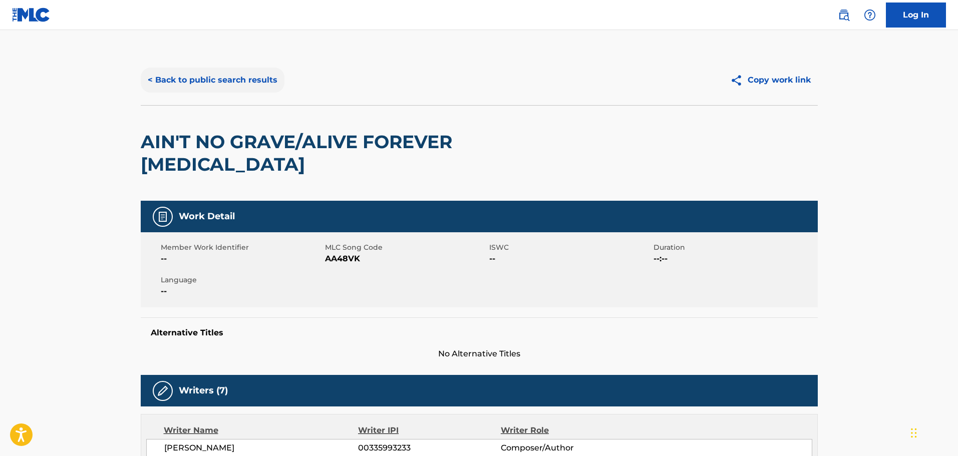
click at [267, 79] on button "< Back to public search results" at bounding box center [213, 80] width 144 height 25
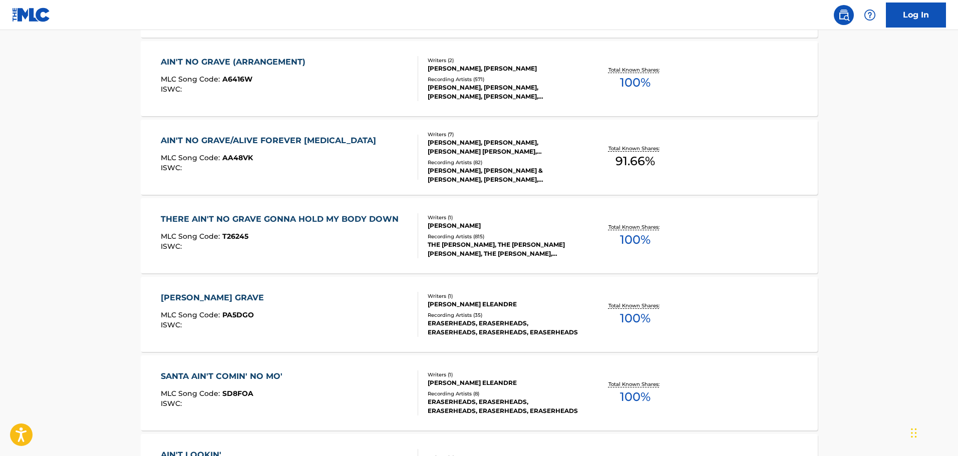
click at [252, 264] on div "THERE AIN'T NO GRAVE GONNA HOLD MY BODY DOWN MLC Song Code : T26245 ISWC : Writ…" at bounding box center [479, 235] width 677 height 75
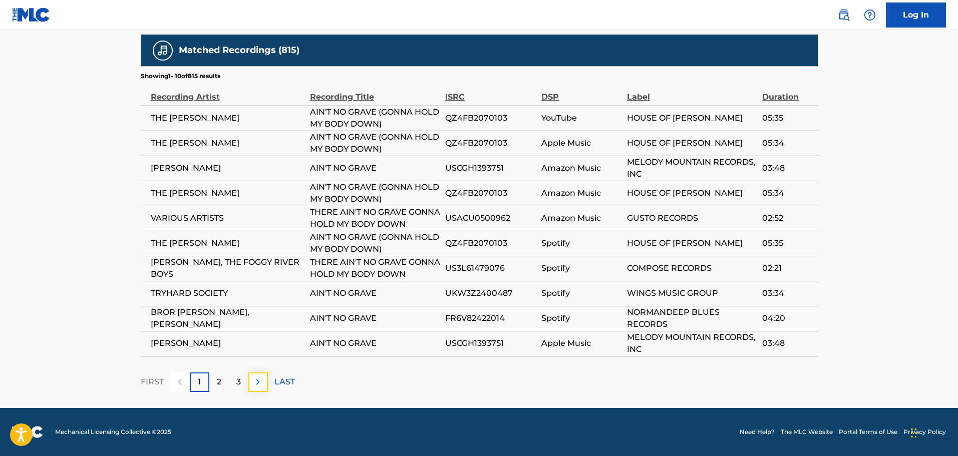
click at [262, 383] on img at bounding box center [258, 382] width 12 height 12
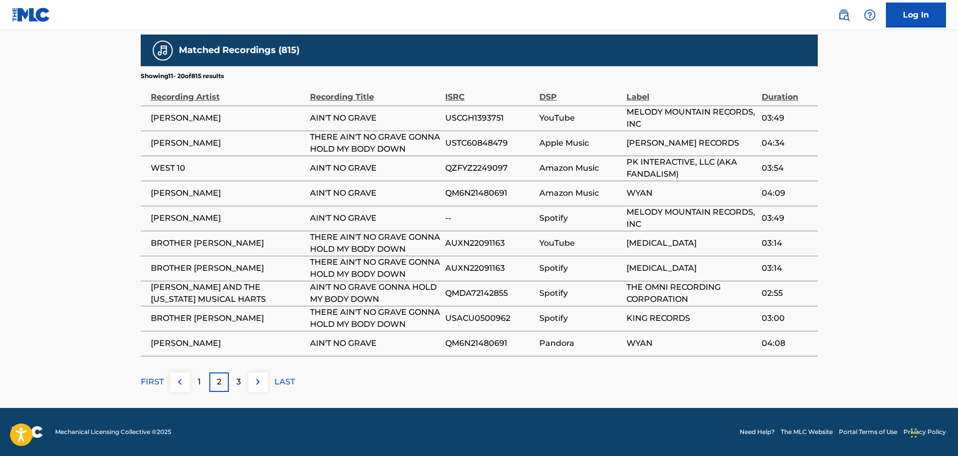
click at [262, 383] on div "Matched Recordings (815) Showing 11 - 20 of 815 results Recording Artist Record…" at bounding box center [479, 213] width 677 height 357
click at [254, 388] on img at bounding box center [258, 382] width 12 height 12
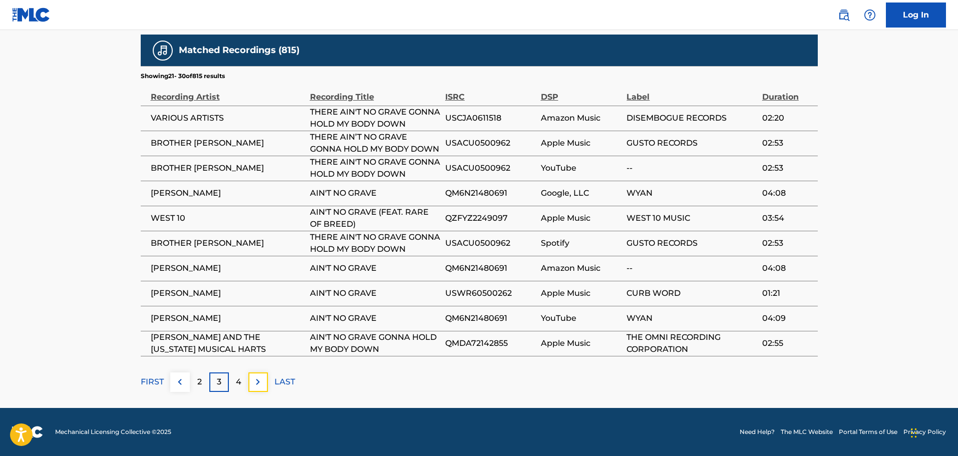
click at [254, 388] on img at bounding box center [258, 382] width 12 height 12
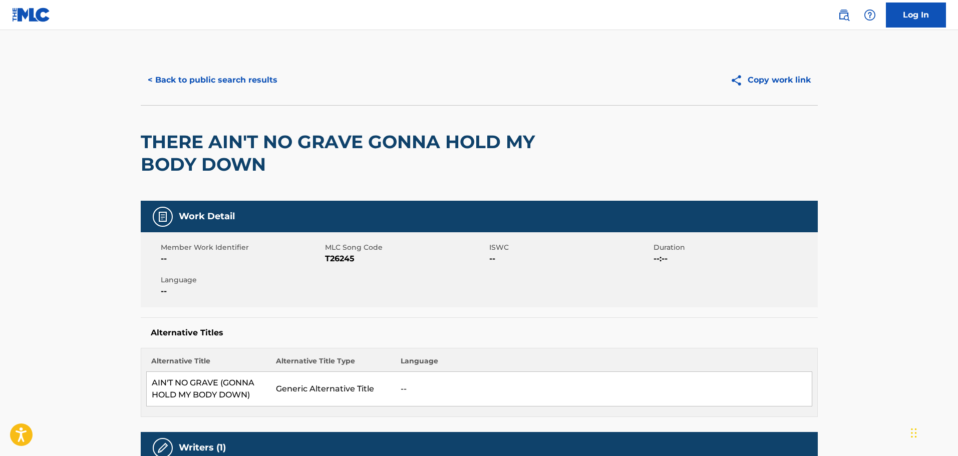
click at [344, 264] on span "T26245" at bounding box center [406, 259] width 162 height 12
copy span "T26245"
click at [233, 78] on button "< Back to public search results" at bounding box center [213, 80] width 144 height 25
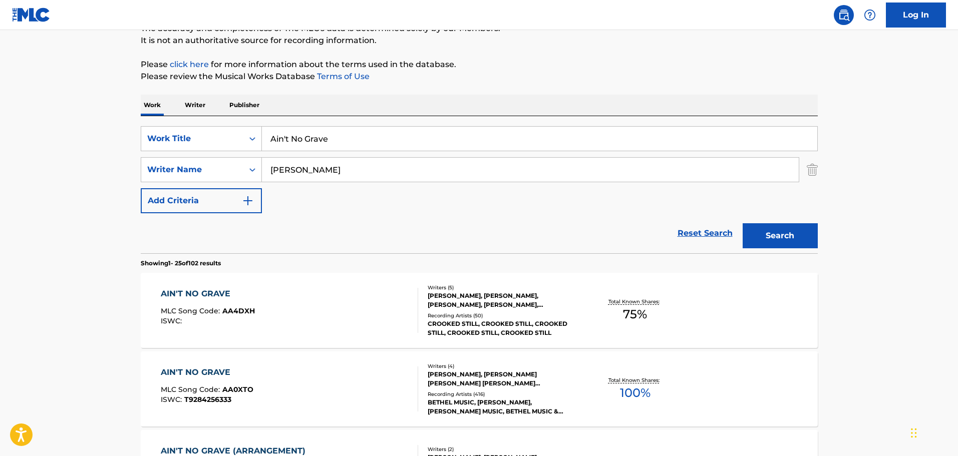
scroll to position [92, 0]
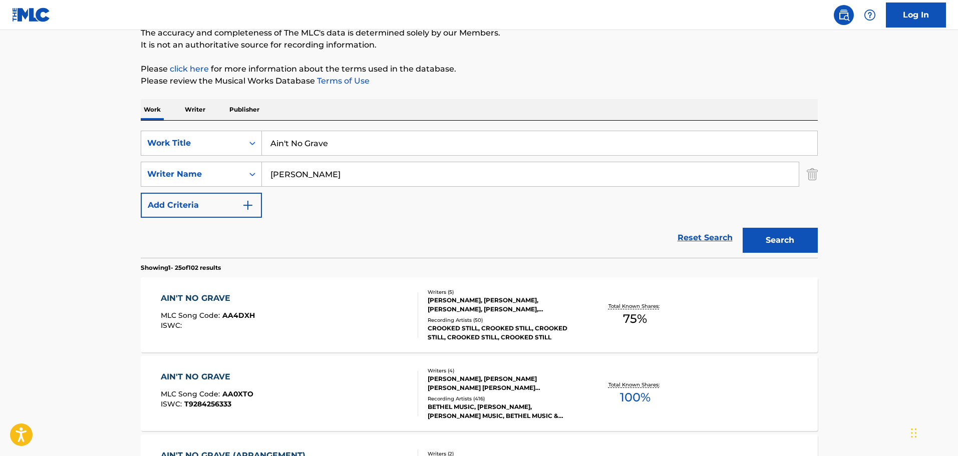
click at [313, 147] on input "Ain't No Grave" at bounding box center [539, 143] width 555 height 24
paste input "Let the Good Times Roll"
type input "Let the Good Times Roll"
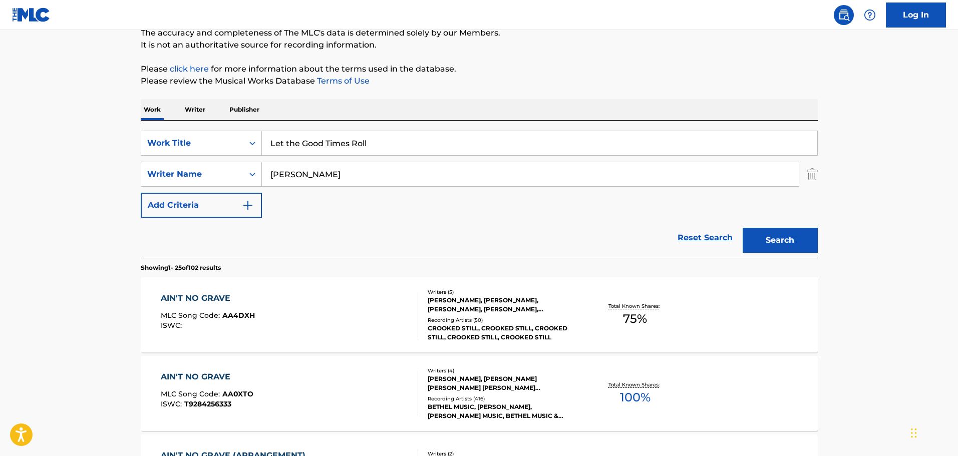
click at [289, 174] on input "[PERSON_NAME]" at bounding box center [530, 174] width 537 height 24
type input "[PERSON_NAME]"
click at [742, 228] on button "Search" at bounding box center [779, 240] width 75 height 25
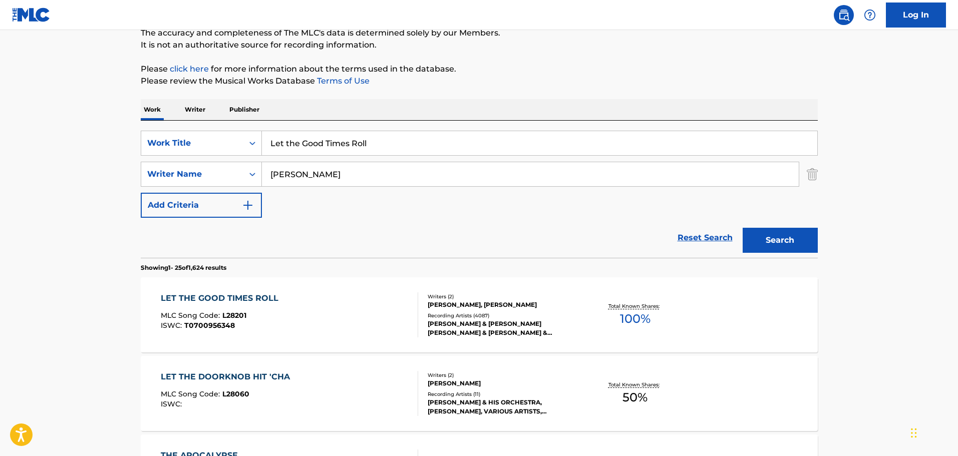
click at [339, 327] on div "LET THE GOOD TIMES ROLL MLC Song Code : L28201 ISWC : T0700956348" at bounding box center [289, 314] width 257 height 45
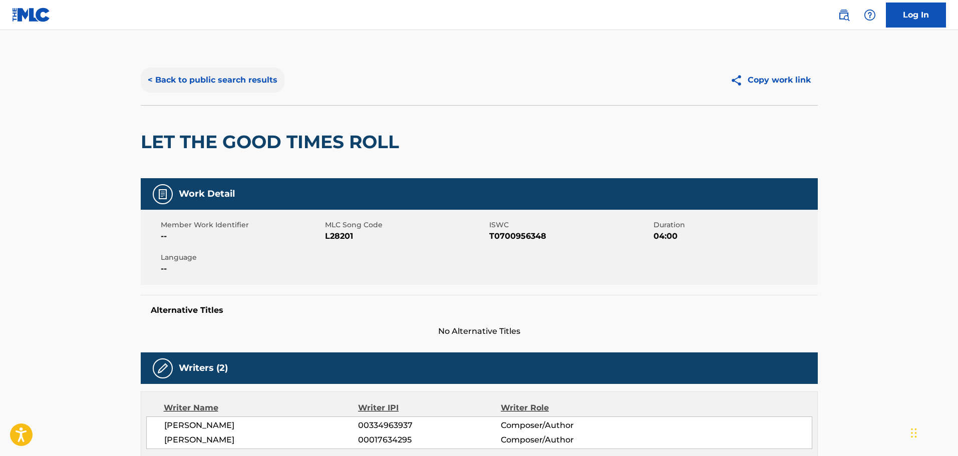
click at [208, 80] on button "< Back to public search results" at bounding box center [213, 80] width 144 height 25
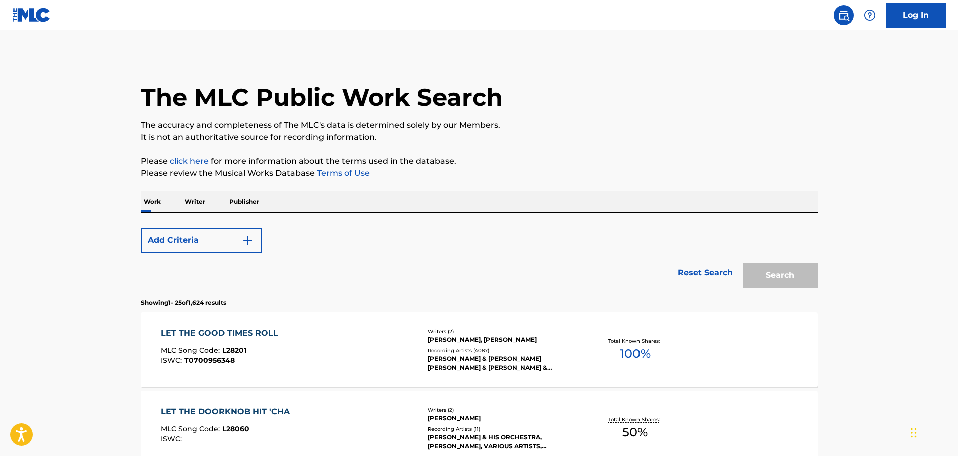
scroll to position [92, 0]
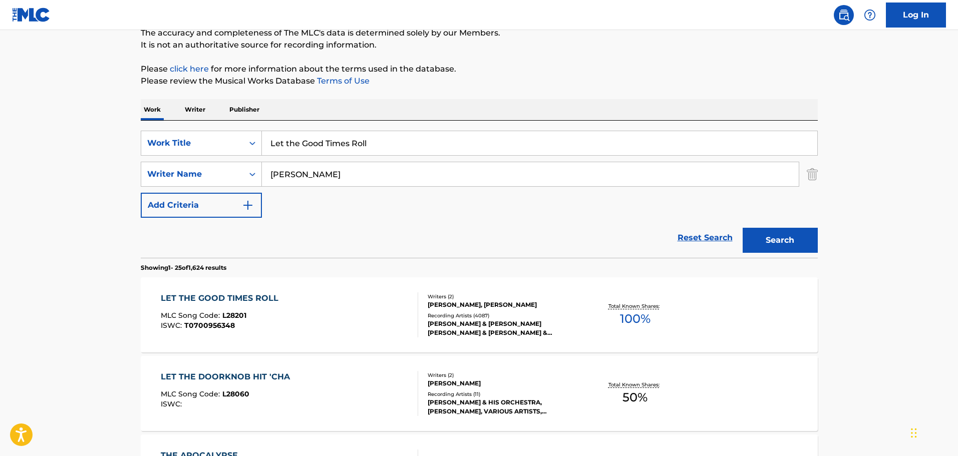
click at [278, 140] on input "Let the Good Times Roll" at bounding box center [539, 143] width 555 height 24
paste input "Paths of Victory"
type input "Paths of Victory"
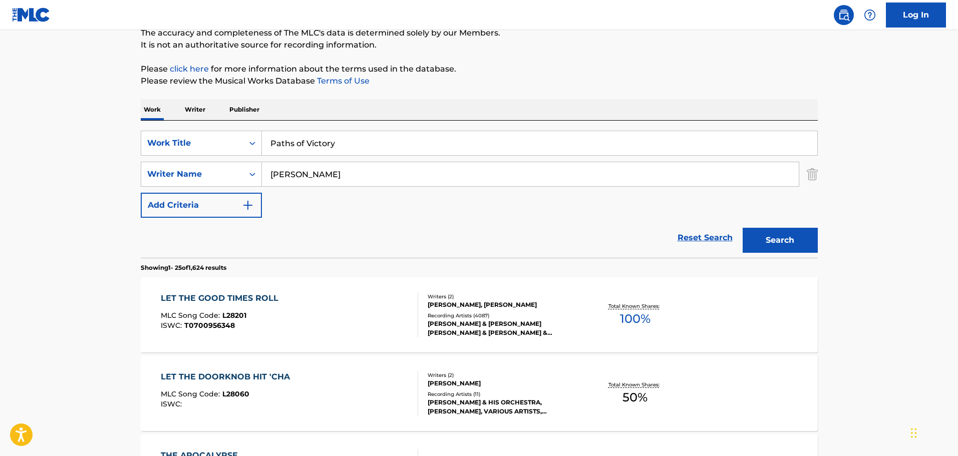
click at [275, 167] on input "[PERSON_NAME]" at bounding box center [530, 174] width 537 height 24
type input "[PERSON_NAME]"
click at [742, 228] on button "Search" at bounding box center [779, 240] width 75 height 25
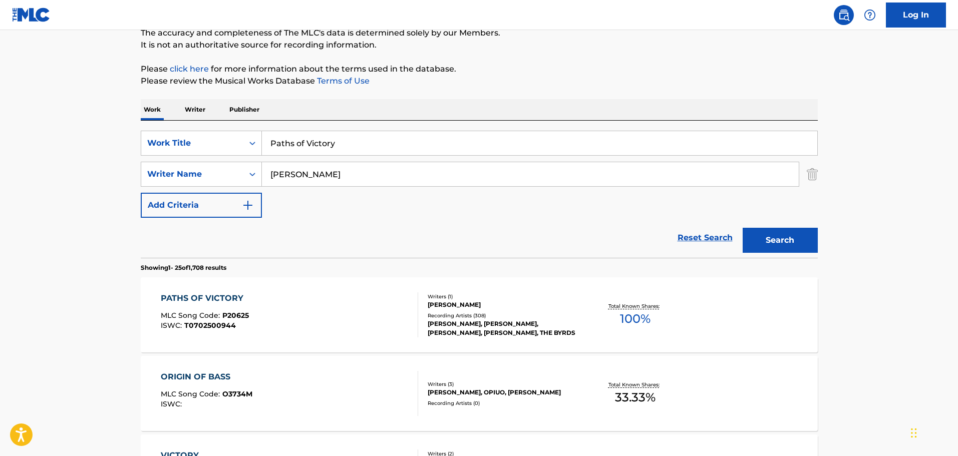
click at [362, 297] on div "PATHS OF VICTORY MLC Song Code : P20625 ISWC : T0702500944" at bounding box center [289, 314] width 257 height 45
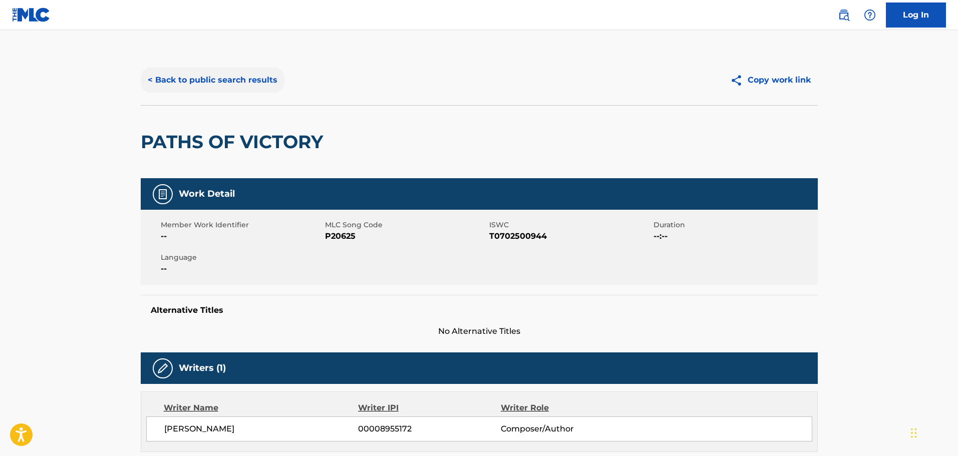
click at [240, 85] on button "< Back to public search results" at bounding box center [213, 80] width 144 height 25
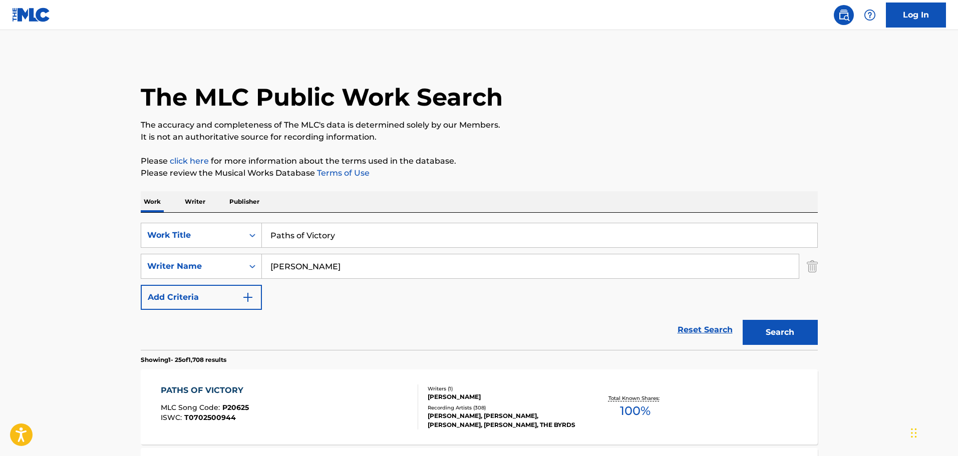
scroll to position [92, 0]
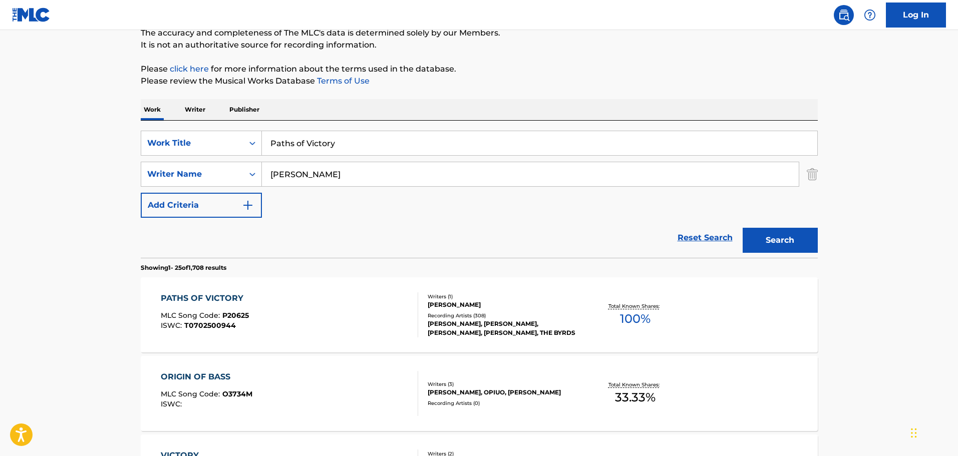
click at [324, 144] on input "Paths of Victory" at bounding box center [539, 143] width 555 height 24
paste input "In the Pines"
type input "In the Pines"
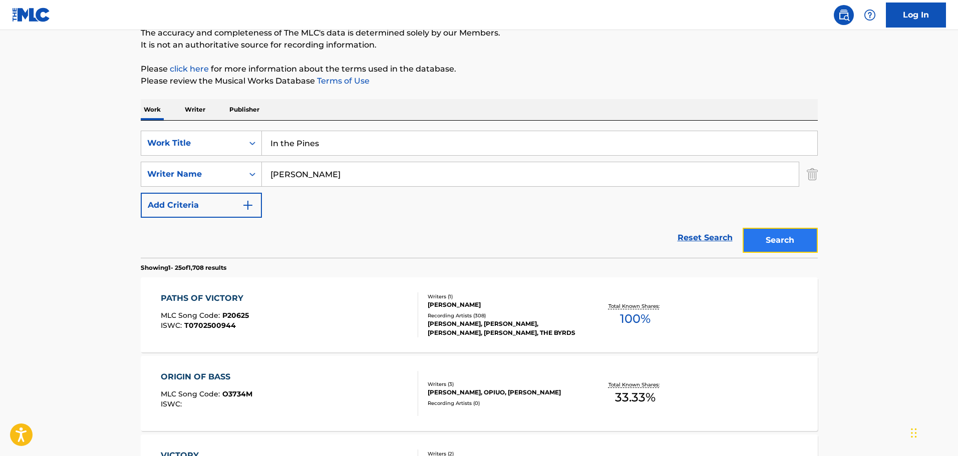
click at [761, 244] on button "Search" at bounding box center [779, 240] width 75 height 25
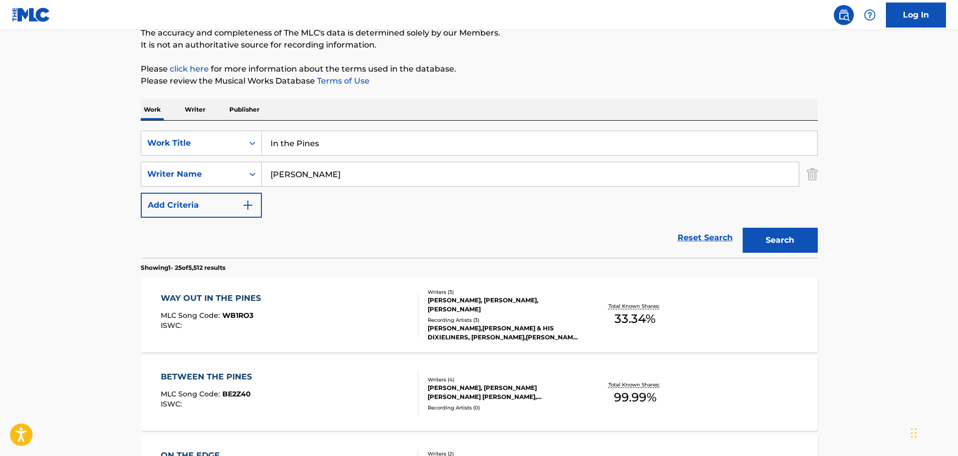
click at [306, 166] on input "[PERSON_NAME]" at bounding box center [530, 174] width 537 height 24
type input "traditional"
click at [742, 228] on button "Search" at bounding box center [779, 240] width 75 height 25
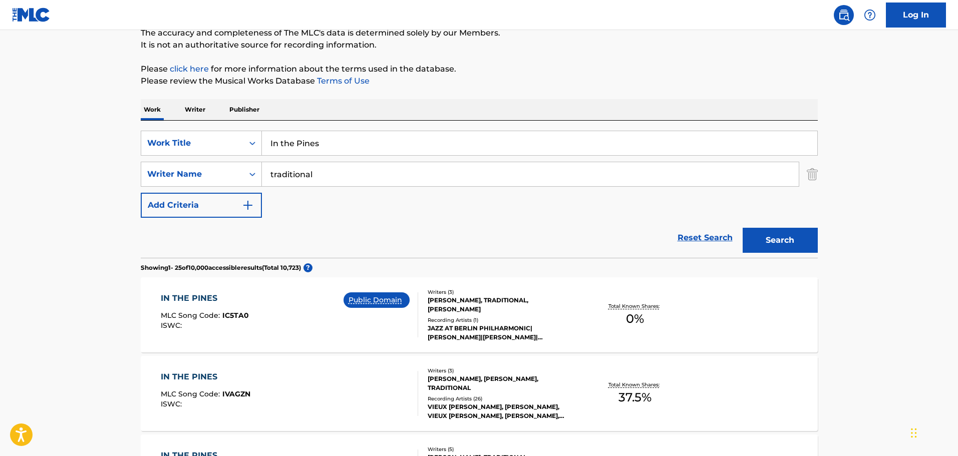
click at [296, 301] on div "IN THE PINES MLC Song Code : IC5TA0 ISWC : Public Domain" at bounding box center [289, 314] width 257 height 45
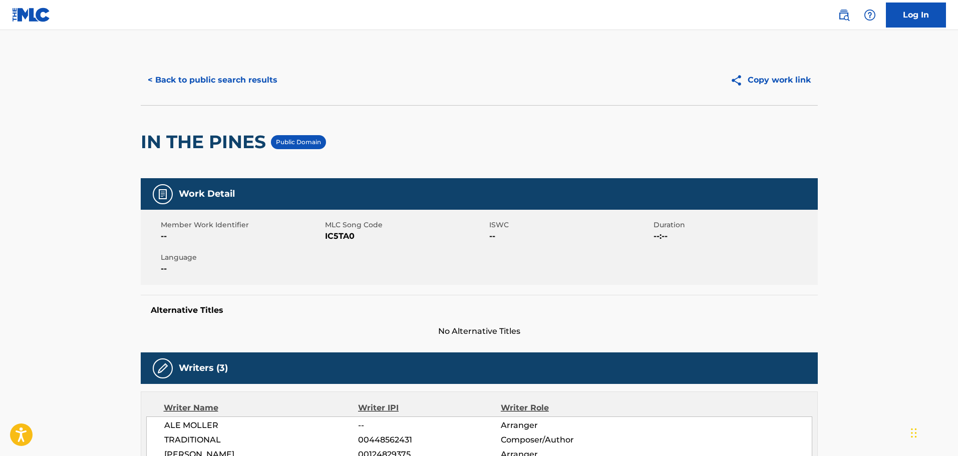
click at [339, 235] on span "IC5TA0" at bounding box center [406, 236] width 162 height 12
copy span "IC5TA0"
click at [215, 72] on button "< Back to public search results" at bounding box center [213, 80] width 144 height 25
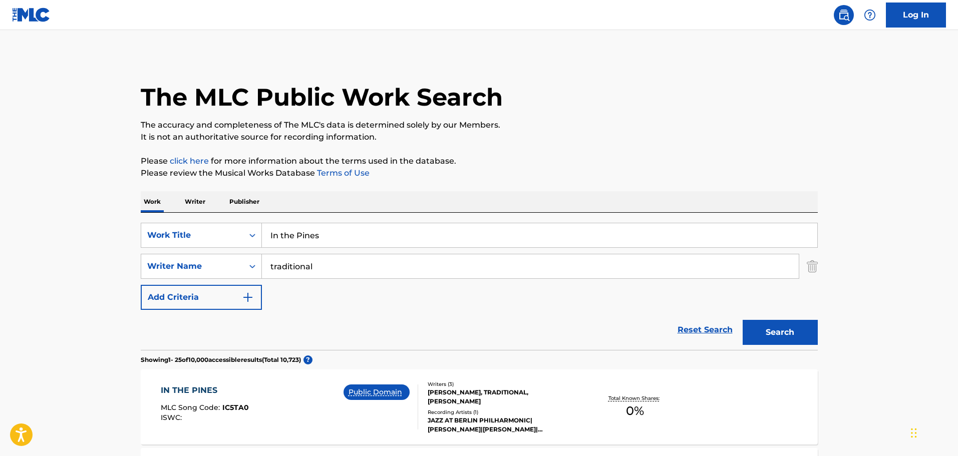
scroll to position [92, 0]
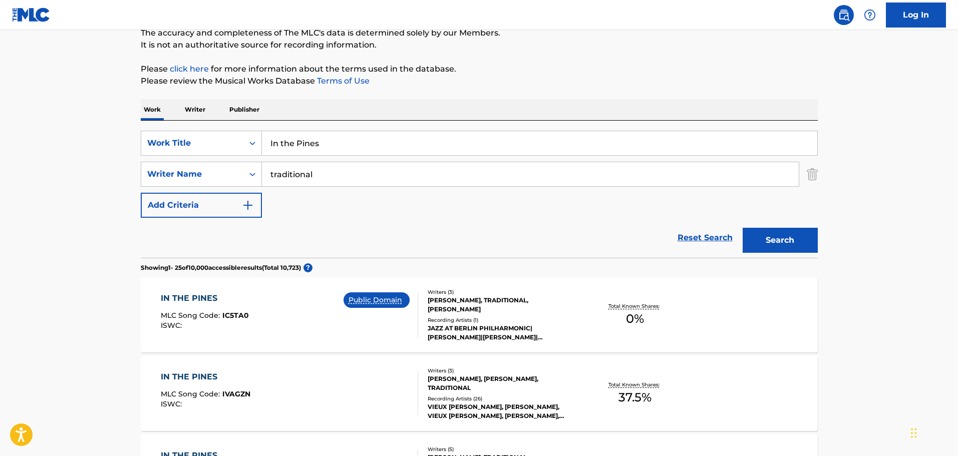
click at [314, 139] on input "In the Pines" at bounding box center [539, 143] width 555 height 24
paste input "Roll On, [PERSON_NAME]"
type input "Roll On, [PERSON_NAME]"
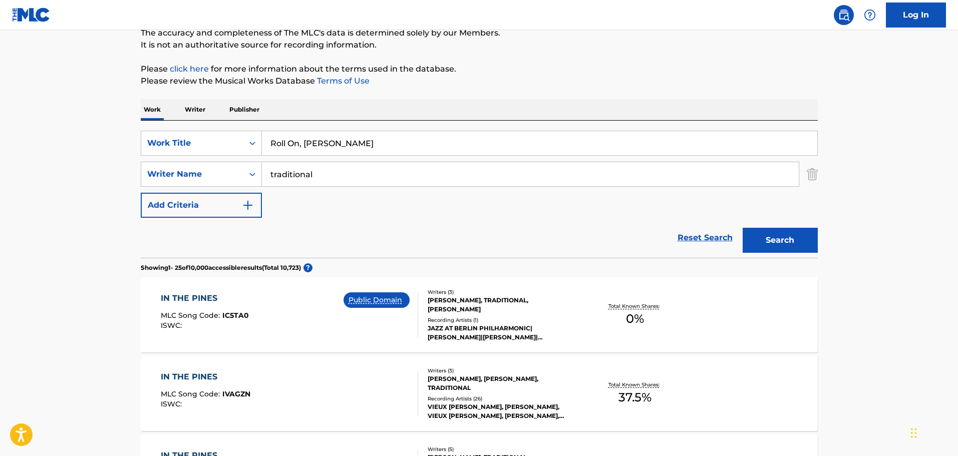
click at [291, 166] on input "traditional" at bounding box center [530, 174] width 537 height 24
type input "[PERSON_NAME]"
click at [742, 228] on button "Search" at bounding box center [779, 240] width 75 height 25
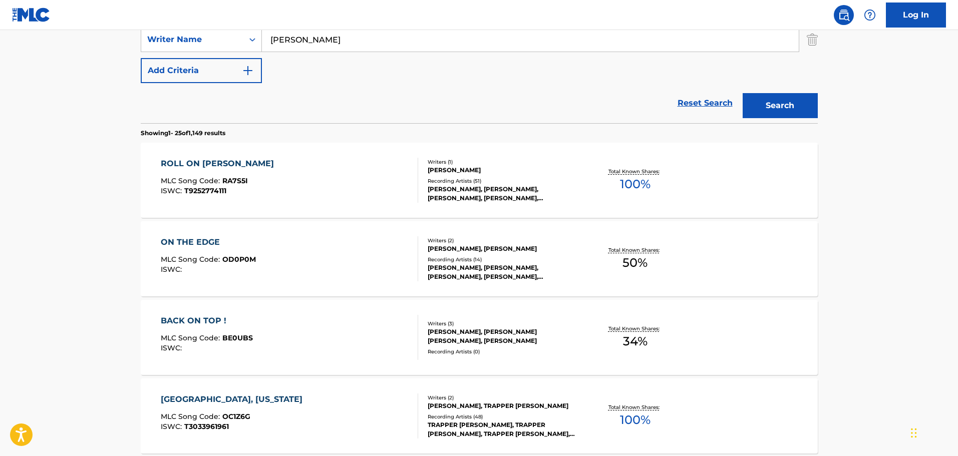
scroll to position [242, 0]
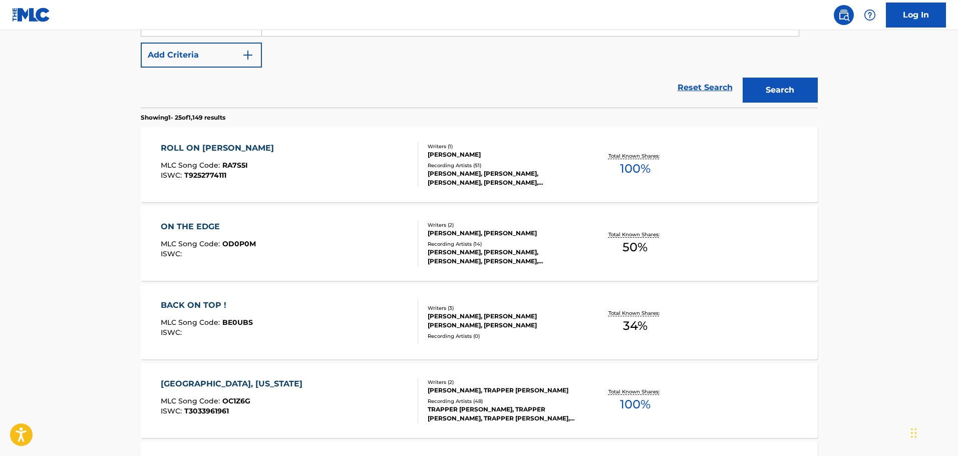
click at [280, 160] on div "ROLL ON [PERSON_NAME] MLC Song Code : RA7S5I ISWC : T9252774111" at bounding box center [289, 164] width 257 height 45
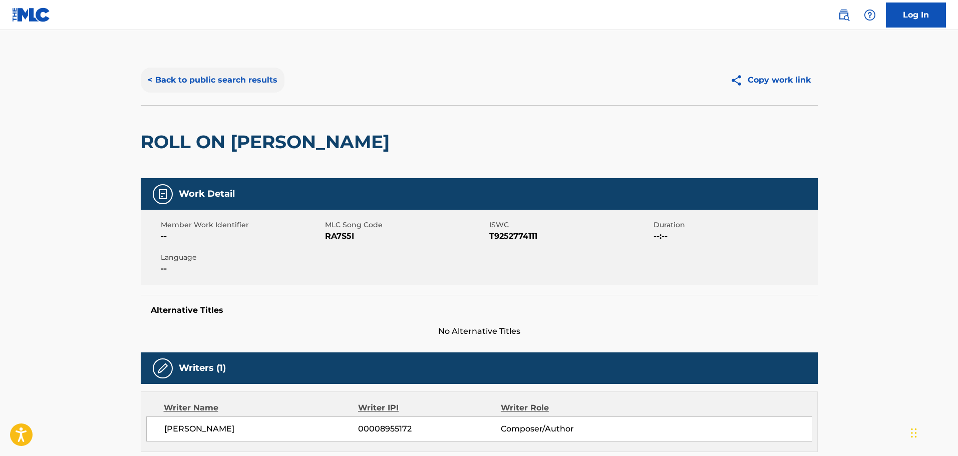
click at [194, 72] on button "< Back to public search results" at bounding box center [213, 80] width 144 height 25
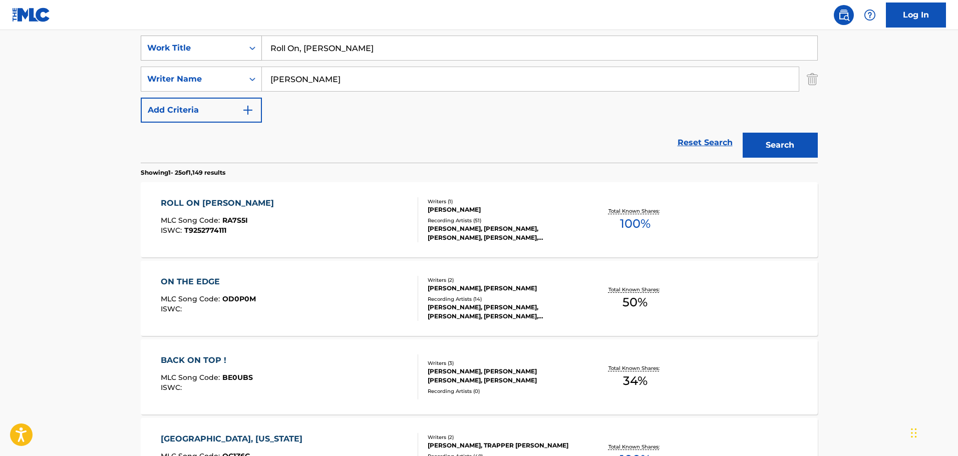
scroll to position [149, 0]
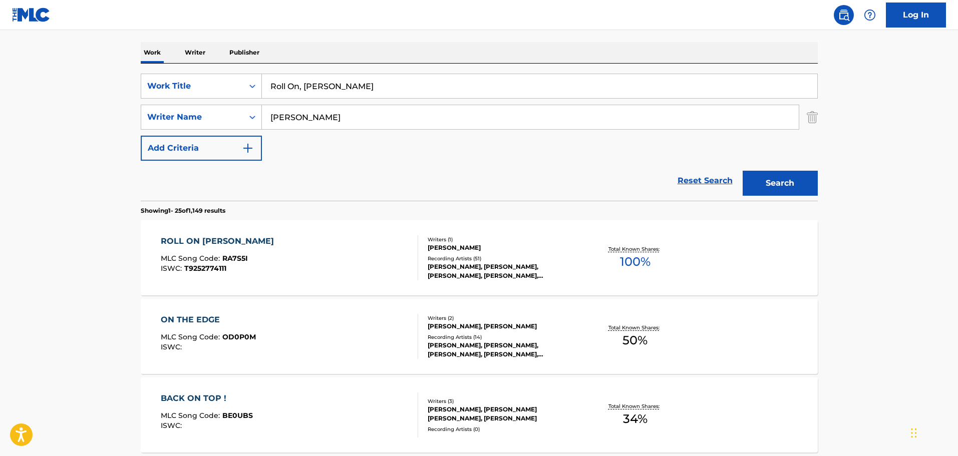
click at [305, 94] on input "Roll On, [PERSON_NAME]" at bounding box center [539, 86] width 555 height 24
paste input "[PERSON_NAME]"
type input "[PERSON_NAME]"
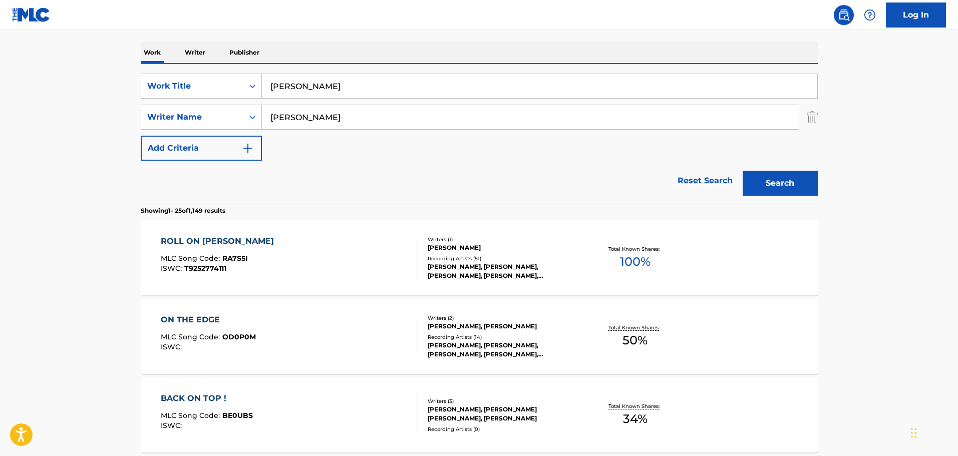
click at [293, 117] on input "[PERSON_NAME]" at bounding box center [530, 117] width 537 height 24
click at [742, 171] on button "Search" at bounding box center [779, 183] width 75 height 25
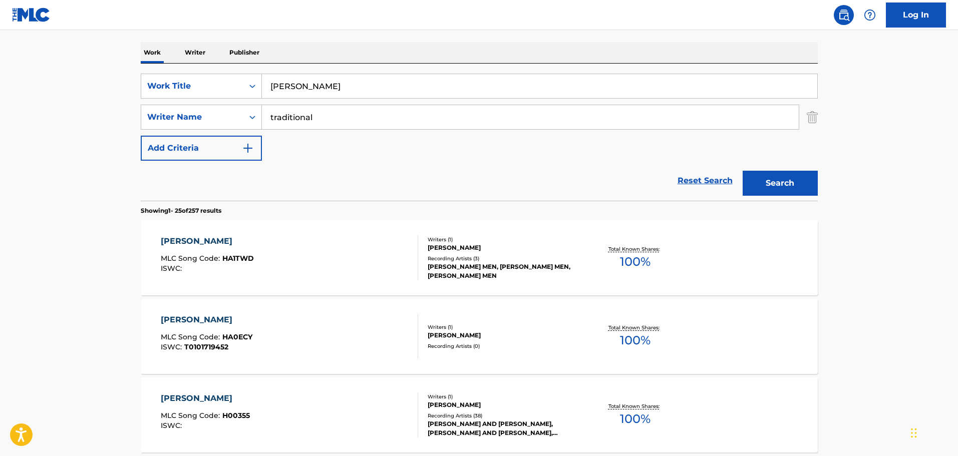
type input "traditional"
click at [742, 171] on button "Search" at bounding box center [779, 183] width 75 height 25
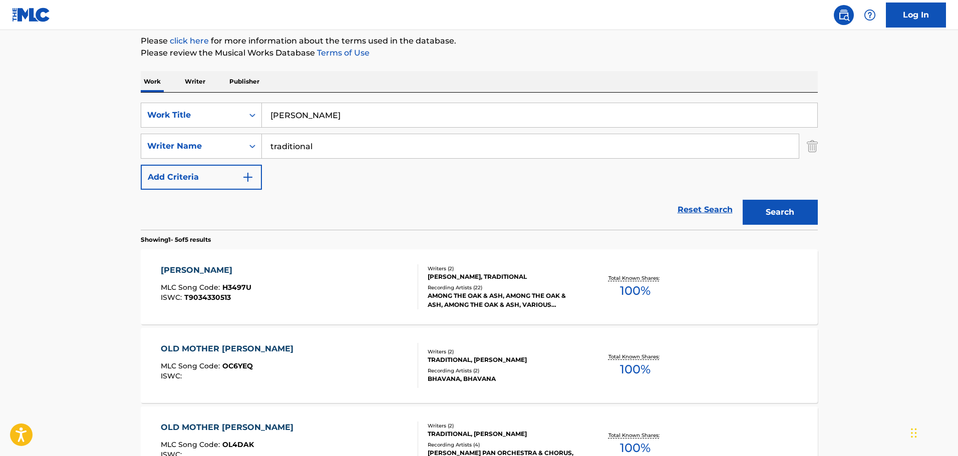
scroll to position [103, 0]
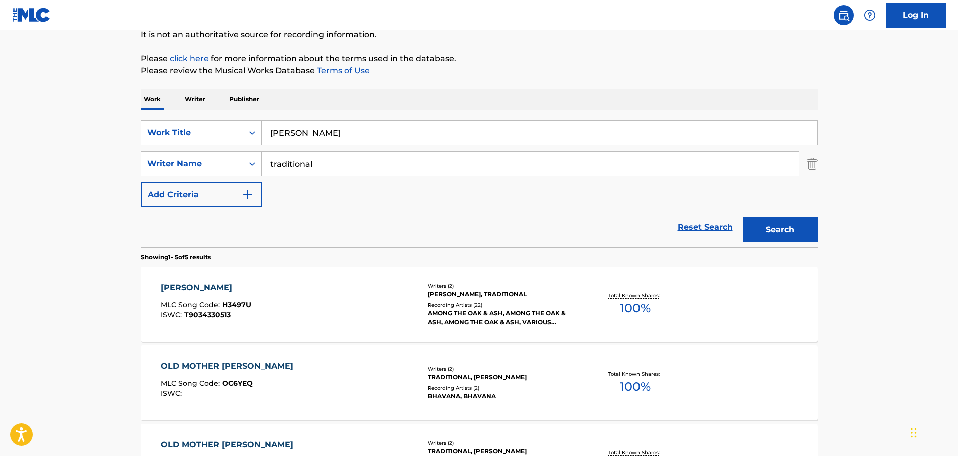
click at [303, 135] on input "[PERSON_NAME]" at bounding box center [539, 133] width 555 height 24
paste input "East [US_STATE] Blues"
type input "East [US_STATE] Blues"
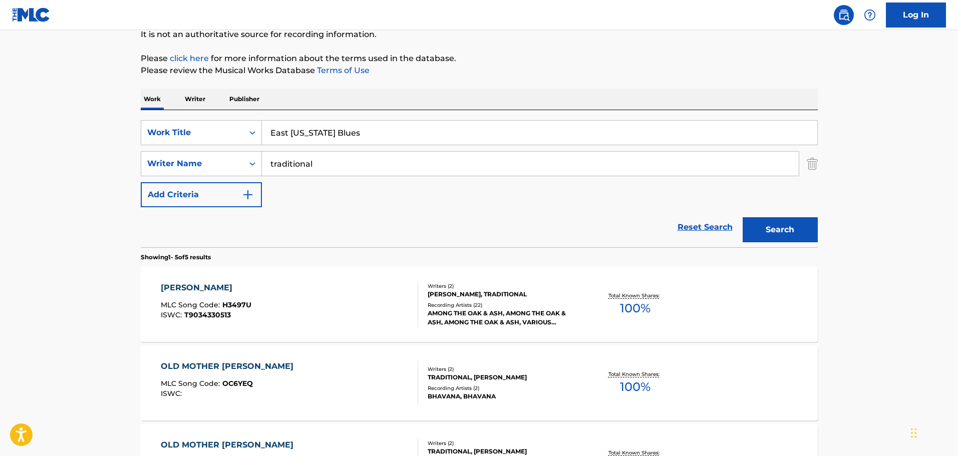
click at [295, 160] on input "traditional" at bounding box center [530, 164] width 537 height 24
type input "[PERSON_NAME]"
click at [742, 217] on button "Search" at bounding box center [779, 229] width 75 height 25
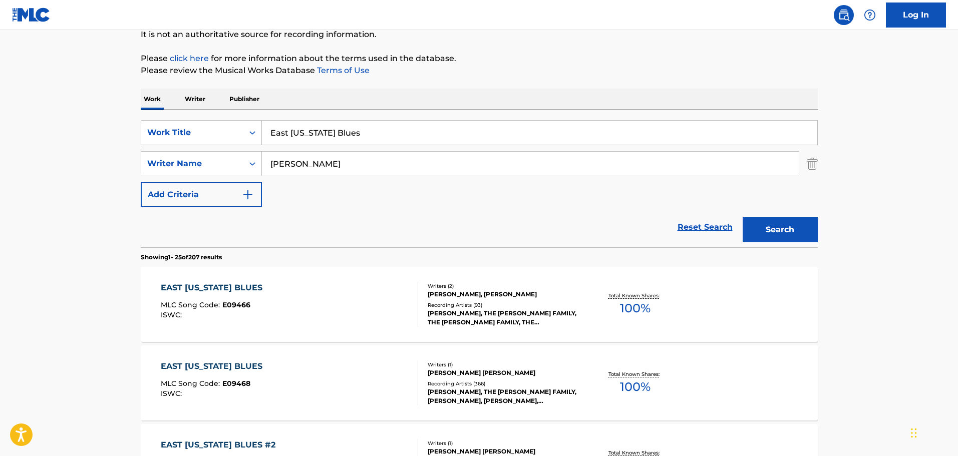
click at [329, 372] on div "EAST [US_STATE] BLUES MLC Song Code : E09468 ISWC :" at bounding box center [289, 382] width 257 height 45
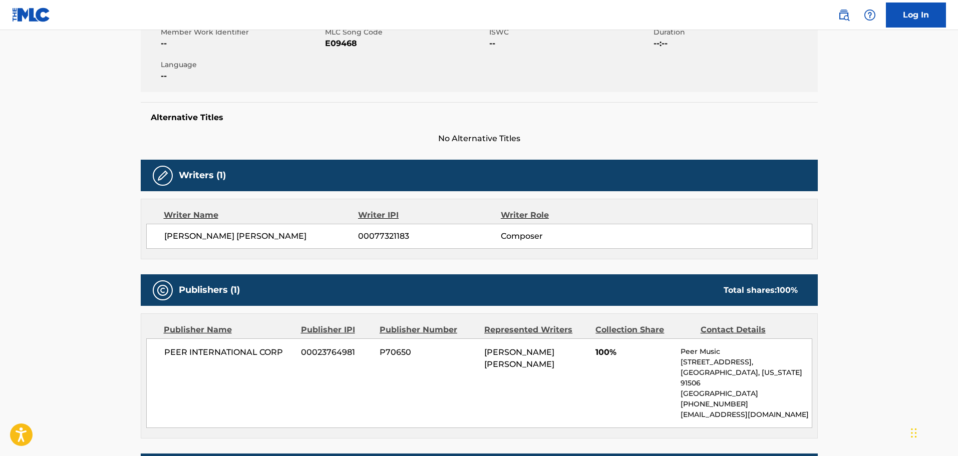
scroll to position [50, 0]
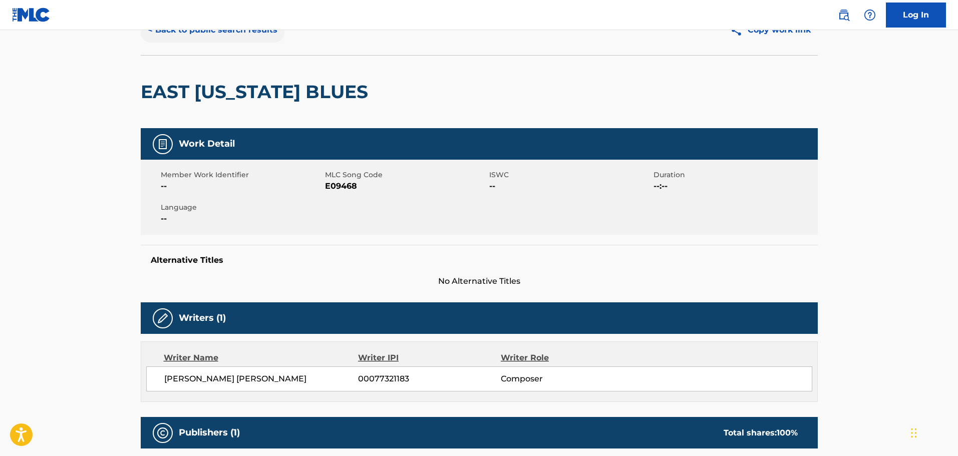
click at [222, 39] on button "< Back to public search results" at bounding box center [213, 30] width 144 height 25
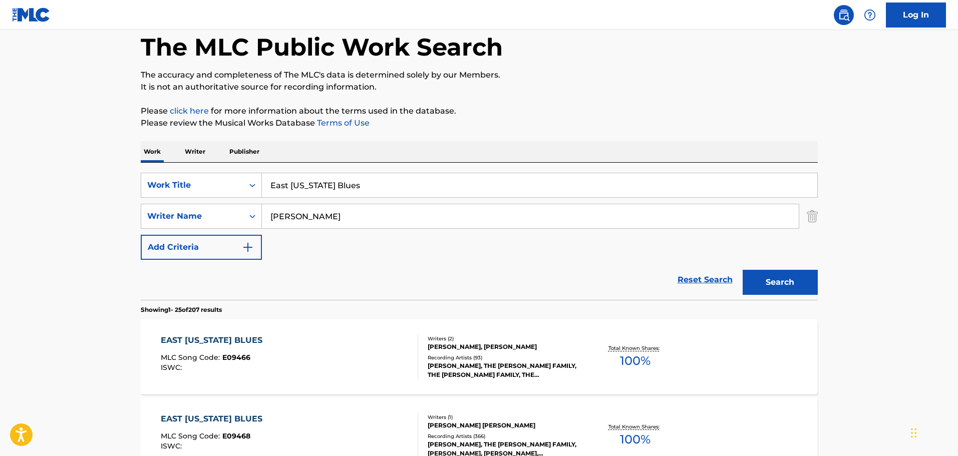
scroll to position [103, 0]
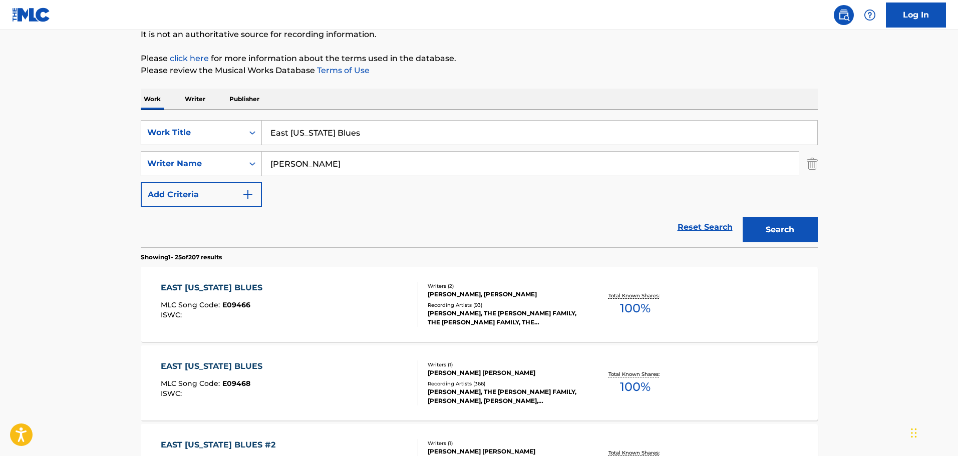
click at [298, 134] on input "East [US_STATE] Blues" at bounding box center [539, 133] width 555 height 24
paste input "[PERSON_NAME][GEOGRAPHIC_DATA]"
type input "[PERSON_NAME][GEOGRAPHIC_DATA]"
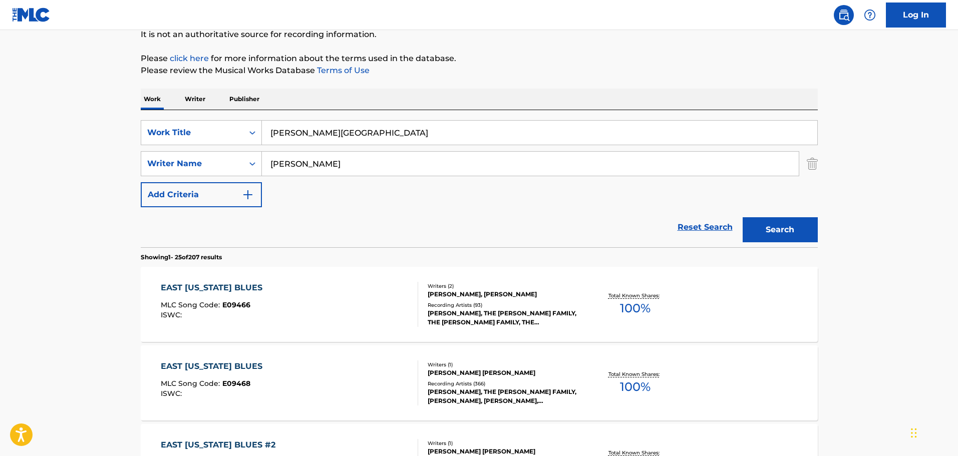
click at [286, 171] on input "[PERSON_NAME]" at bounding box center [530, 164] width 537 height 24
type input "[PERSON_NAME]"
click at [742, 217] on button "Search" at bounding box center [779, 229] width 75 height 25
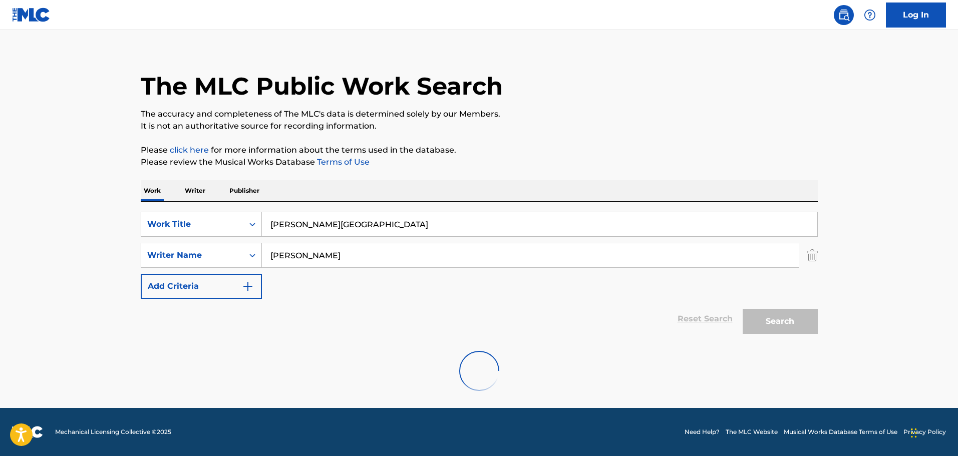
scroll to position [89, 0]
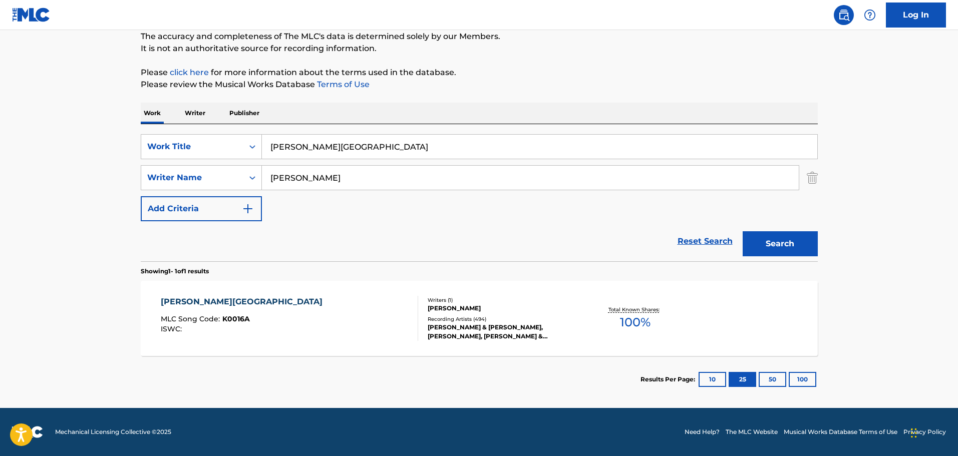
click at [342, 340] on div "[PERSON_NAME] MLC Song Code : K0016A ISWC :" at bounding box center [289, 318] width 257 height 45
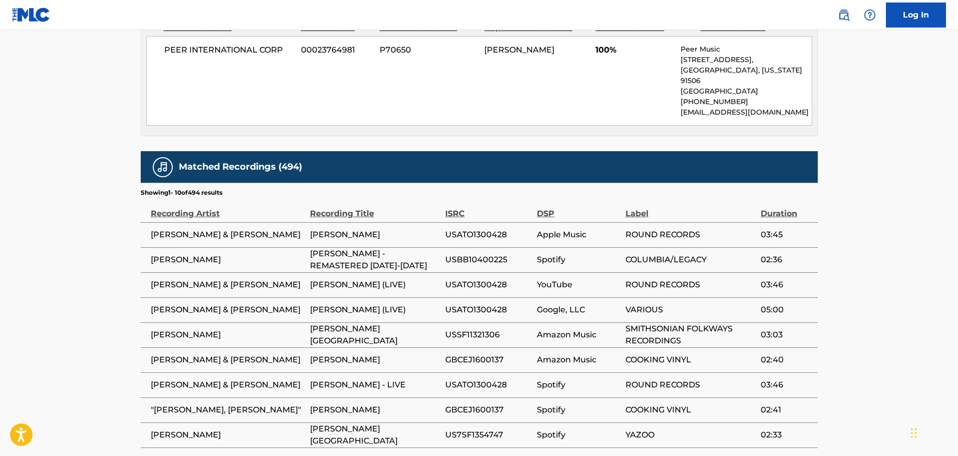
scroll to position [451, 0]
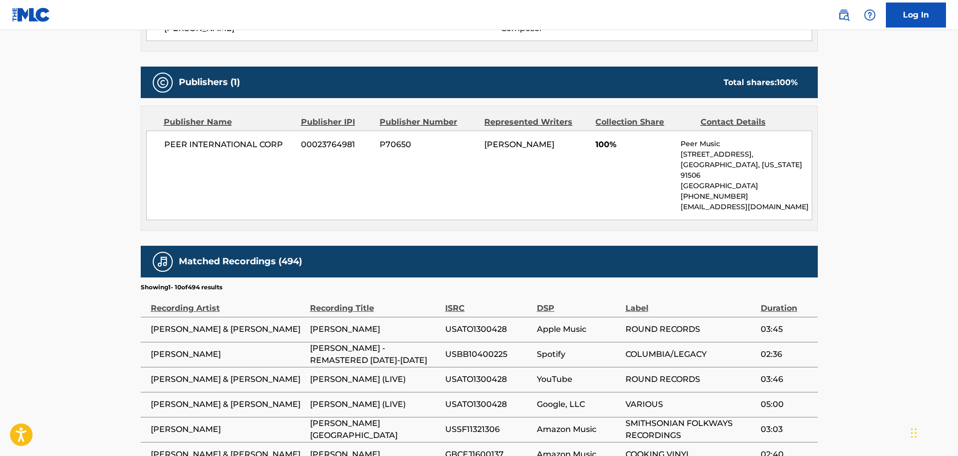
click at [301, 189] on div "PEER INTERNATIONAL CORP 00023764981 P70650 TEWER [PERSON_NAME] 100% Peer Music …" at bounding box center [479, 176] width 666 height 90
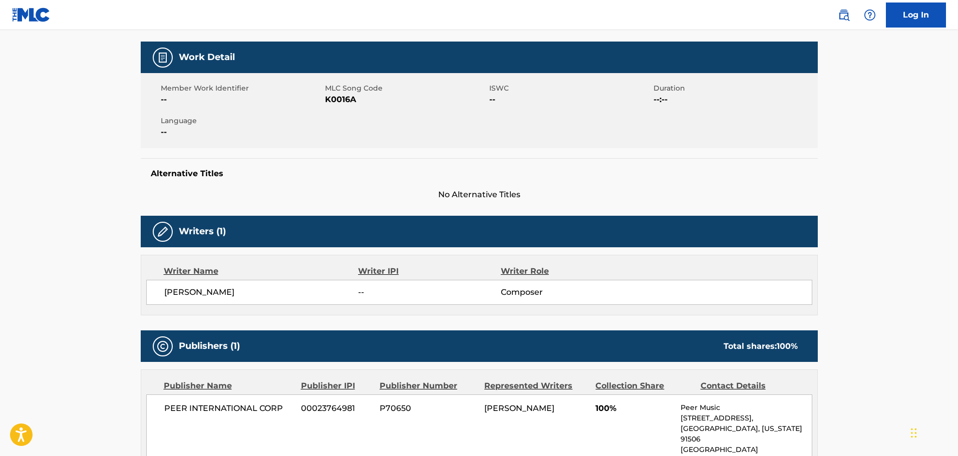
scroll to position [0, 0]
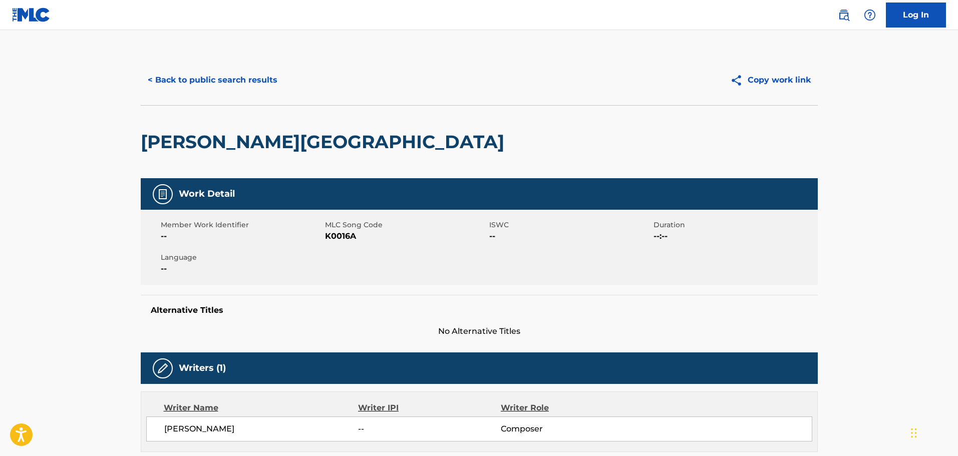
click at [341, 236] on span "K0016A" at bounding box center [406, 236] width 162 height 12
copy span "K0016A"
click at [181, 74] on button "< Back to public search results" at bounding box center [213, 80] width 144 height 25
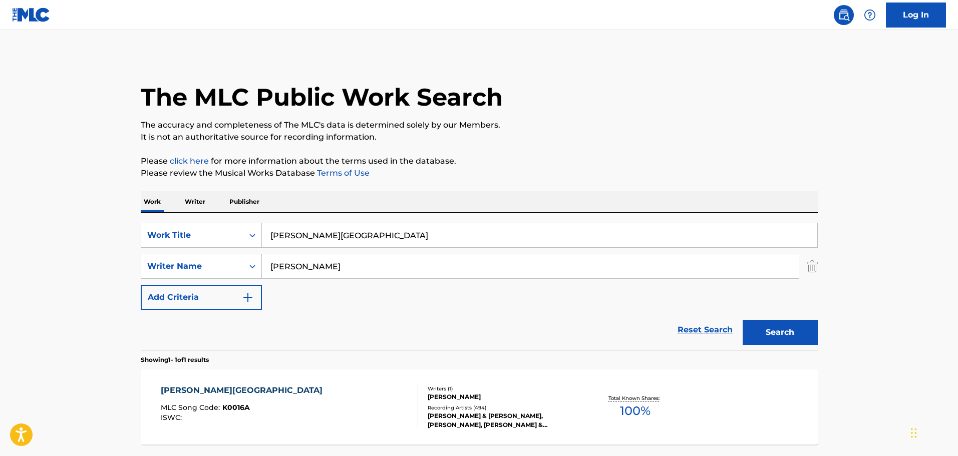
scroll to position [32, 0]
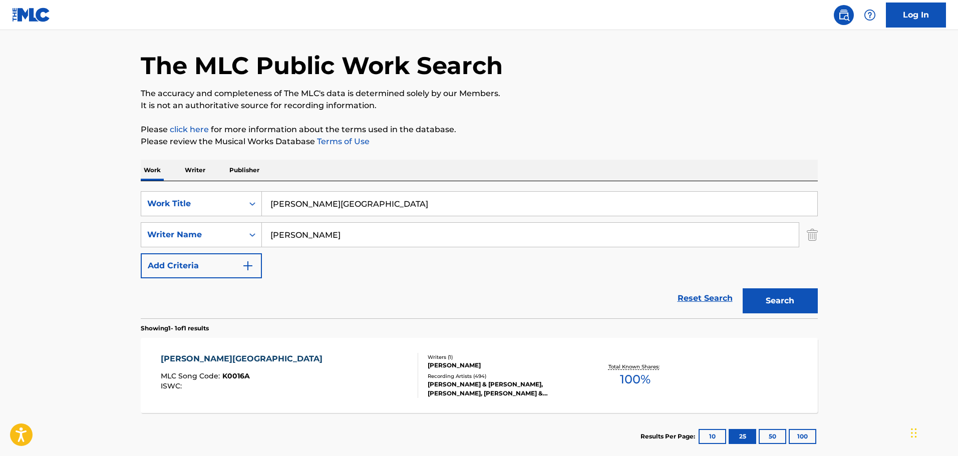
click at [337, 206] on input "[PERSON_NAME][GEOGRAPHIC_DATA]" at bounding box center [539, 204] width 555 height 24
type input "[GEOGRAPHIC_DATA][US_STATE]"
click at [284, 245] on input "[PERSON_NAME]" at bounding box center [530, 235] width 537 height 24
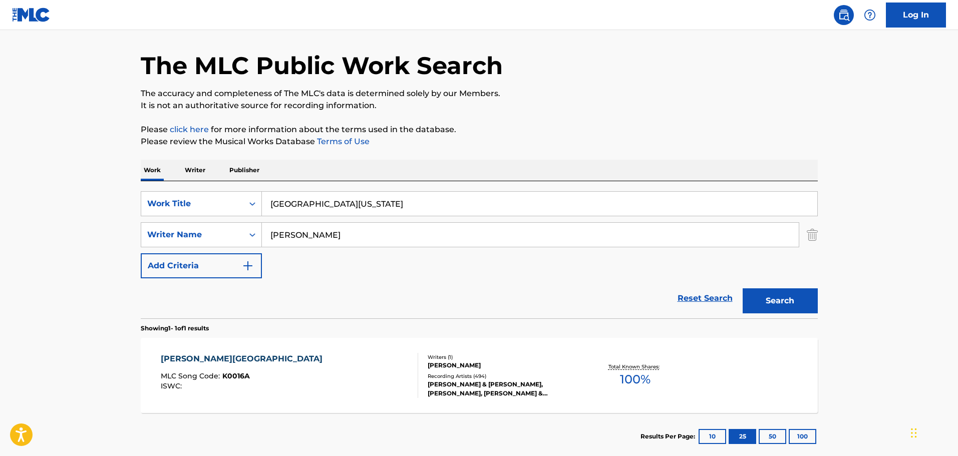
click at [284, 245] on input "[PERSON_NAME]" at bounding box center [530, 235] width 537 height 24
type input "b"
type input "[PERSON_NAME]"
click at [742, 288] on button "Search" at bounding box center [779, 300] width 75 height 25
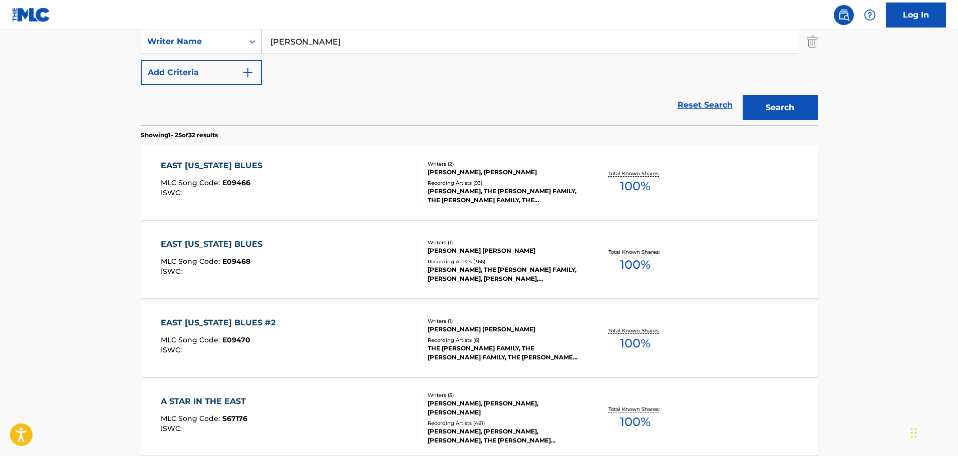
scroll to position [282, 0]
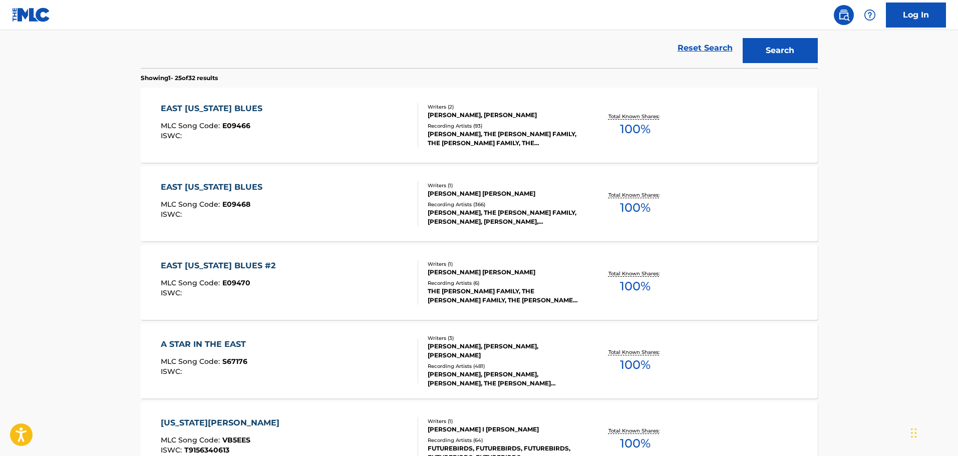
click at [302, 225] on div "EAST [US_STATE] BLUES MLC Song Code : E09468 ISWC :" at bounding box center [289, 203] width 257 height 45
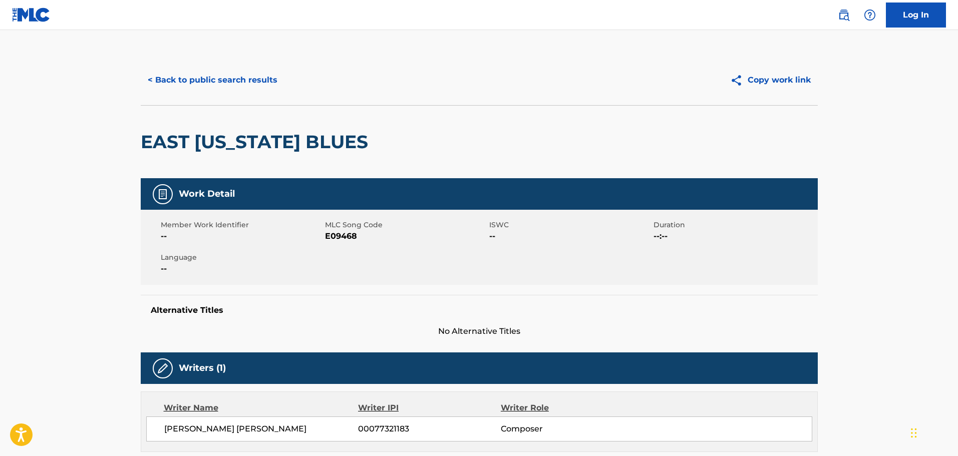
click at [339, 236] on span "E09468" at bounding box center [406, 236] width 162 height 12
copy span "E09468"
click at [214, 69] on button "< Back to public search results" at bounding box center [213, 80] width 144 height 25
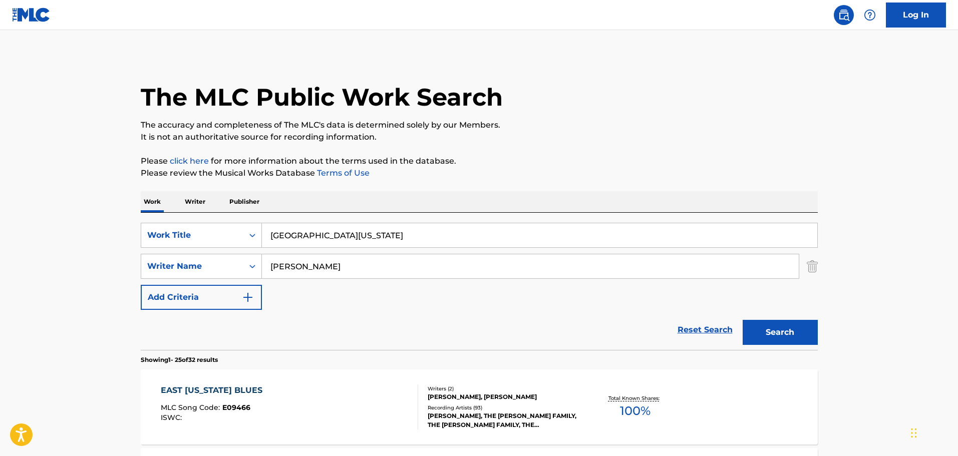
click at [322, 245] on input "[GEOGRAPHIC_DATA][US_STATE]" at bounding box center [539, 235] width 555 height 24
paste input "I'll Fly Away"
type input "I'll Fly Away"
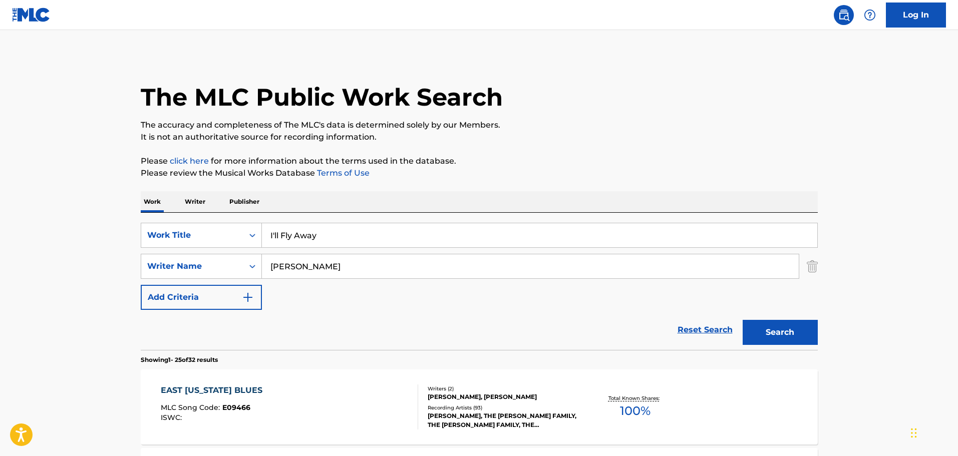
click at [287, 265] on input "[PERSON_NAME]" at bounding box center [530, 266] width 537 height 24
type input "[PERSON_NAME]"
click at [786, 330] on button "Search" at bounding box center [779, 332] width 75 height 25
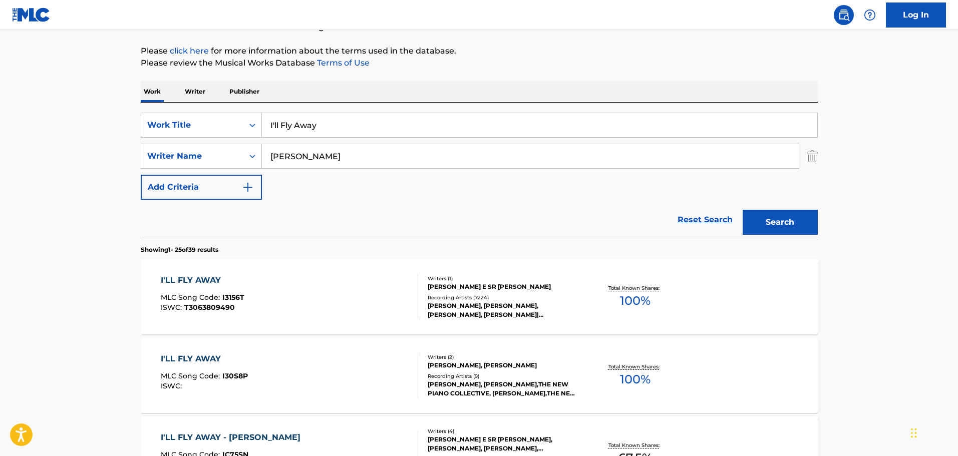
scroll to position [111, 0]
click at [341, 303] on div "I'LL FLY AWAY MLC Song Code : I3156T ISWC : T3063809490" at bounding box center [289, 295] width 257 height 45
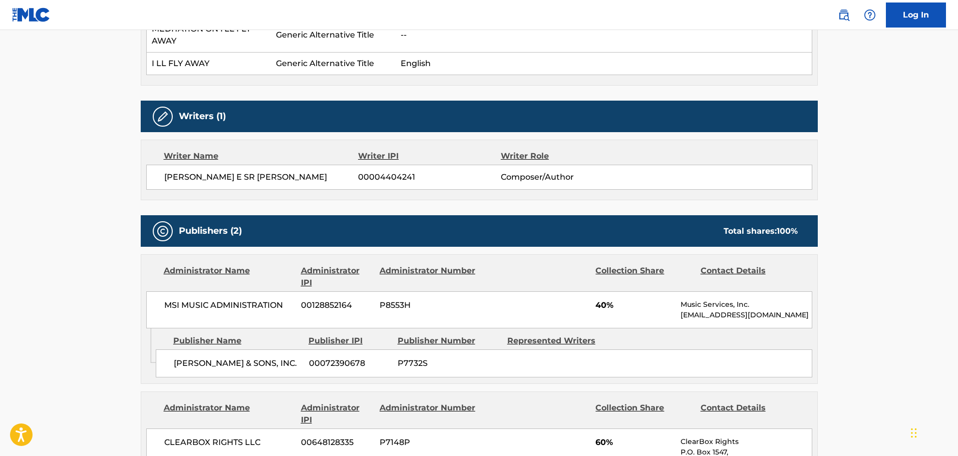
scroll to position [501, 0]
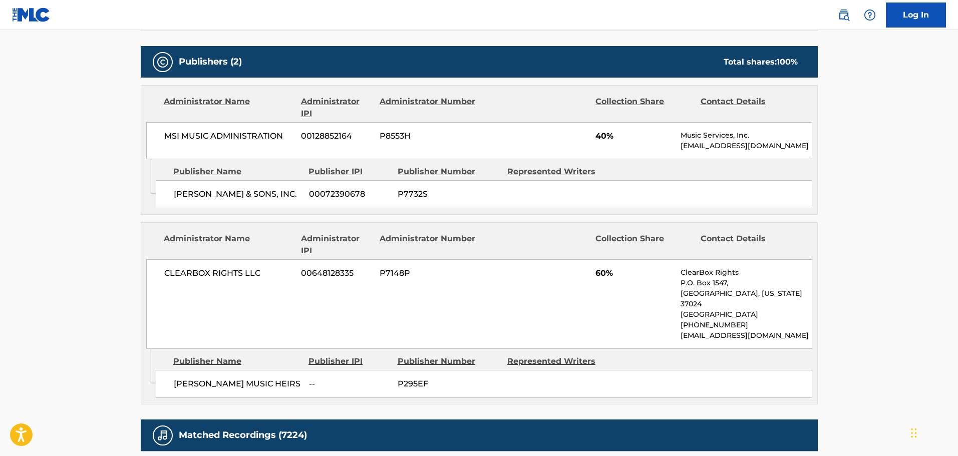
drag, startPoint x: 175, startPoint y: 189, endPoint x: 192, endPoint y: 212, distance: 28.3
click at [192, 208] on div "[PERSON_NAME] & SONS, INC. 00072390678 P7732S" at bounding box center [484, 194] width 656 height 28
copy span "[PERSON_NAME] & SONS, INC."
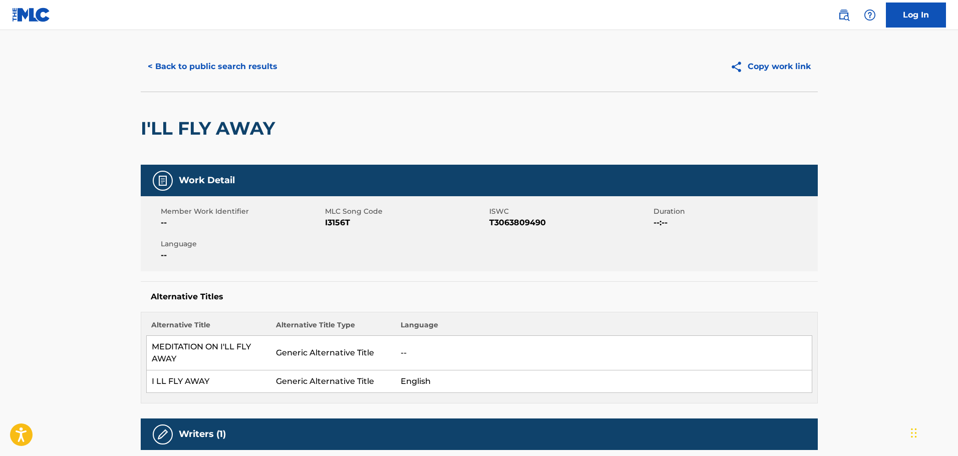
scroll to position [0, 0]
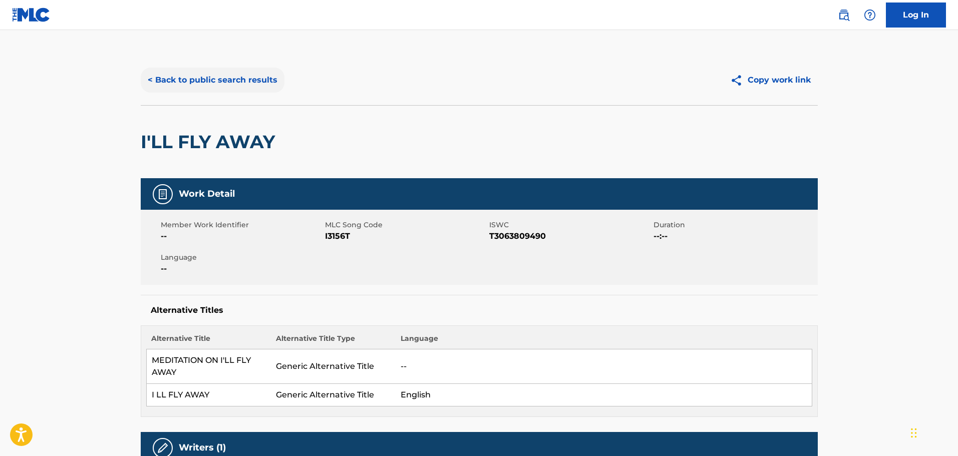
click at [197, 70] on button "< Back to public search results" at bounding box center [213, 80] width 144 height 25
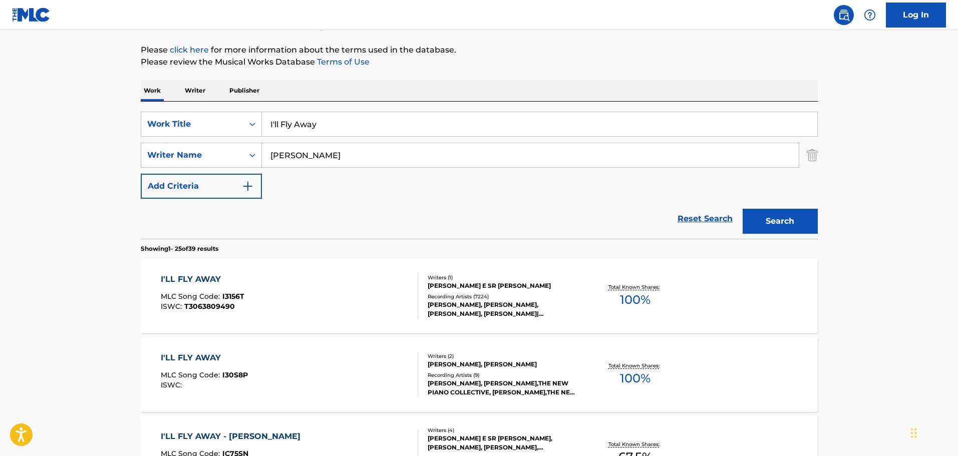
click at [207, 83] on p "Writer" at bounding box center [195, 90] width 27 height 21
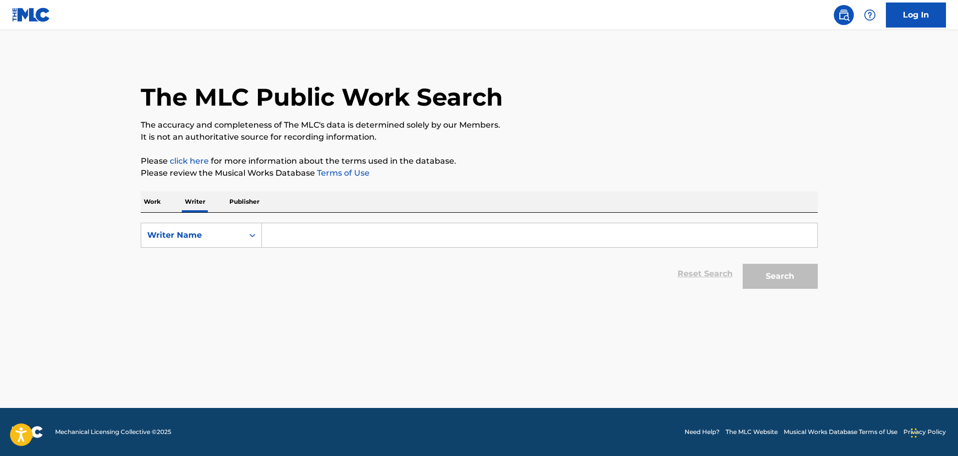
click at [275, 249] on form "SearchWithCriteria4d24542d-f0ee-436f-a0a4-f11c4dae021c Writer Name Reset Search…" at bounding box center [479, 258] width 677 height 71
click at [331, 229] on input "Search Form" at bounding box center [539, 235] width 555 height 24
paste input "Remember Me [1]"
type input "Remember Me"
click at [742, 264] on button "Search" at bounding box center [779, 276] width 75 height 25
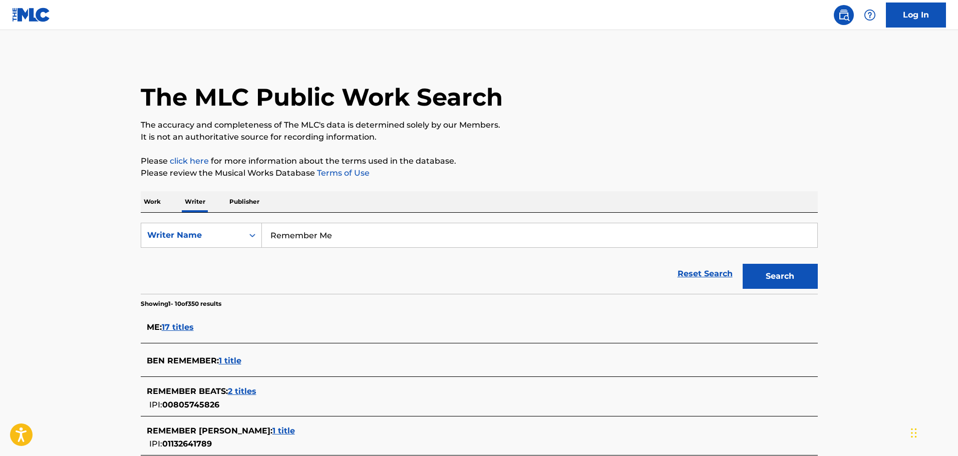
click at [150, 201] on p "Work" at bounding box center [152, 201] width 23 height 21
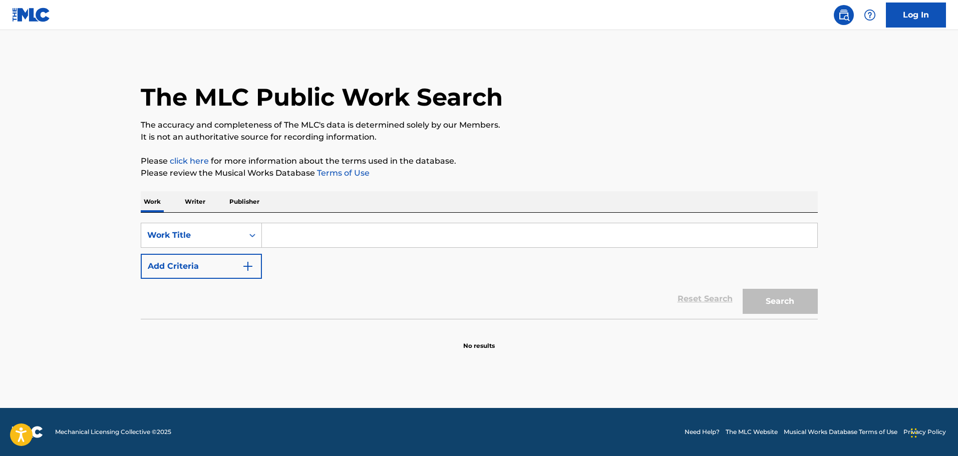
click at [302, 238] on input "Search Form" at bounding box center [539, 235] width 555 height 24
paste input "Remember Me [1]"
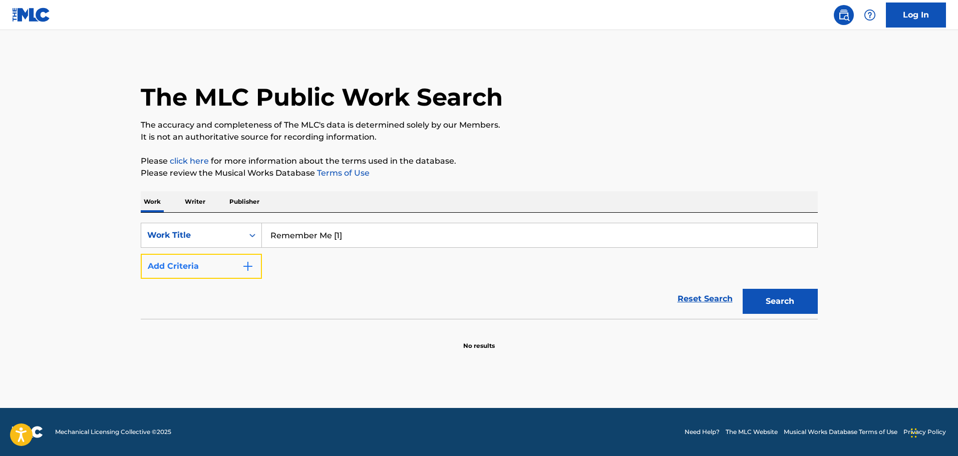
click at [224, 266] on button "Add Criteria" at bounding box center [201, 266] width 121 height 25
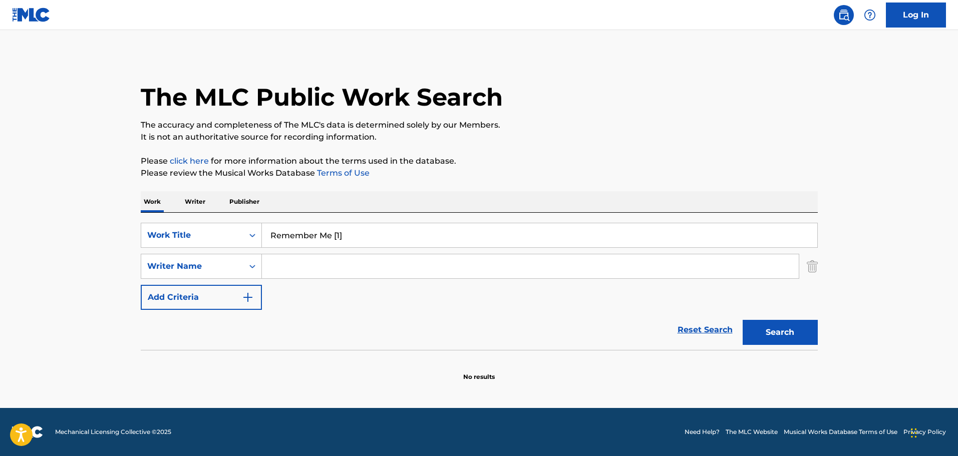
drag, startPoint x: 330, startPoint y: 236, endPoint x: 450, endPoint y: 235, distance: 119.7
click at [450, 235] on input "Remember Me [1]" at bounding box center [539, 235] width 555 height 24
type input "Remember Me"
click at [319, 287] on div "SearchWithCriteria15a543aa-3037-42d2-8aea-89cdc3d2c1d0 Work Title Remember Me S…" at bounding box center [479, 266] width 677 height 87
click at [319, 274] on input "Search Form" at bounding box center [530, 266] width 537 height 24
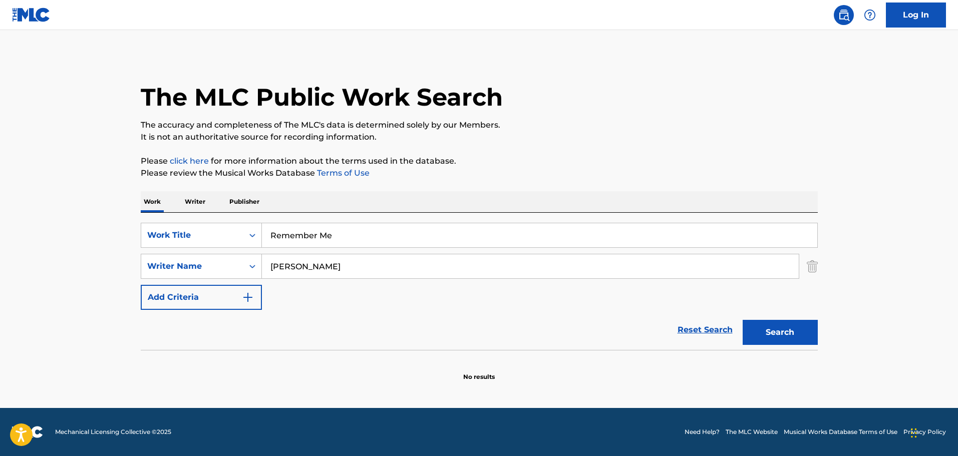
type input "[PERSON_NAME]"
click at [742, 320] on button "Search" at bounding box center [779, 332] width 75 height 25
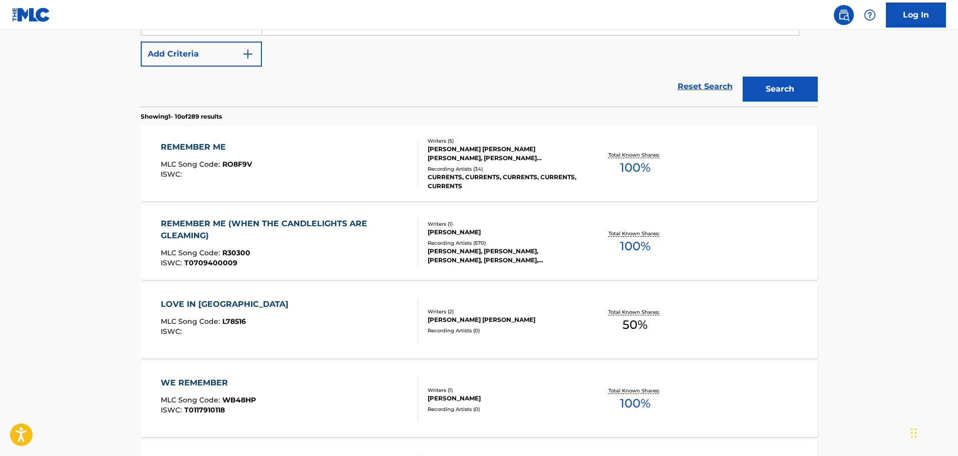
scroll to position [250, 0]
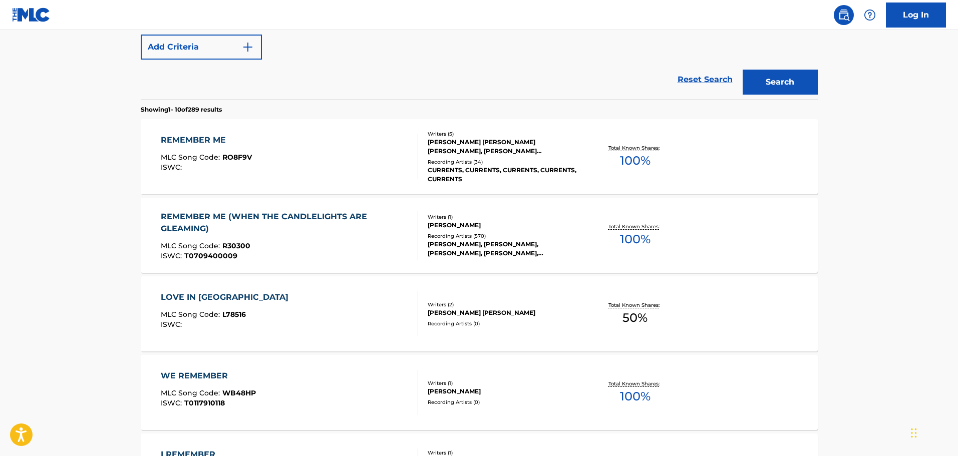
click at [292, 252] on div "ISWC : T0709400009" at bounding box center [285, 256] width 249 height 8
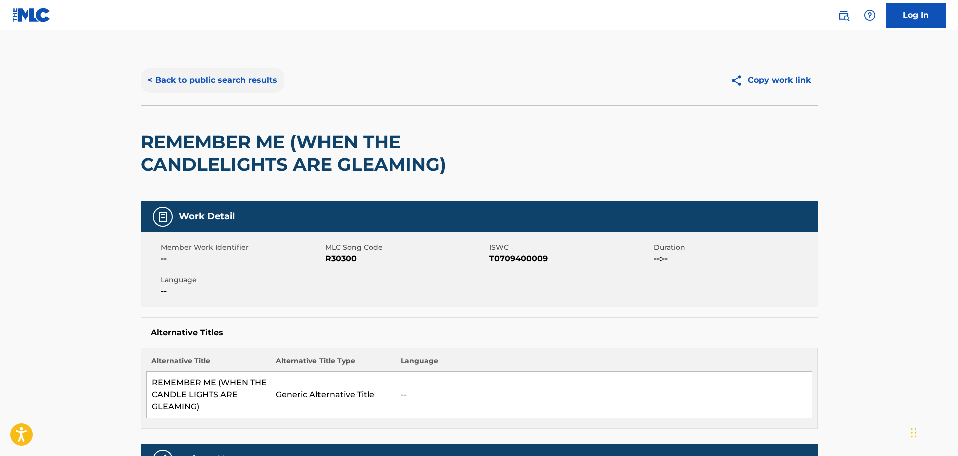
click at [234, 84] on button "< Back to public search results" at bounding box center [213, 80] width 144 height 25
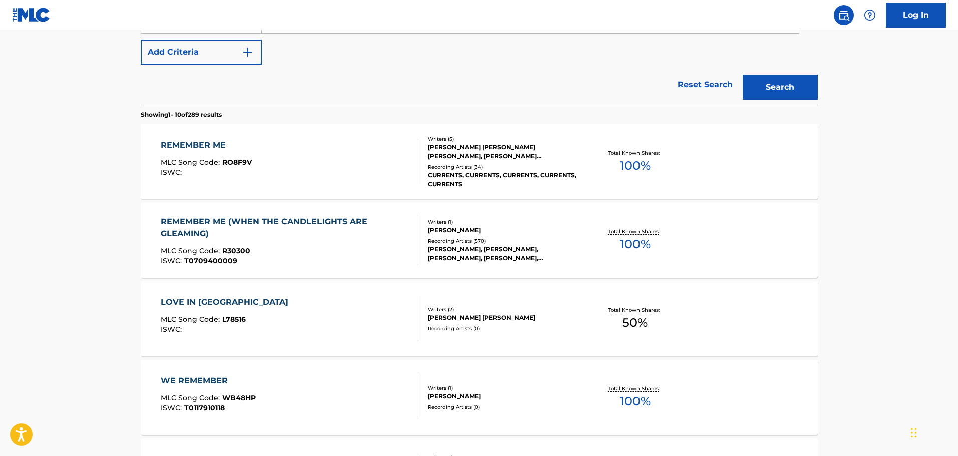
scroll to position [157, 0]
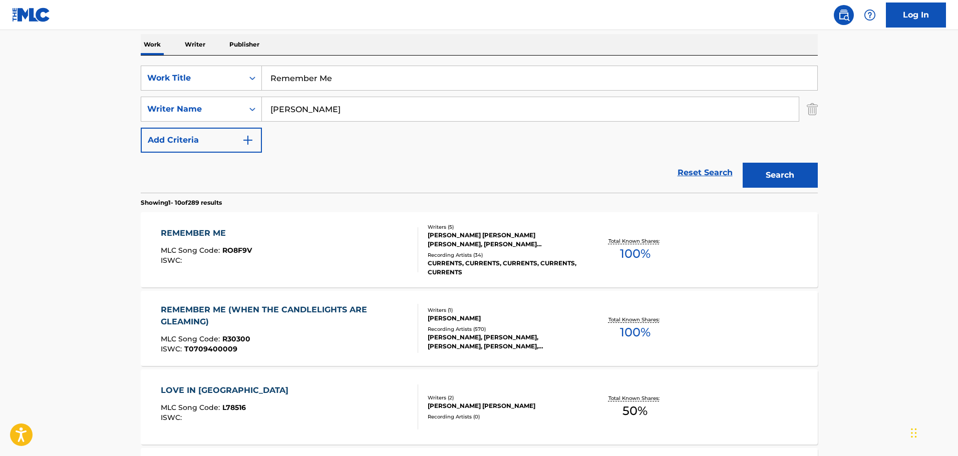
click at [354, 92] on div "SearchWithCriteria15a543aa-3037-42d2-8aea-89cdc3d2c1d0 Work Title Remember Me S…" at bounding box center [479, 109] width 677 height 87
click at [351, 81] on input "Remember Me" at bounding box center [539, 78] width 555 height 24
paste input "This Land Is Your Land - The Last Verses"
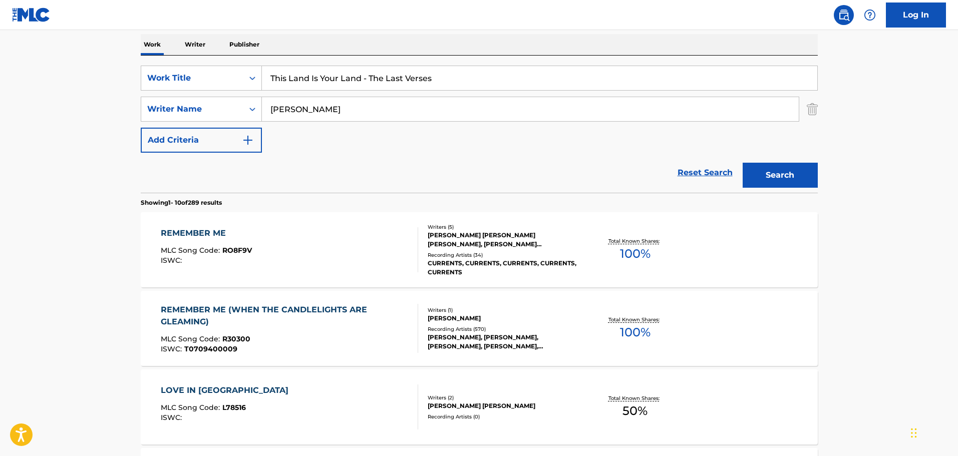
drag, startPoint x: 363, startPoint y: 76, endPoint x: 508, endPoint y: 84, distance: 144.4
click at [508, 84] on input "This Land Is Your Land - The Last Verses" at bounding box center [539, 78] width 555 height 24
type input "This Land Is Your Land"
click at [338, 112] on input "[PERSON_NAME]" at bounding box center [530, 109] width 537 height 24
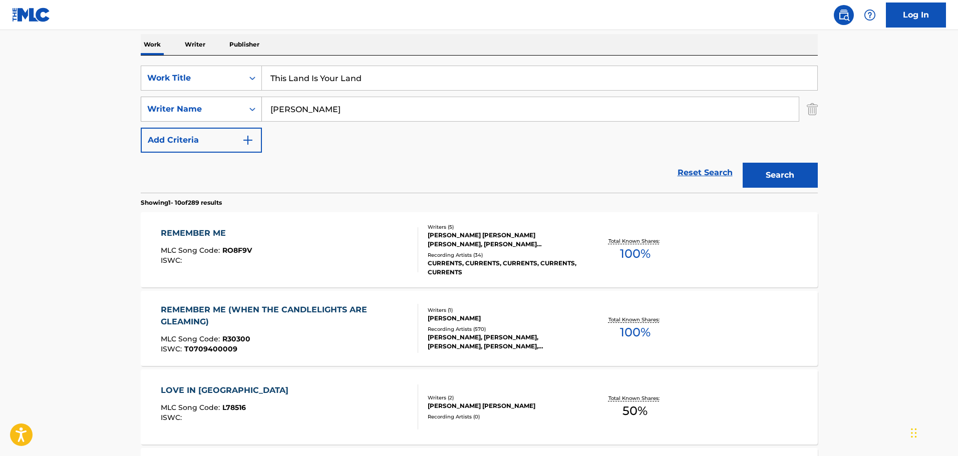
type input "[PERSON_NAME]"
click at [742, 163] on button "Search" at bounding box center [779, 175] width 75 height 25
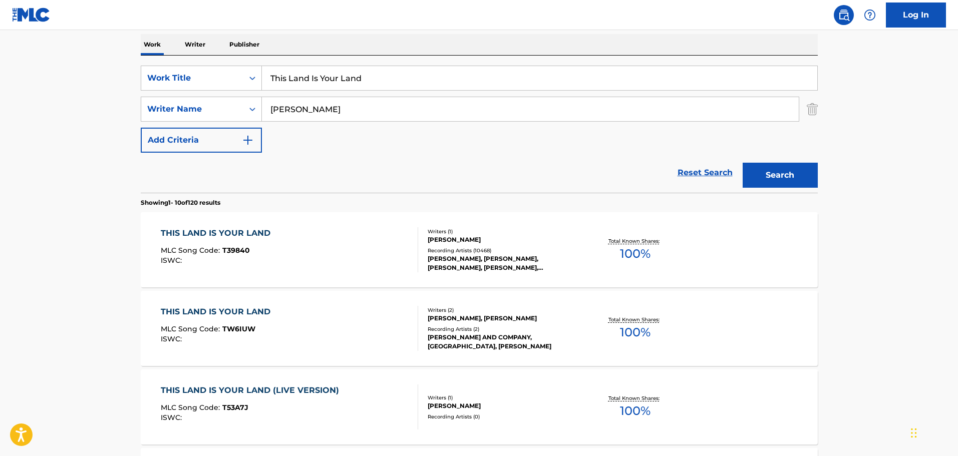
click at [242, 246] on span "T39840" at bounding box center [236, 250] width 28 height 9
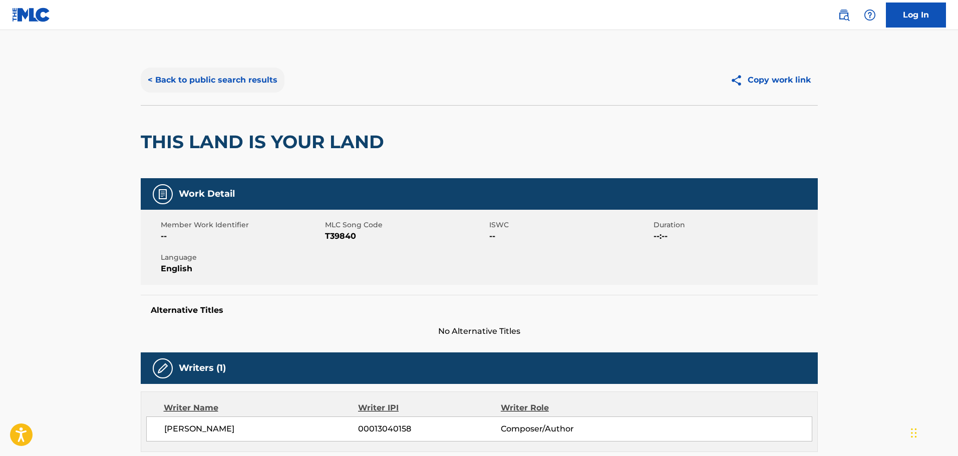
click at [228, 83] on button "< Back to public search results" at bounding box center [213, 80] width 144 height 25
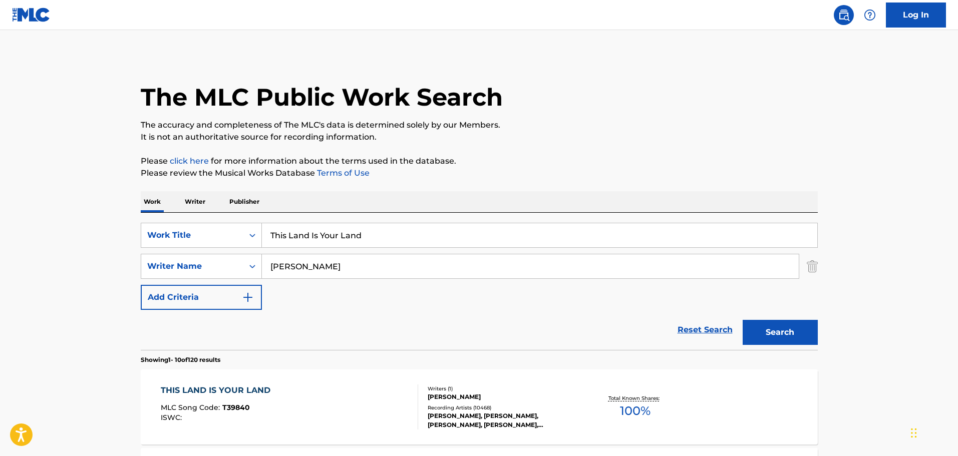
scroll to position [157, 0]
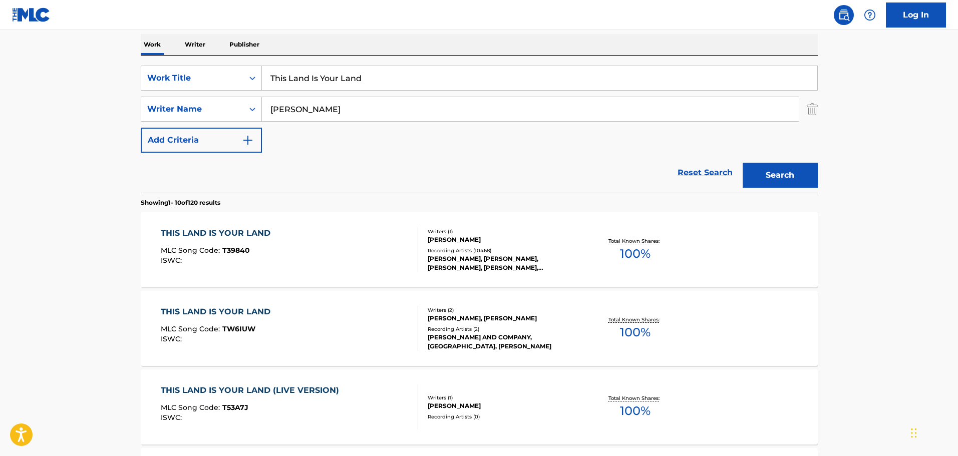
click at [319, 70] on input "This Land Is Your Land" at bounding box center [539, 78] width 555 height 24
paste input "Midnight Special"
type input "Midnight Special"
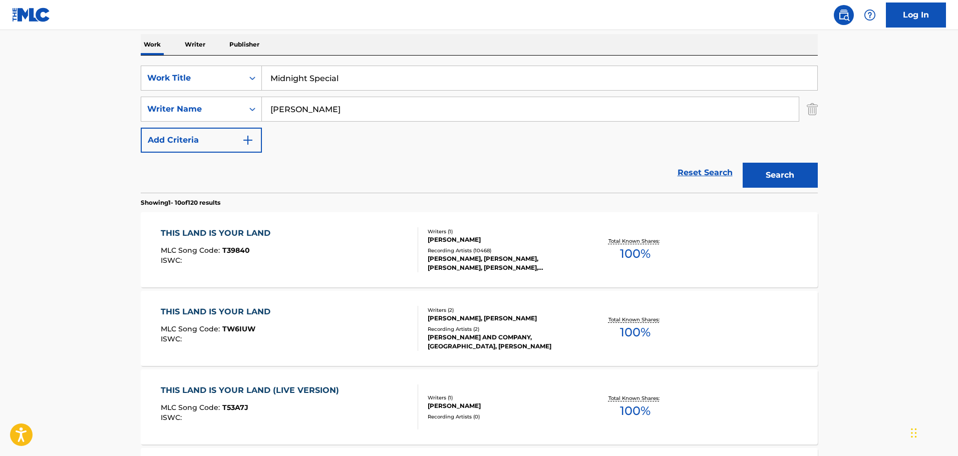
click at [305, 116] on input "[PERSON_NAME]" at bounding box center [530, 109] width 537 height 24
click at [742, 163] on button "Search" at bounding box center [779, 175] width 75 height 25
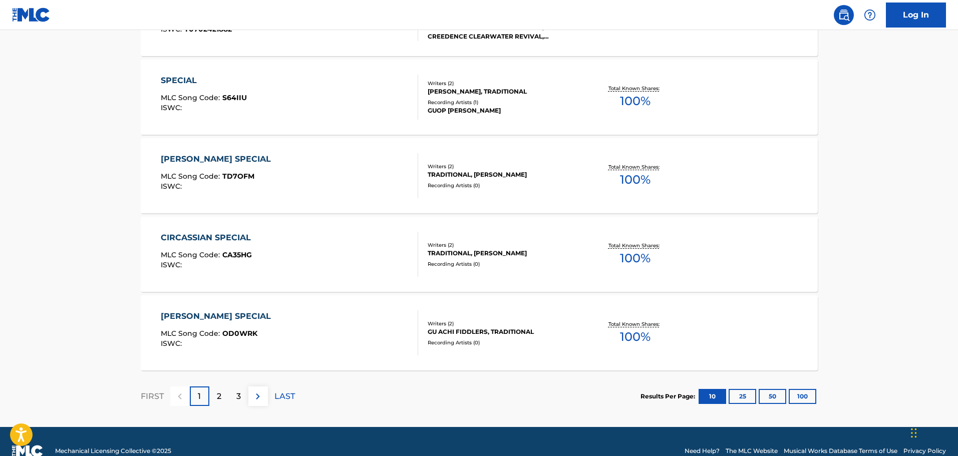
scroll to position [801, 0]
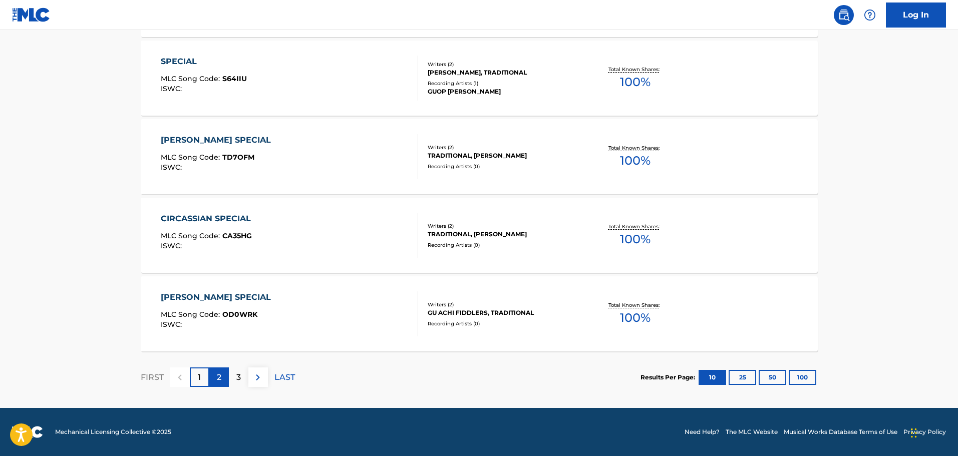
click at [215, 380] on div "2" at bounding box center [219, 377] width 20 height 20
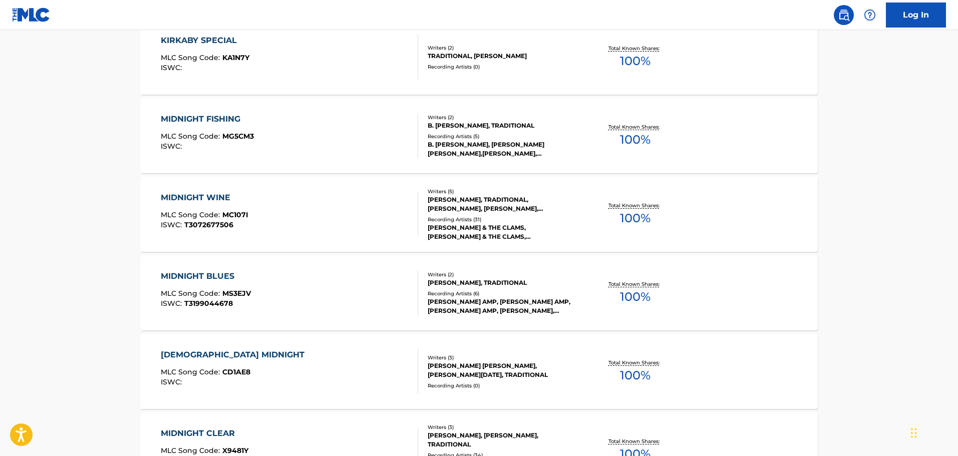
scroll to position [200, 0]
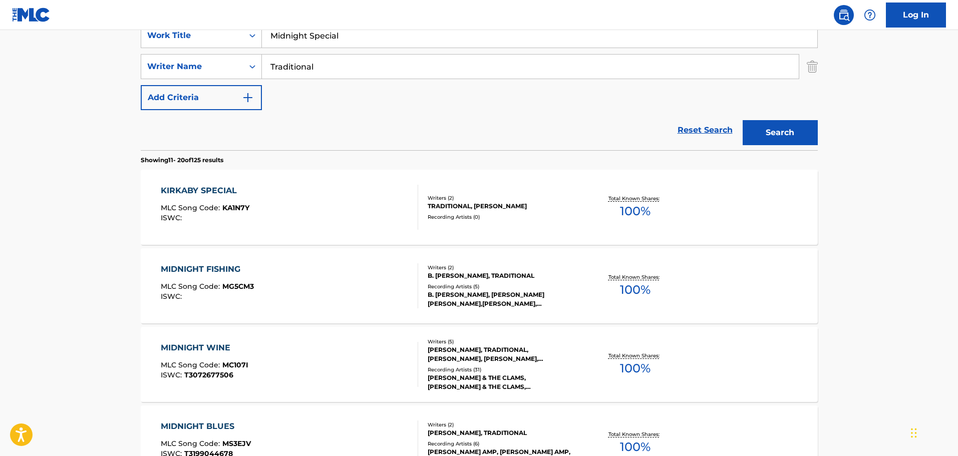
click at [316, 64] on input "Traditional" at bounding box center [530, 67] width 537 height 24
type input "\"
click at [742, 120] on button "Search" at bounding box center [779, 132] width 75 height 25
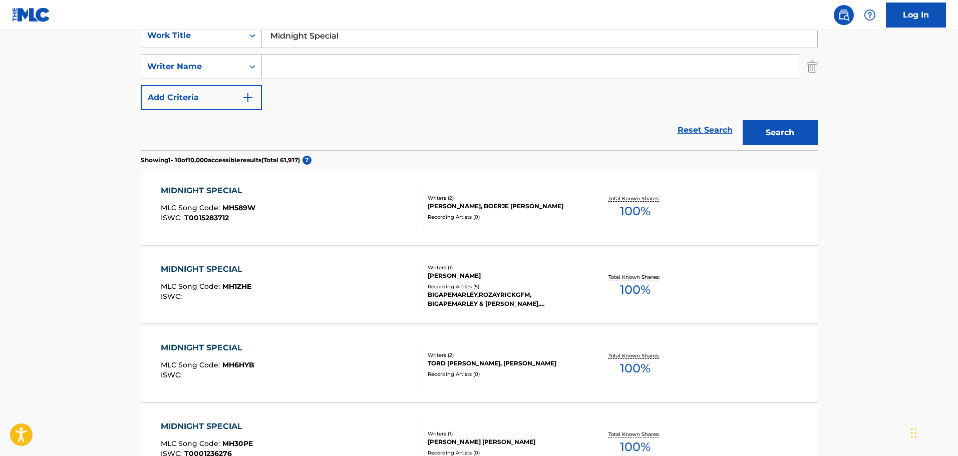
click at [780, 120] on div "Search" at bounding box center [777, 130] width 80 height 40
click at [351, 71] on input "Search Form" at bounding box center [530, 67] width 537 height 24
type input "[PERSON_NAME]"
click at [326, 41] on input "Midnight Special" at bounding box center [539, 36] width 555 height 24
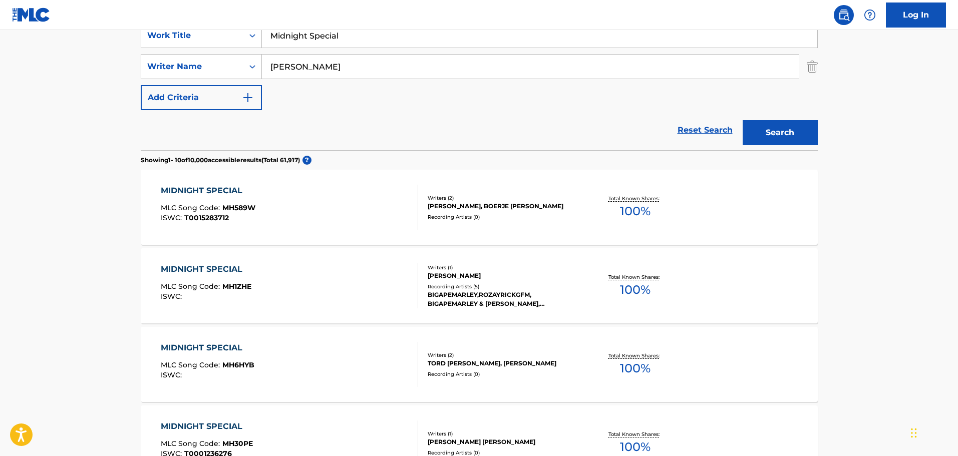
click at [326, 41] on input "Midnight Special" at bounding box center [539, 36] width 555 height 24
paste input "Blue Yodel No. 8 (Mule [PERSON_NAME] Blues)"
type input "Blue Yodel No. 8 (Mule [PERSON_NAME] Blues)"
click at [282, 71] on input "[PERSON_NAME]" at bounding box center [530, 67] width 537 height 24
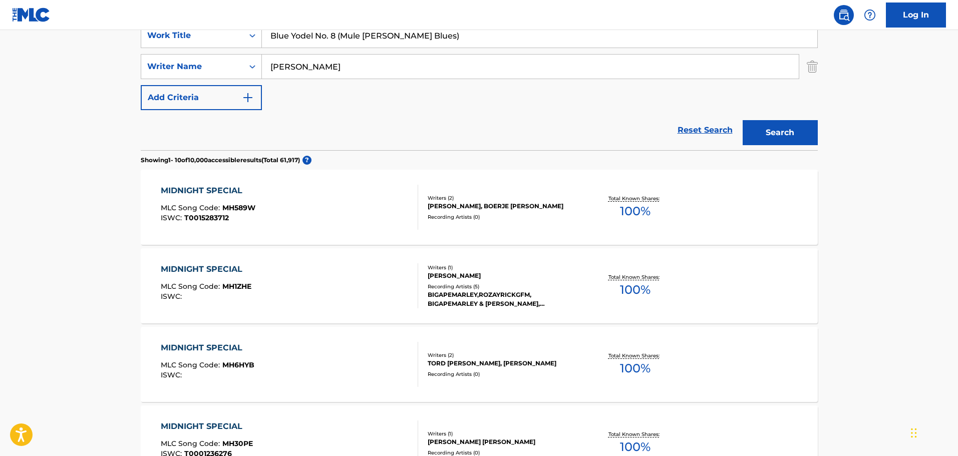
click at [282, 71] on input "[PERSON_NAME]" at bounding box center [530, 67] width 537 height 24
type input "[PERSON_NAME]"
click at [742, 120] on button "Search" at bounding box center [779, 132] width 75 height 25
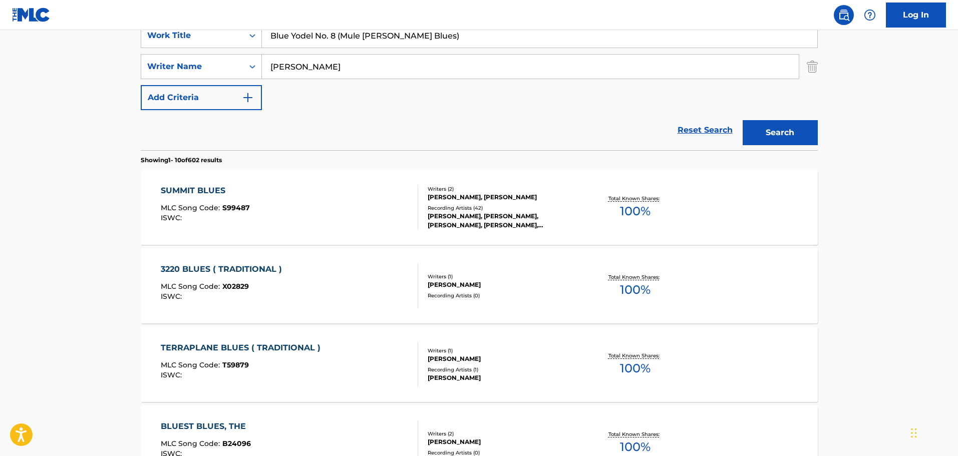
drag, startPoint x: 339, startPoint y: 36, endPoint x: 493, endPoint y: 49, distance: 154.2
click at [493, 49] on div "SearchWithCriteria15a543aa-3037-42d2-8aea-89cdc3d2c1d0 Work Title Blue Yodel No…" at bounding box center [479, 66] width 677 height 87
click at [742, 120] on button "Search" at bounding box center [779, 132] width 75 height 25
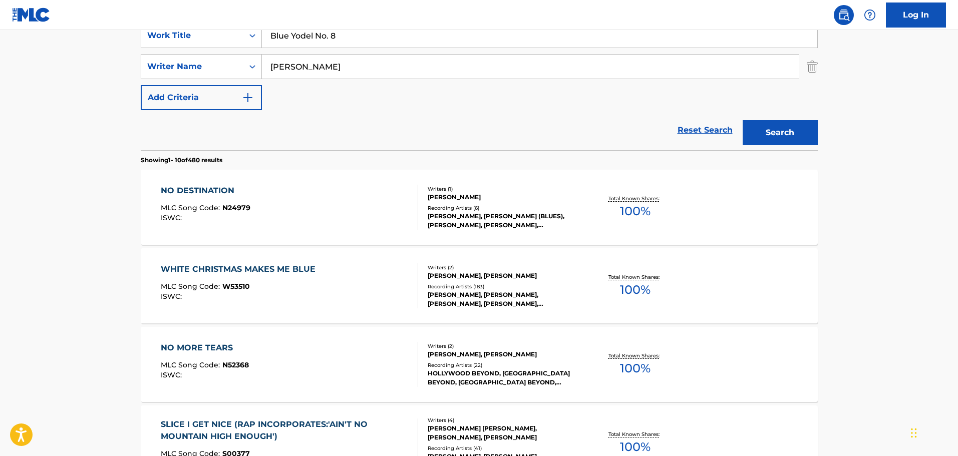
drag, startPoint x: 314, startPoint y: 38, endPoint x: 339, endPoint y: 37, distance: 25.1
click at [339, 37] on input "Blue Yodel No. 8" at bounding box center [539, 36] width 555 height 24
type input "Blue Yodel"
click at [283, 69] on input "[PERSON_NAME]" at bounding box center [530, 67] width 537 height 24
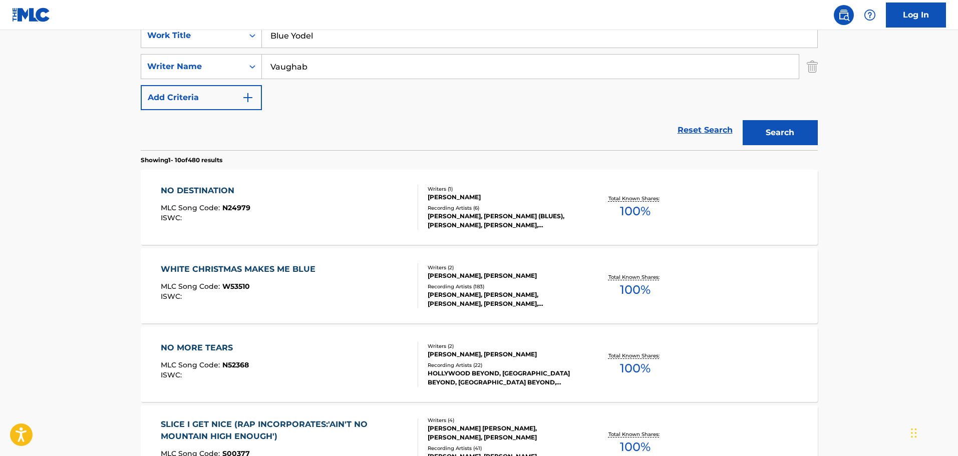
click at [742, 120] on button "Search" at bounding box center [779, 132] width 75 height 25
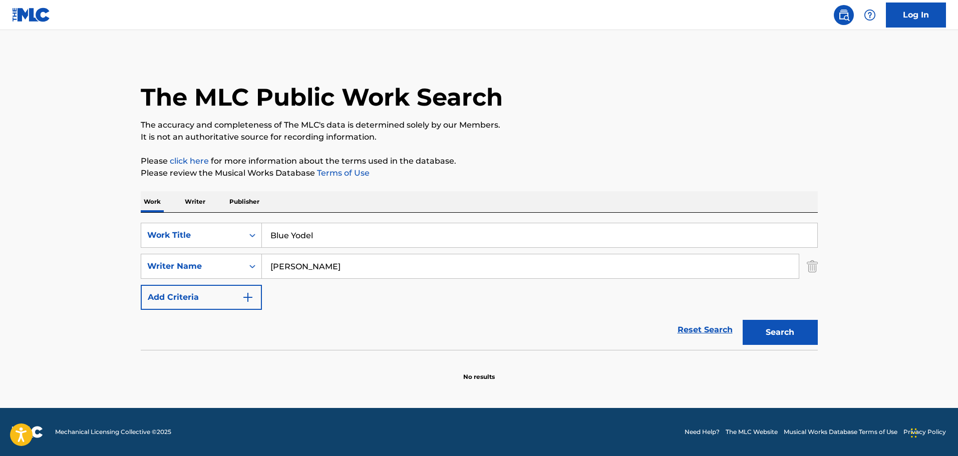
type input "[PERSON_NAME]"
click at [742, 320] on button "Search" at bounding box center [779, 332] width 75 height 25
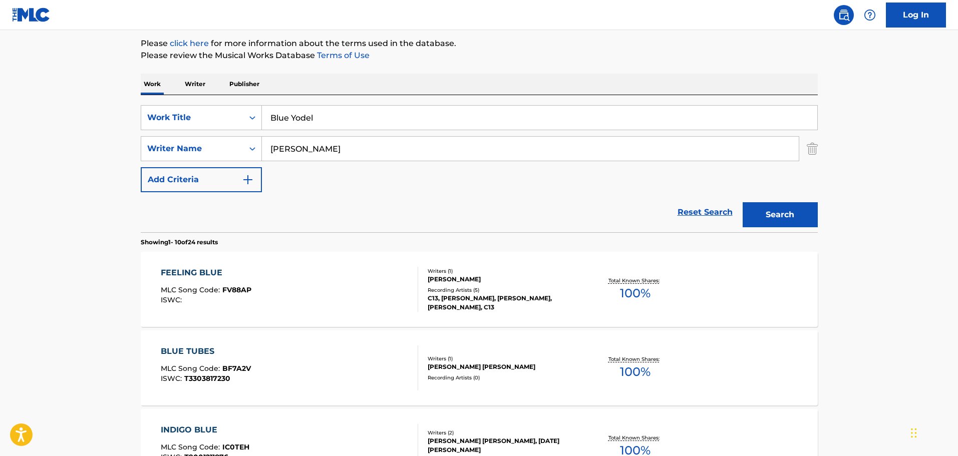
scroll to position [100, 0]
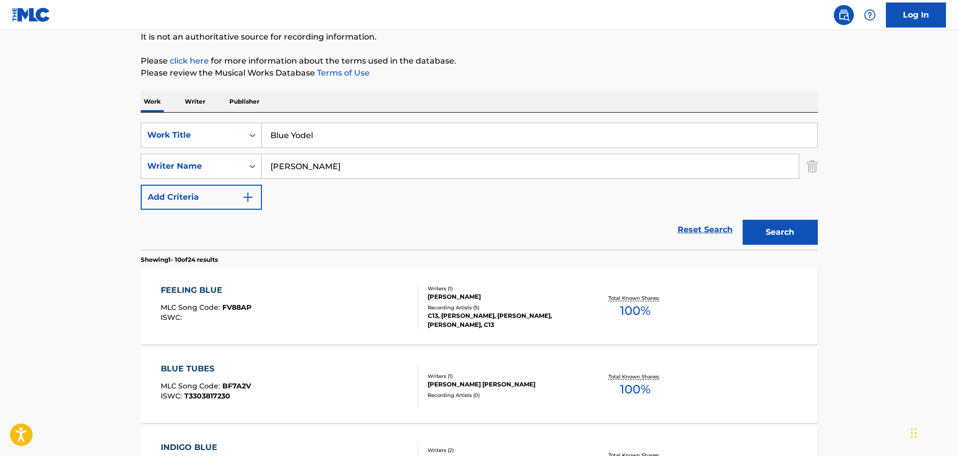
click at [305, 143] on input "Blue Yodel" at bounding box center [539, 135] width 555 height 24
paste input "The Girl I Left Behind"
type input "The Girl I Left Behind"
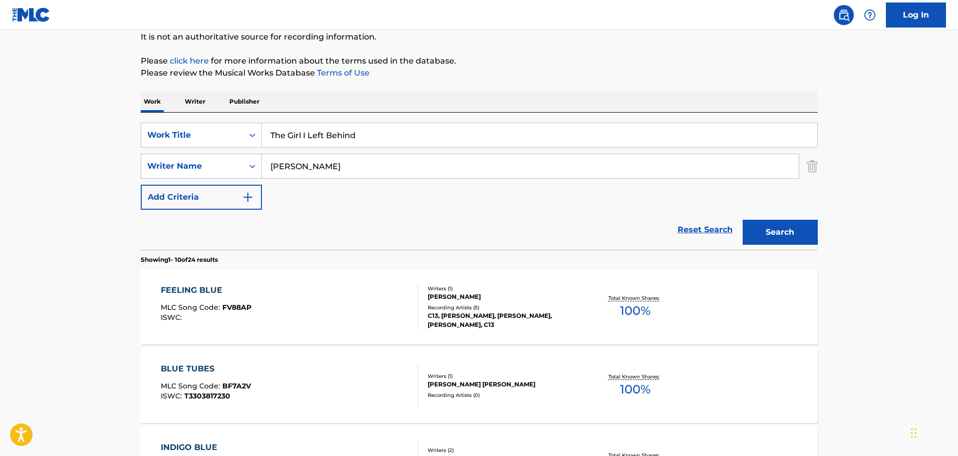
click at [296, 159] on input "[PERSON_NAME]" at bounding box center [530, 166] width 537 height 24
type input "[PERSON_NAME]"
click at [742, 220] on button "Search" at bounding box center [779, 232] width 75 height 25
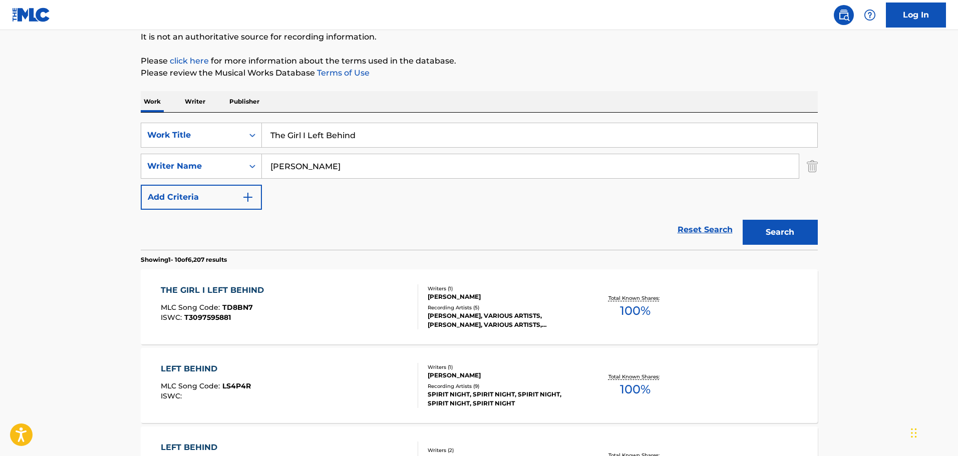
click at [367, 298] on div "THE GIRL I LEFT BEHIND MLC Song Code : TD8BN7 ISWC : T3097595881" at bounding box center [289, 306] width 257 height 45
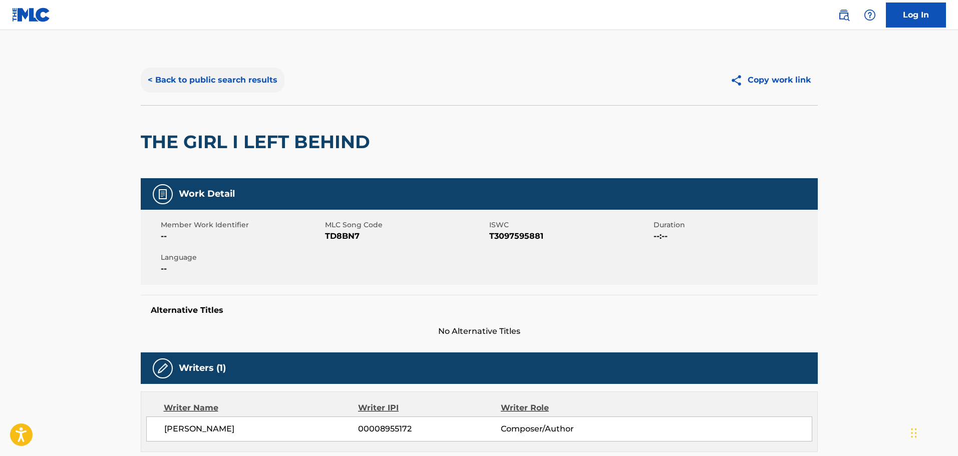
click at [202, 79] on button "< Back to public search results" at bounding box center [213, 80] width 144 height 25
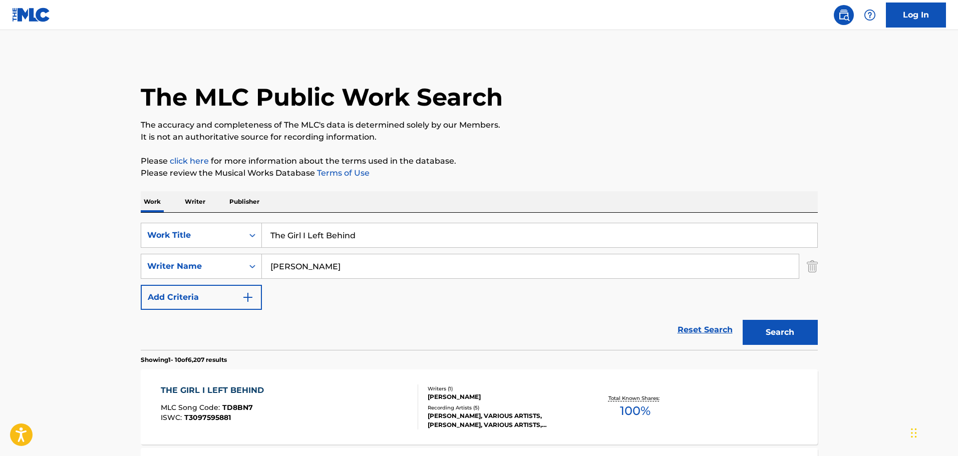
scroll to position [100, 0]
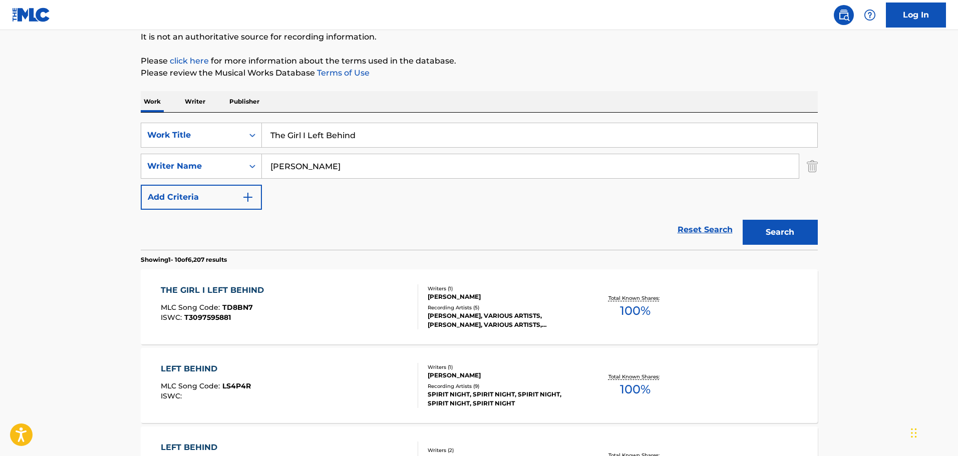
click at [290, 136] on input "The Girl I Left Behind" at bounding box center [539, 135] width 555 height 24
paste input "alkin' Bear Mountain Picnic Massacre Blues"
type input "Talkin' Bear Mountain Picnic Massacre Blues"
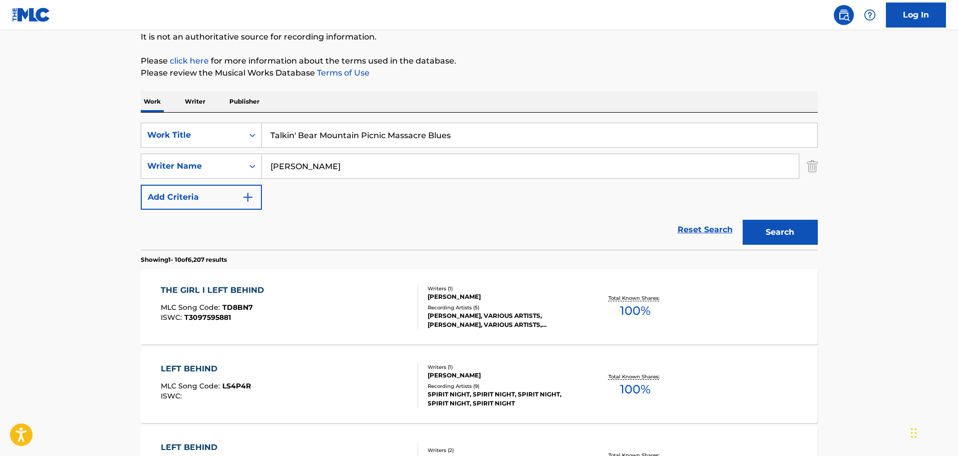
click at [285, 166] on input "[PERSON_NAME]" at bounding box center [530, 166] width 537 height 24
click at [773, 234] on button "Search" at bounding box center [779, 232] width 75 height 25
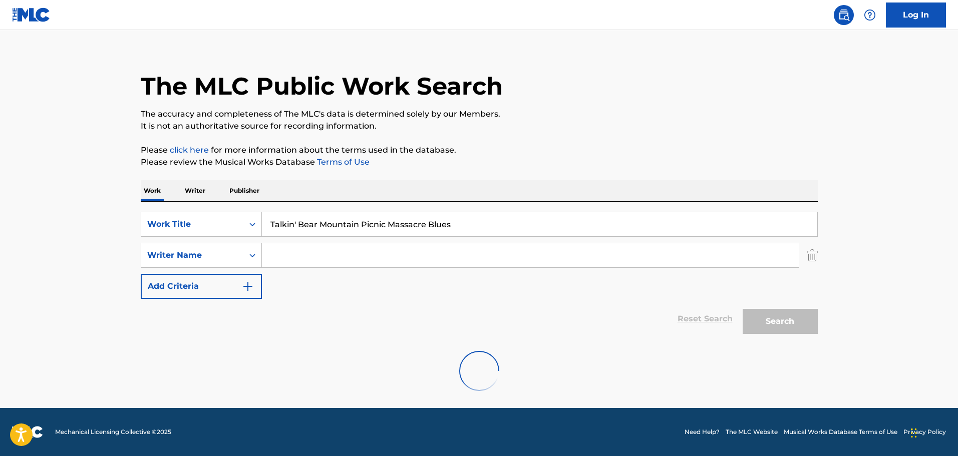
scroll to position [0, 0]
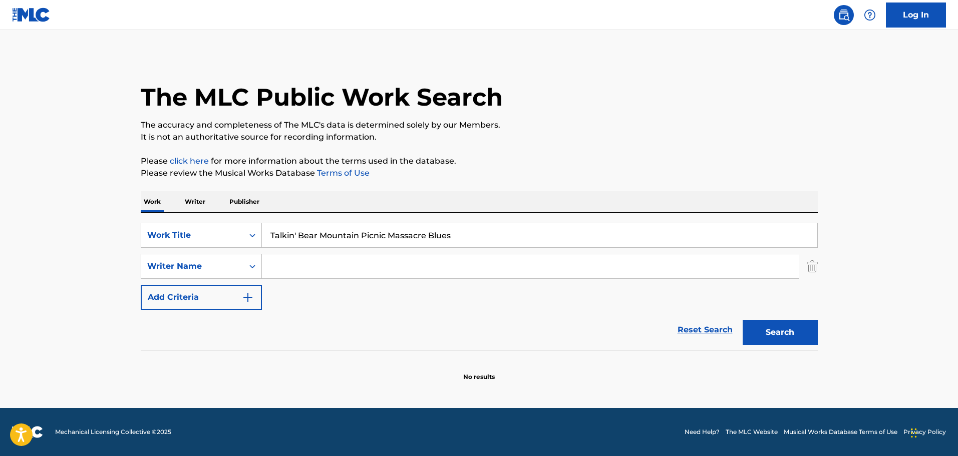
click at [298, 235] on input "Talkin' Bear Mountain Picnic Massacre Blues" at bounding box center [539, 235] width 555 height 24
type input "Talkin Bear Mountain Picnic Massacre Blues"
click at [742, 320] on button "Search" at bounding box center [779, 332] width 75 height 25
drag, startPoint x: 289, startPoint y: 268, endPoint x: 281, endPoint y: 274, distance: 9.6
click at [289, 268] on input "Search Form" at bounding box center [530, 266] width 537 height 24
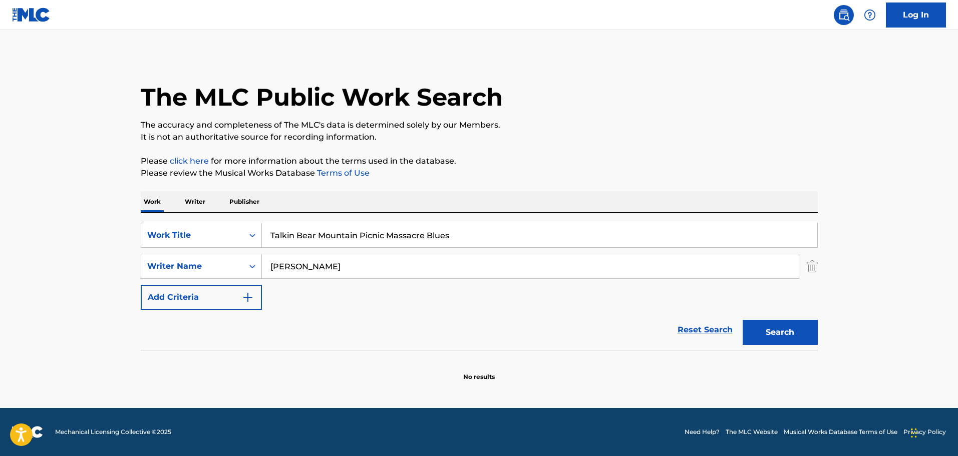
type input "[PERSON_NAME]"
click at [742, 320] on button "Search" at bounding box center [779, 332] width 75 height 25
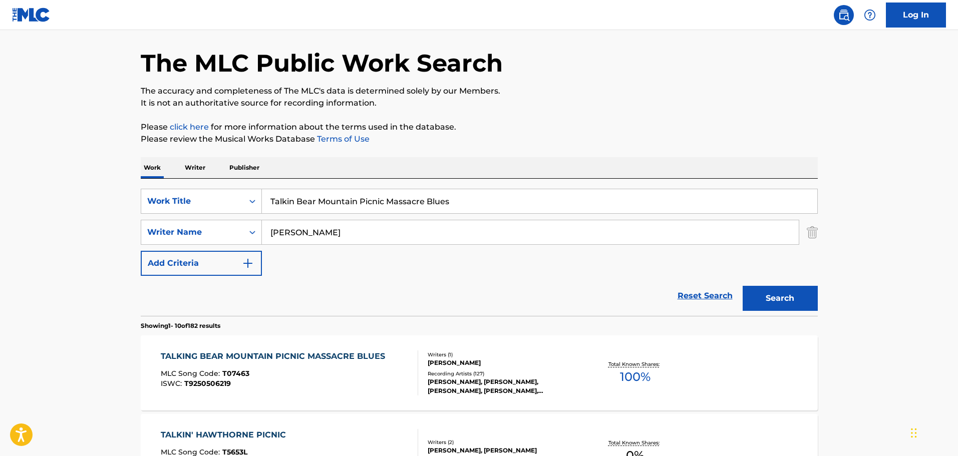
scroll to position [50, 0]
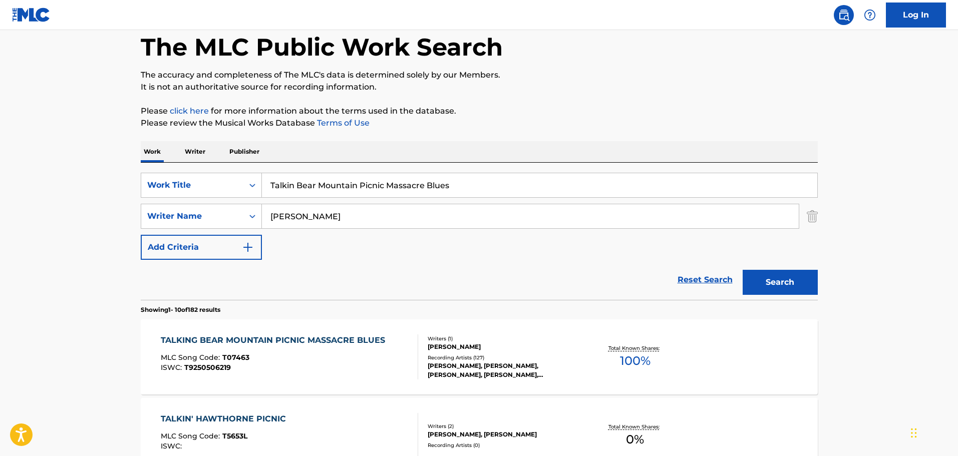
click at [268, 344] on div "TALKING BEAR MOUNTAIN PICNIC MASSACRE BLUES" at bounding box center [275, 340] width 229 height 12
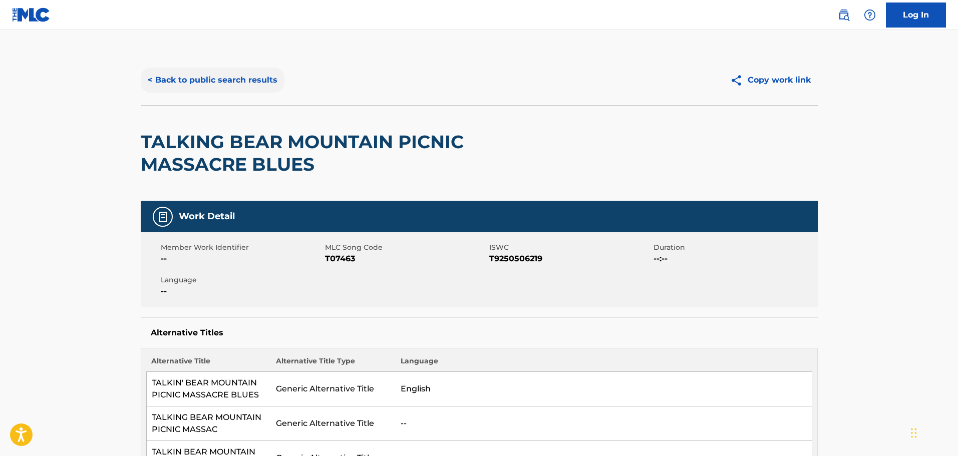
click at [226, 75] on button "< Back to public search results" at bounding box center [213, 80] width 144 height 25
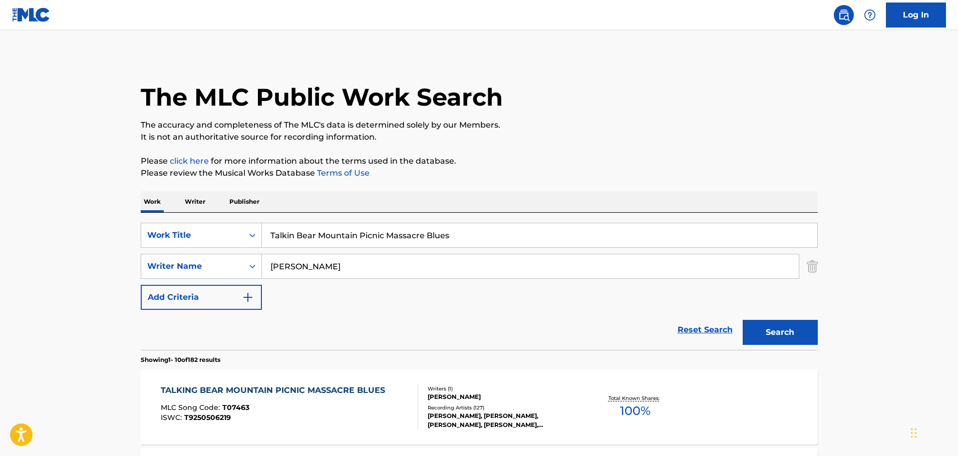
scroll to position [50, 0]
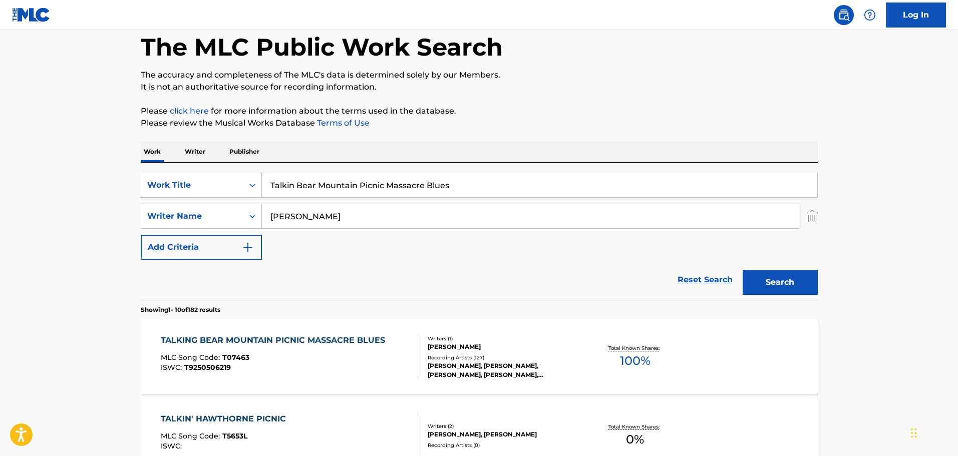
click at [309, 193] on input "Talkin Bear Mountain Picnic Massacre Blues" at bounding box center [539, 185] width 555 height 24
paste input "(I Heard That) Lonesome Whistle"
type input "(I Heard That) Lonesome Whistle"
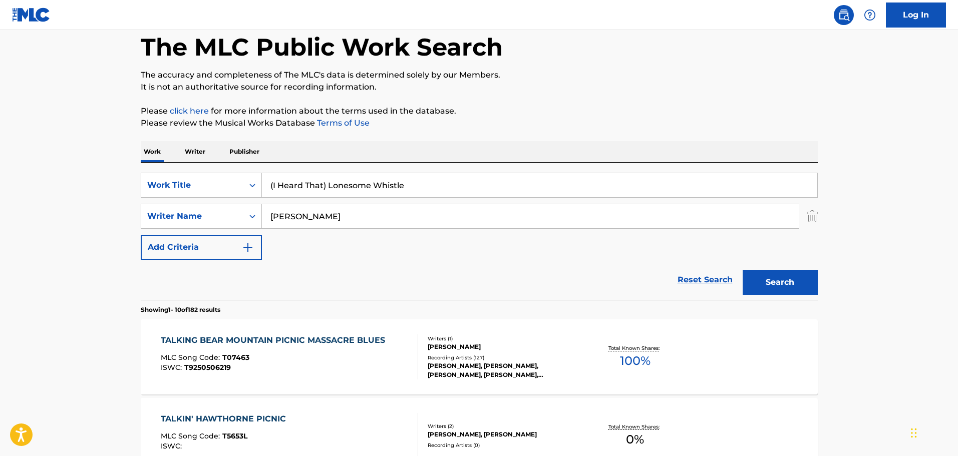
drag, startPoint x: 287, startPoint y: 220, endPoint x: 293, endPoint y: 220, distance: 6.0
click at [287, 220] on input "[PERSON_NAME]" at bounding box center [530, 216] width 537 height 24
type input "D"
type input "[PERSON_NAME]"
click at [742, 270] on button "Search" at bounding box center [779, 282] width 75 height 25
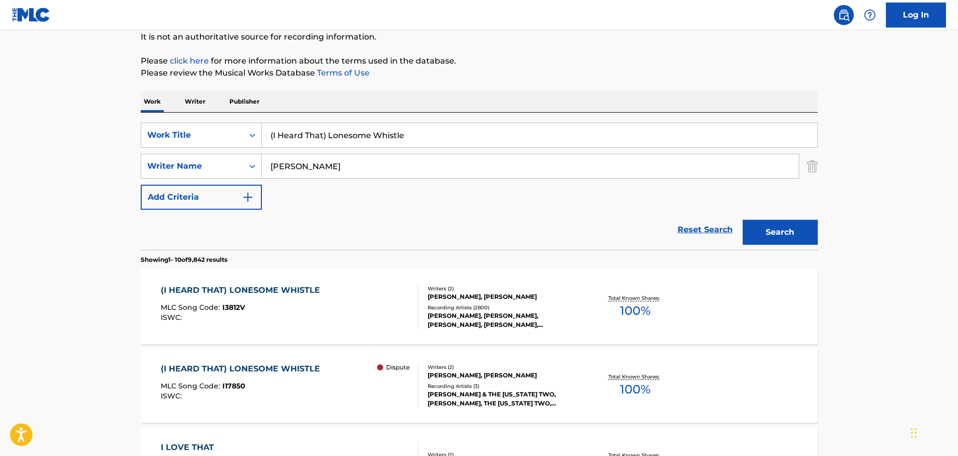
scroll to position [200, 0]
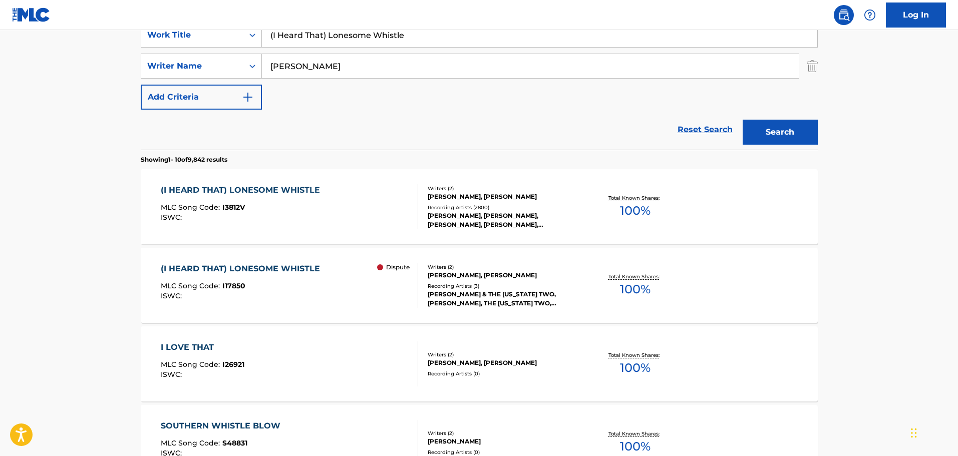
click at [261, 217] on div "ISWC :" at bounding box center [243, 218] width 164 height 8
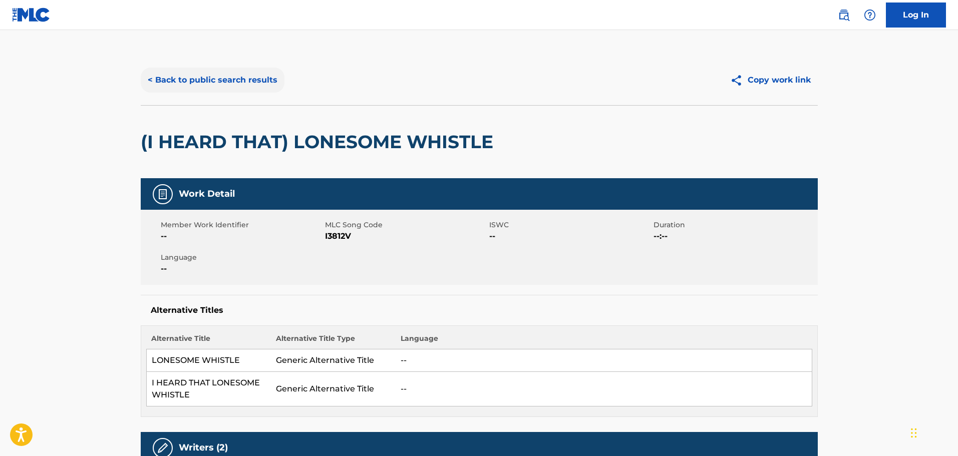
click at [193, 84] on button "< Back to public search results" at bounding box center [213, 80] width 144 height 25
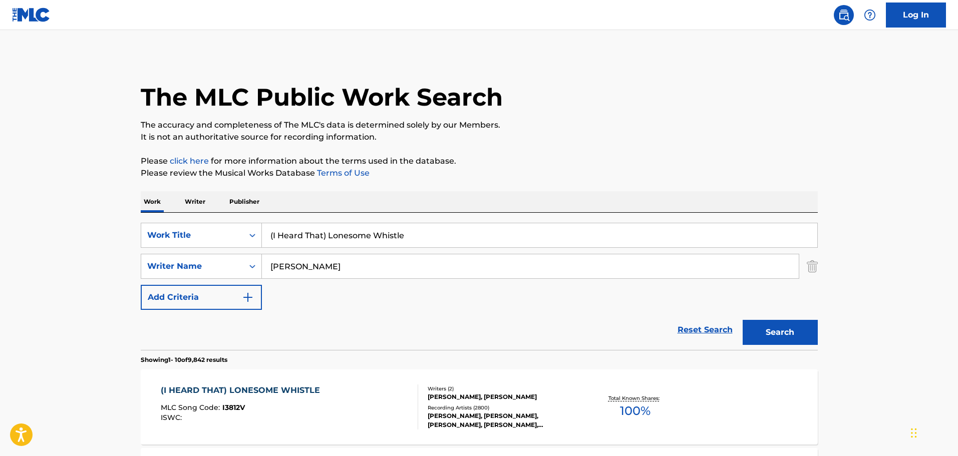
scroll to position [200, 0]
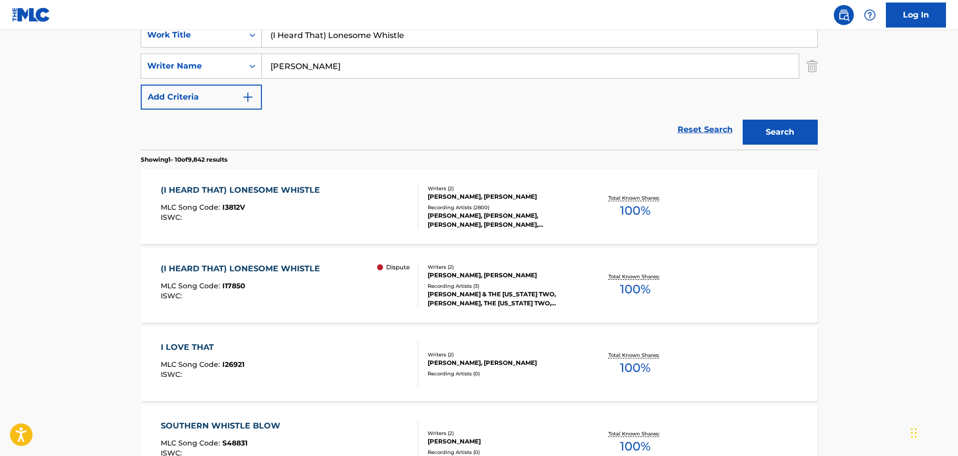
click at [325, 34] on input "(I Heard That) Lonesome Whistle" at bounding box center [539, 35] width 555 height 24
paste input "San Francisco Bay Blues"
type input "San Francisco Bay Blues"
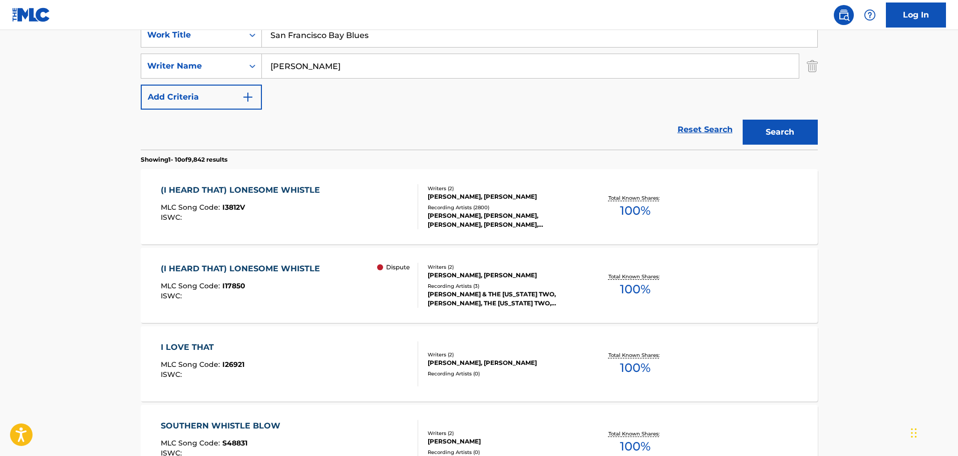
click at [295, 75] on input "[PERSON_NAME]" at bounding box center [530, 66] width 537 height 24
type input "[PERSON_NAME]"
click at [742, 120] on button "Search" at bounding box center [779, 132] width 75 height 25
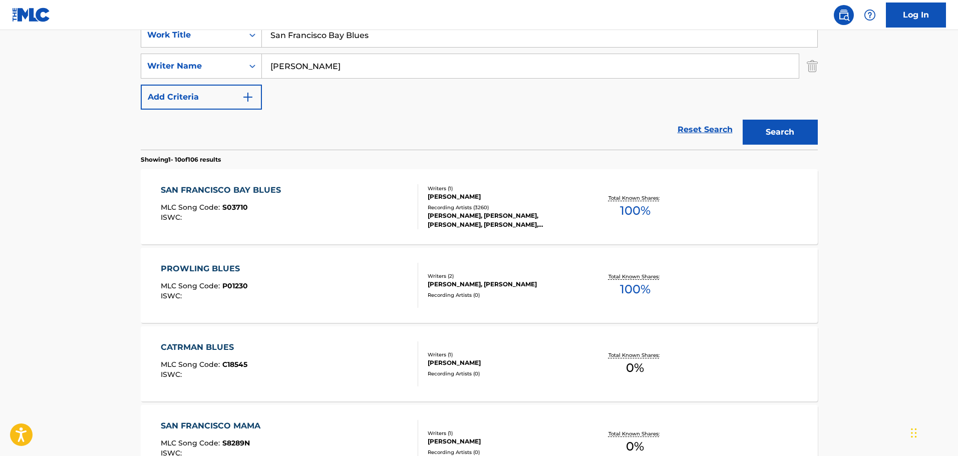
click at [351, 210] on div "SAN FRANCISCO BAY BLUES MLC Song Code : S03710 ISWC :" at bounding box center [289, 206] width 257 height 45
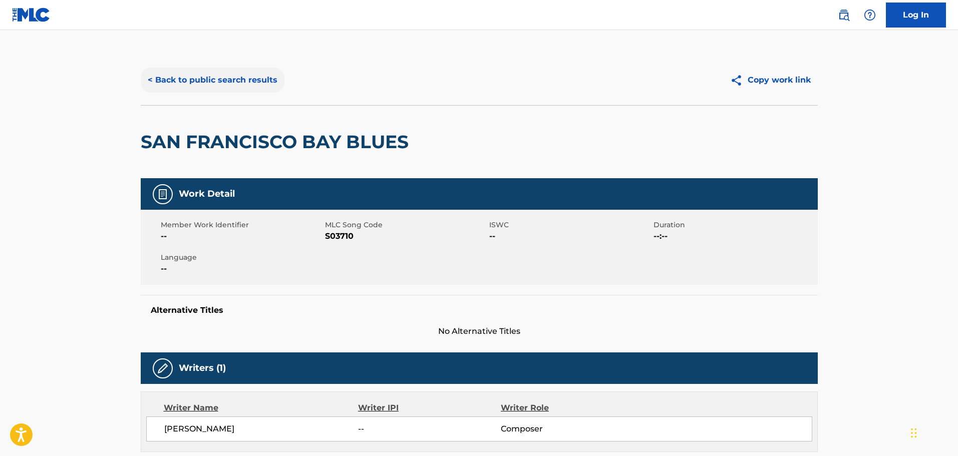
click at [172, 75] on button "< Back to public search results" at bounding box center [213, 80] width 144 height 25
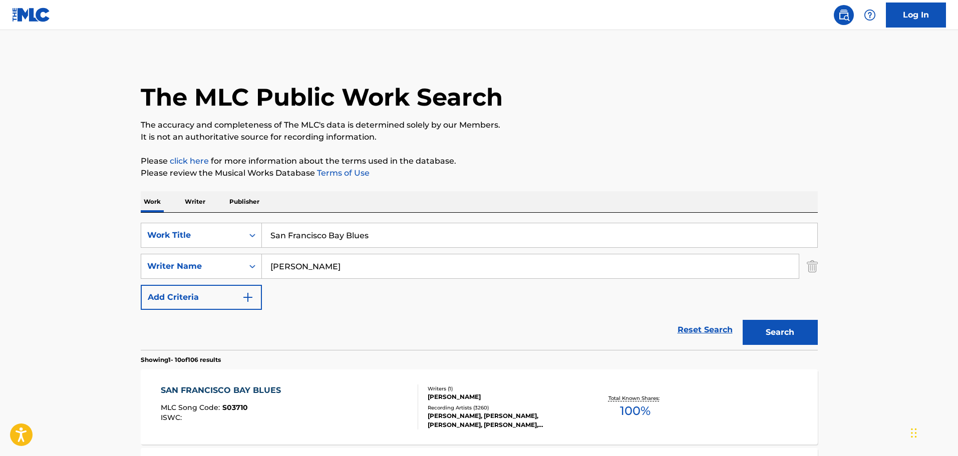
scroll to position [200, 0]
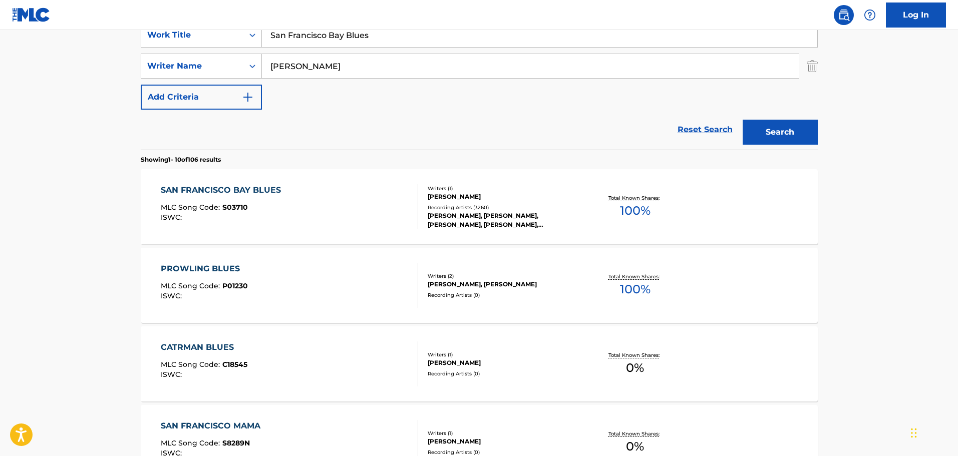
click at [290, 46] on input "San Francisco Bay Blues" at bounding box center [539, 35] width 555 height 24
paste input "Rambling Gambling [PERSON_NAME]"
type input "Rambling Gambling [PERSON_NAME]"
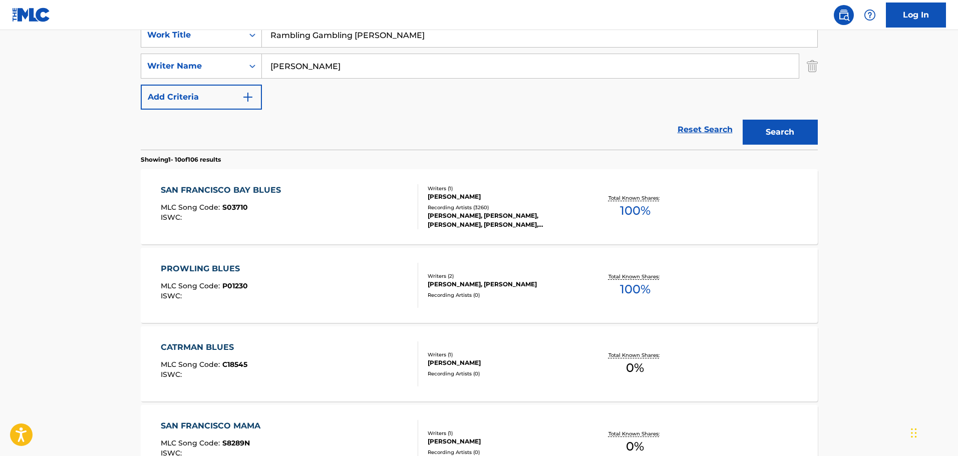
click at [276, 67] on input "[PERSON_NAME]" at bounding box center [530, 66] width 537 height 24
type input "[PERSON_NAME]"
click at [742, 120] on button "Search" at bounding box center [779, 132] width 75 height 25
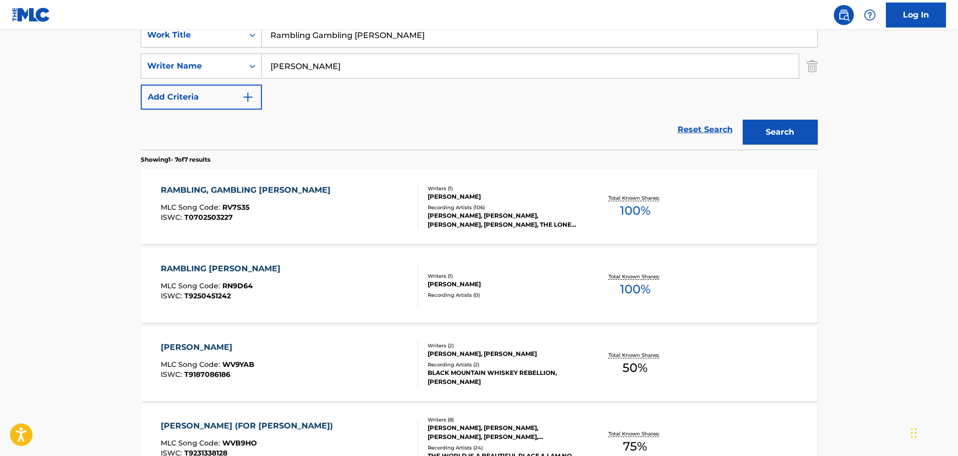
click at [362, 198] on div "RAMBLING, GAMBLING [PERSON_NAME] MLC Song Code : RV7S35 ISWC : T0702503227" at bounding box center [289, 206] width 257 height 45
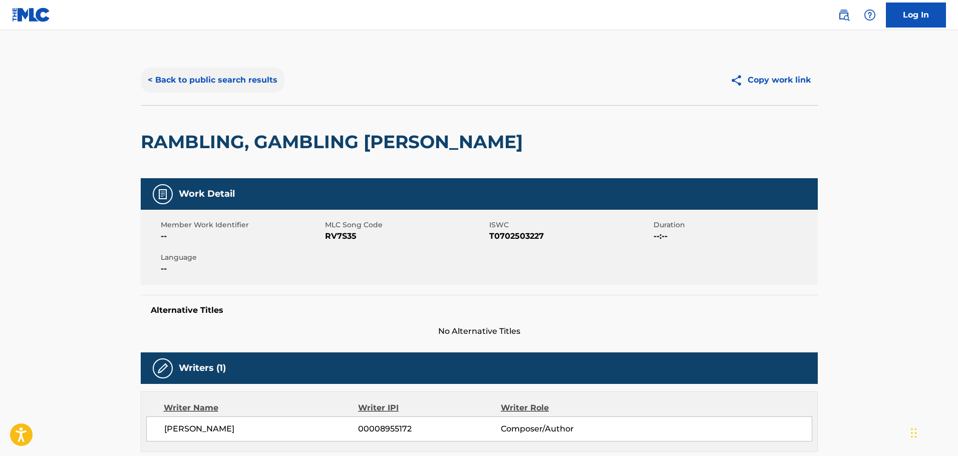
click at [214, 79] on button "< Back to public search results" at bounding box center [213, 80] width 144 height 25
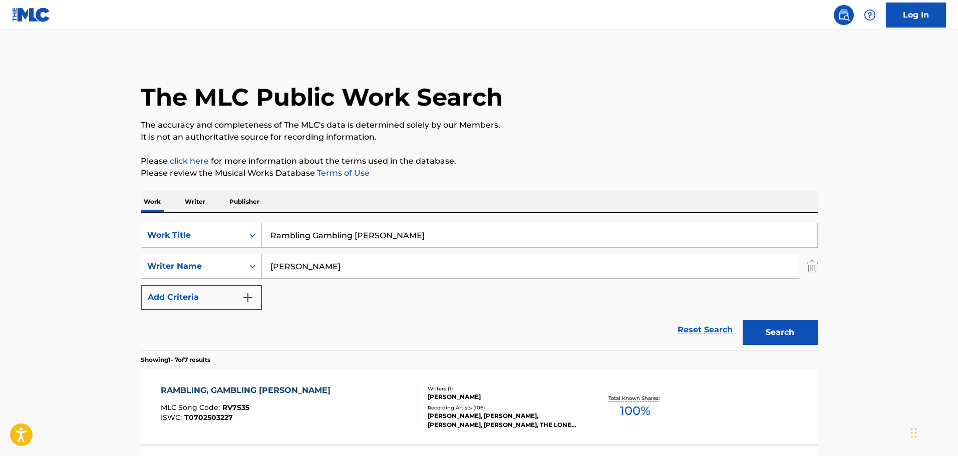
scroll to position [200, 0]
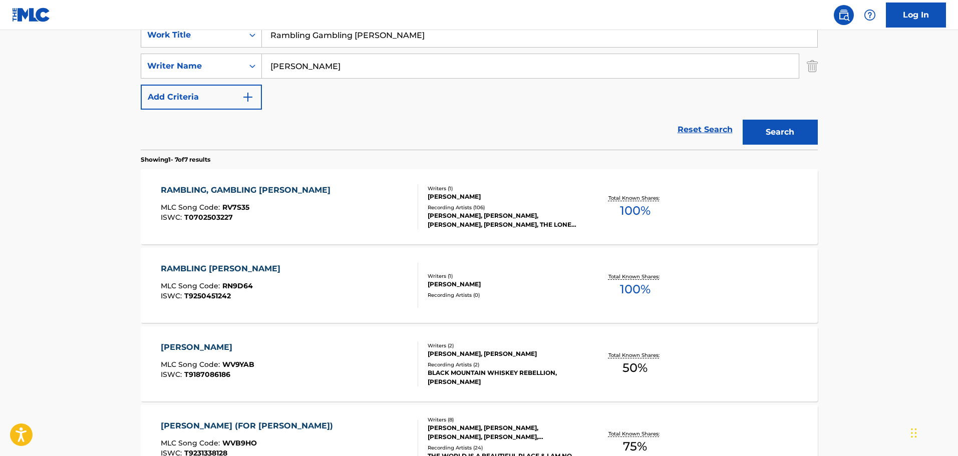
click at [312, 41] on input "Rambling Gambling [PERSON_NAME]" at bounding box center [539, 35] width 555 height 24
paste input "Pretty Boy [PERSON_NAME]"
type input "Pretty Boy [PERSON_NAME]"
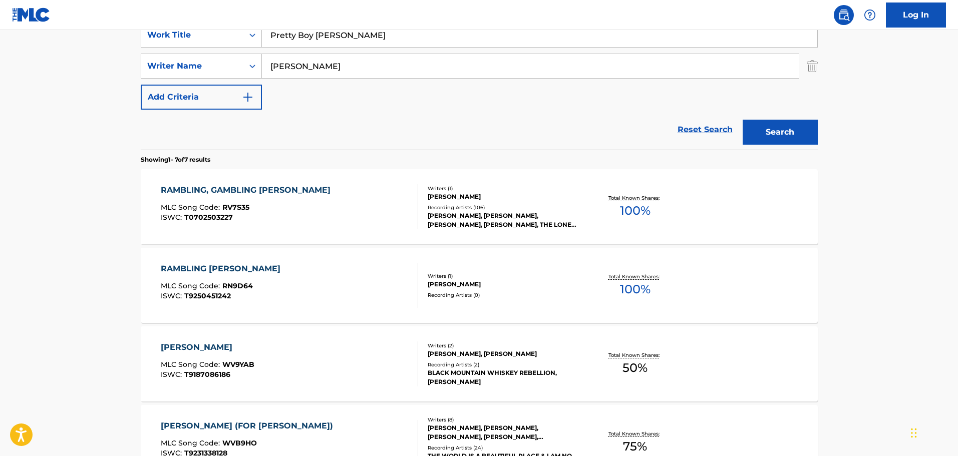
click at [291, 63] on input "[PERSON_NAME]" at bounding box center [530, 66] width 537 height 24
type input "[PERSON_NAME]"
click at [742, 120] on button "Search" at bounding box center [779, 132] width 75 height 25
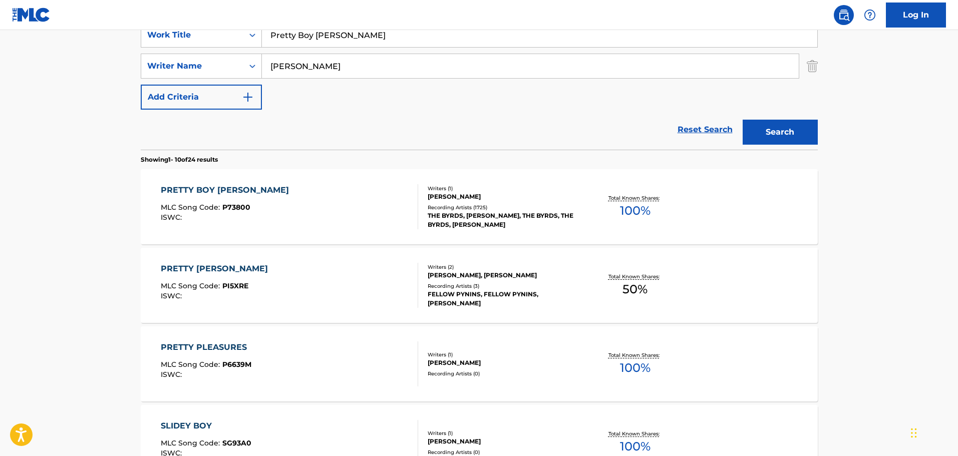
click at [287, 197] on div "PRETTY BOY [PERSON_NAME] MLC Song Code : P73800 ISWC :" at bounding box center [289, 206] width 257 height 45
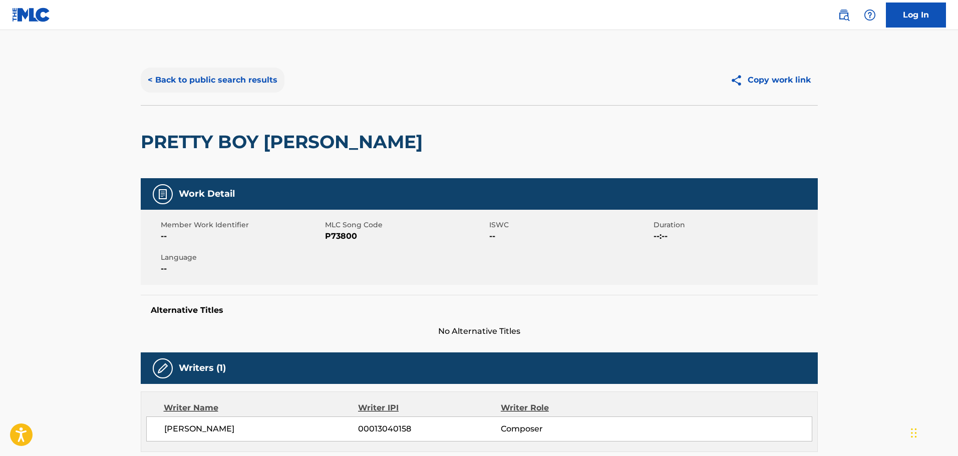
click at [180, 81] on button "< Back to public search results" at bounding box center [213, 80] width 144 height 25
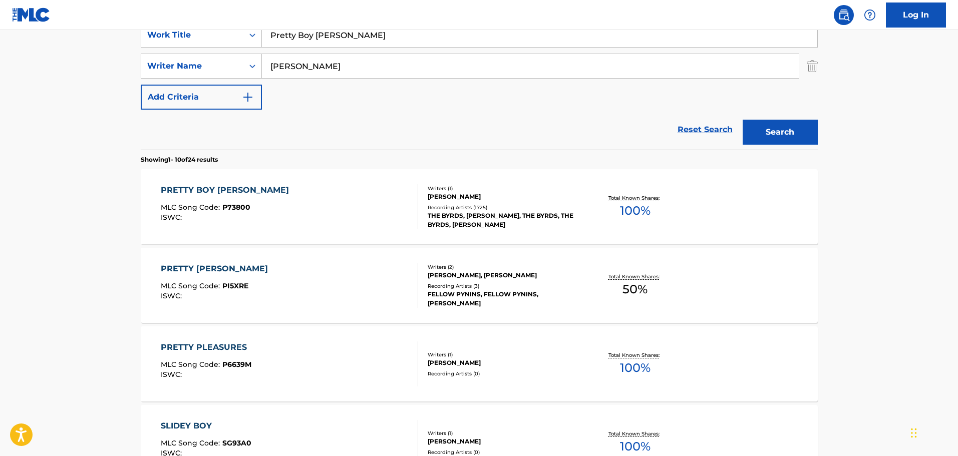
scroll to position [250, 0]
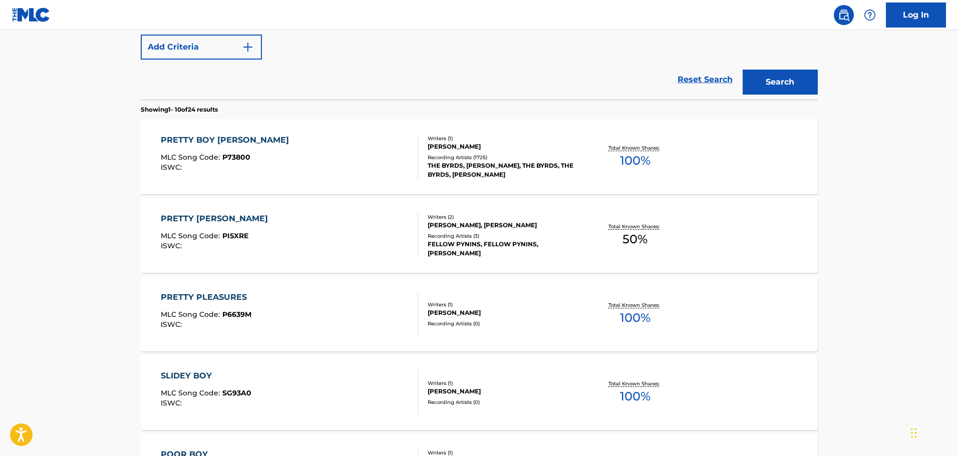
click at [260, 172] on div "PRETTY BOY [PERSON_NAME] MLC Song Code : P73800 ISWC :" at bounding box center [289, 156] width 257 height 45
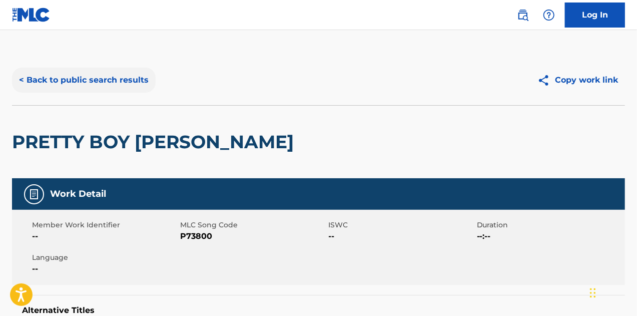
click at [110, 74] on button "< Back to public search results" at bounding box center [84, 80] width 144 height 25
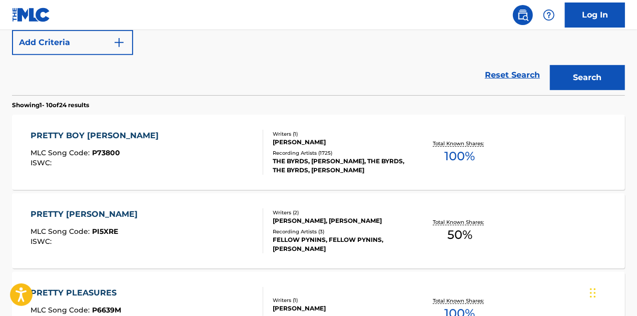
scroll to position [120, 0]
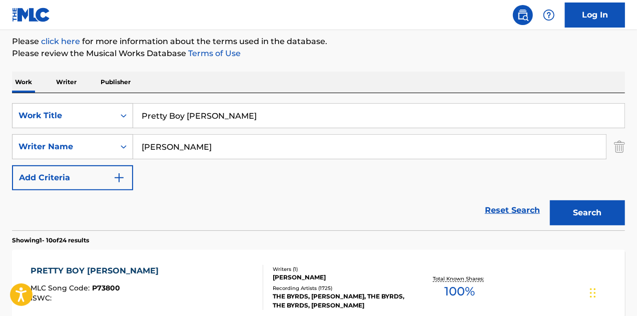
click at [158, 123] on input "Pretty Boy [PERSON_NAME]" at bounding box center [379, 116] width 492 height 24
paste input "No Man's Lan"
type input "No Man's Land"
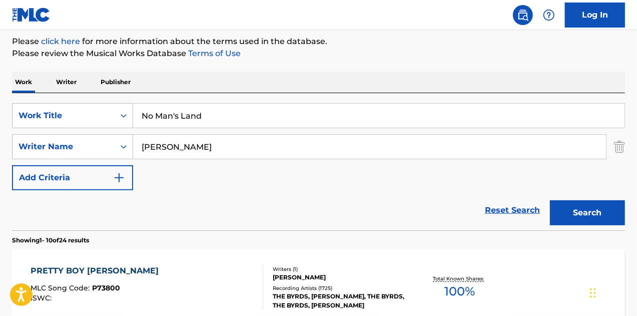
click at [172, 146] on input "[PERSON_NAME]" at bounding box center [369, 147] width 473 height 24
type input "[PERSON_NAME]"
click at [550, 200] on button "Search" at bounding box center [587, 212] width 75 height 25
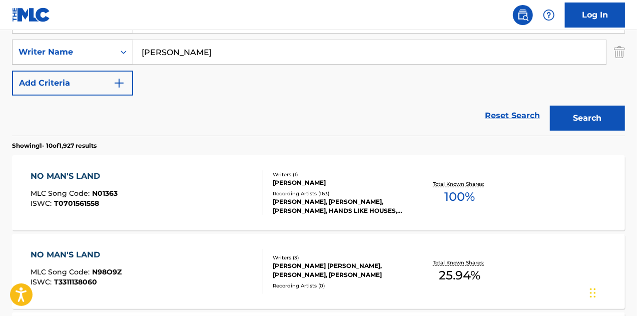
scroll to position [215, 0]
click at [173, 201] on div "NO MAN'S LAND MLC Song Code : N01363 ISWC : T0701561558" at bounding box center [147, 192] width 233 height 45
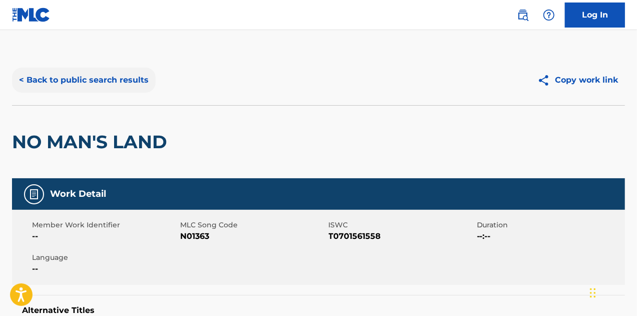
click at [93, 79] on button "< Back to public search results" at bounding box center [84, 80] width 144 height 25
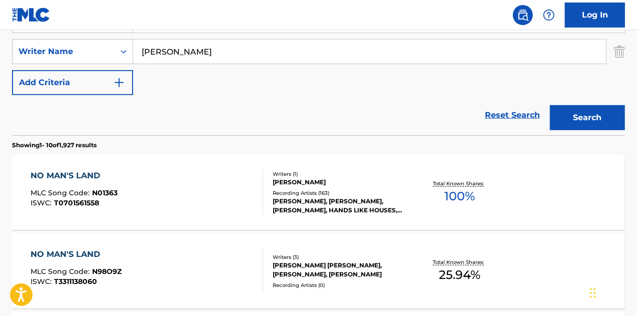
scroll to position [194, 0]
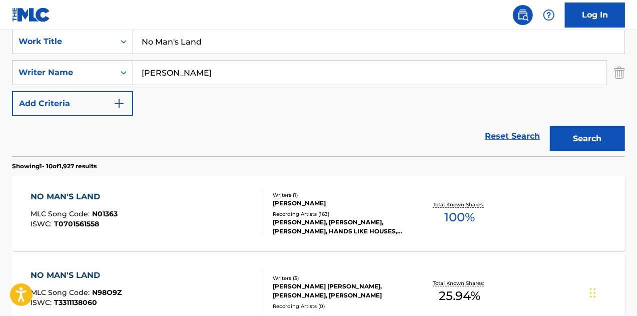
click at [176, 46] on input "No Man's Land" at bounding box center [379, 42] width 492 height 24
paste input "In the Pines"
type input "In the Pines"
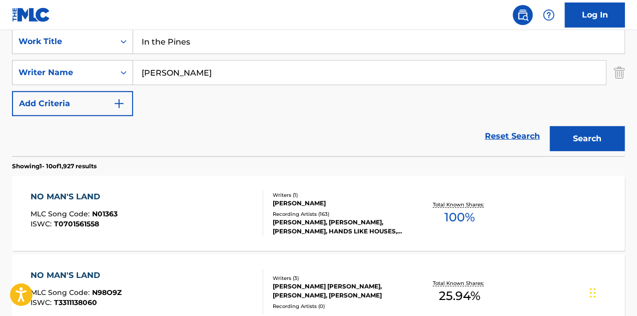
click at [172, 71] on input "[PERSON_NAME]" at bounding box center [369, 73] width 473 height 24
type input "[PERSON_NAME]"
click at [550, 126] on button "Search" at bounding box center [587, 138] width 75 height 25
